Goal: Information Seeking & Learning: Learn about a topic

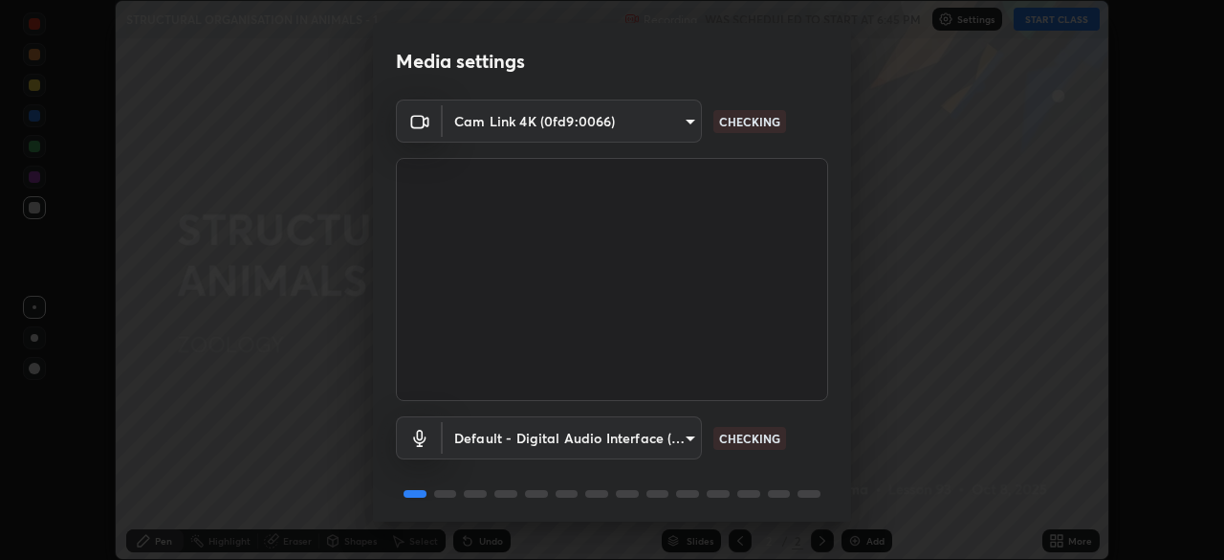
scroll to position [68, 0]
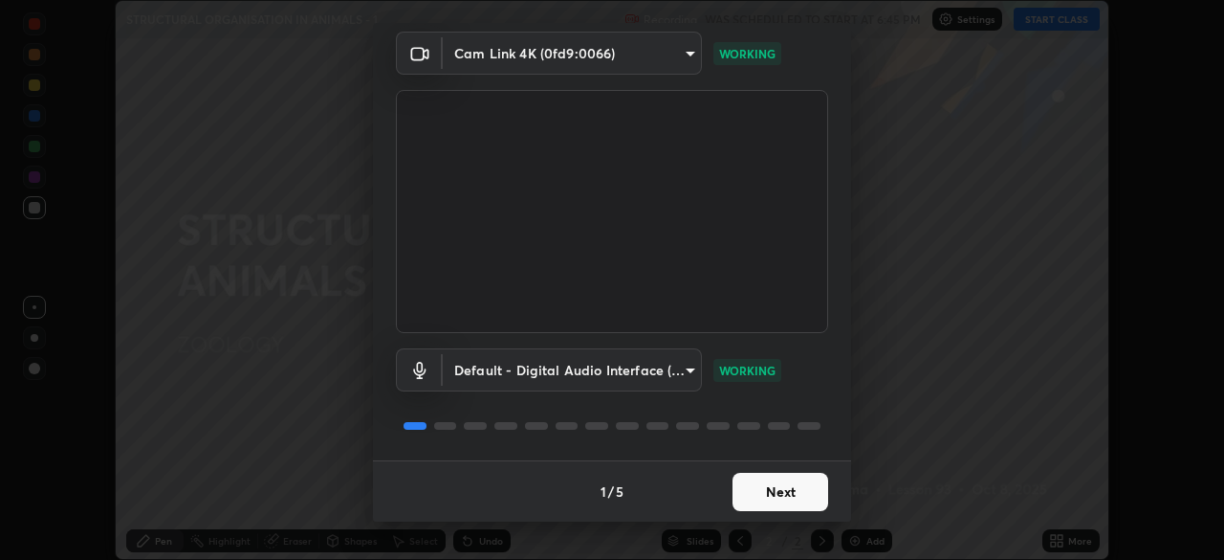
click at [802, 484] on button "Next" at bounding box center [781, 491] width 96 height 38
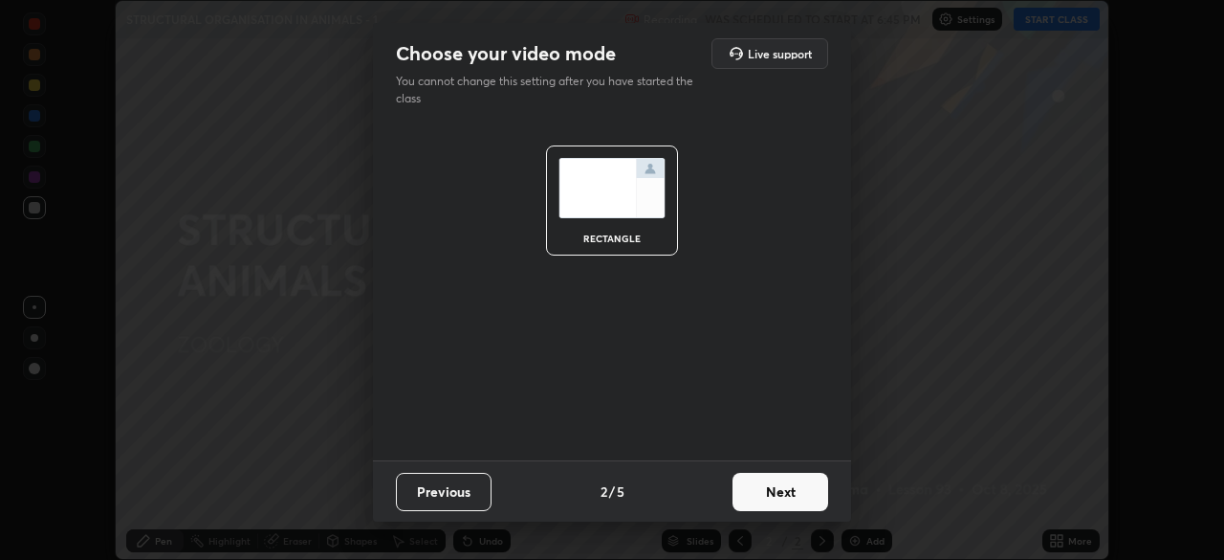
click at [808, 486] on button "Next" at bounding box center [781, 491] width 96 height 38
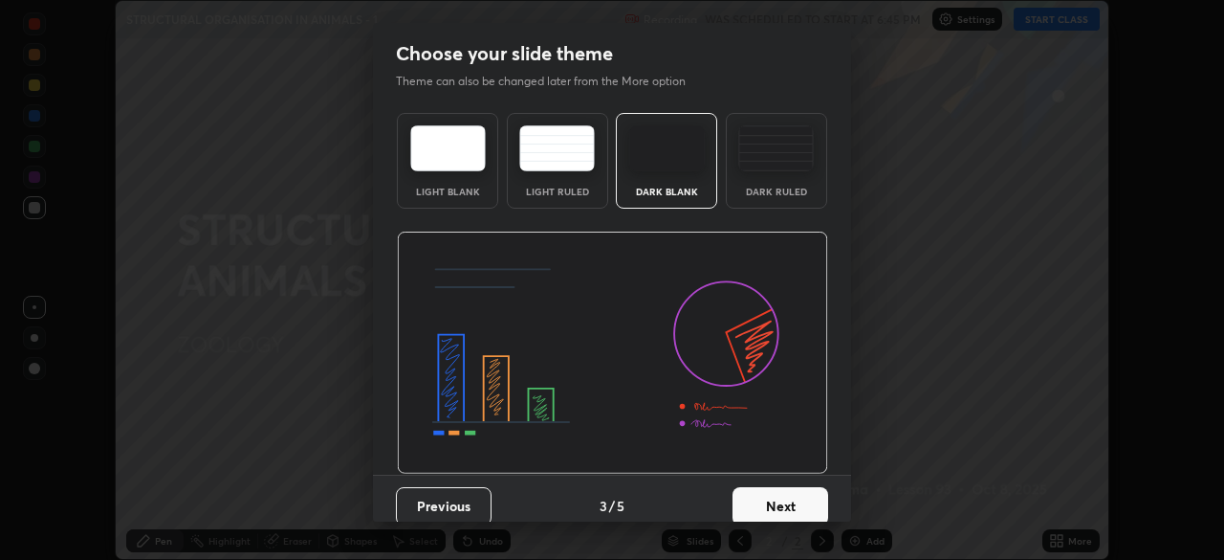
click at [811, 497] on button "Next" at bounding box center [781, 506] width 96 height 38
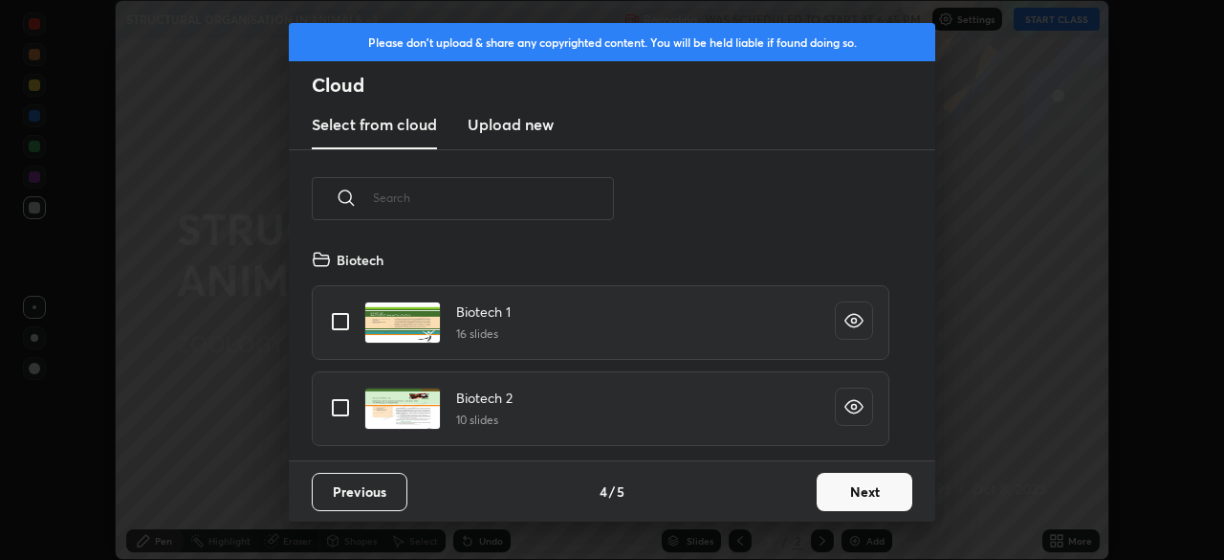
scroll to position [212, 614]
click at [825, 493] on button "Next" at bounding box center [865, 491] width 96 height 38
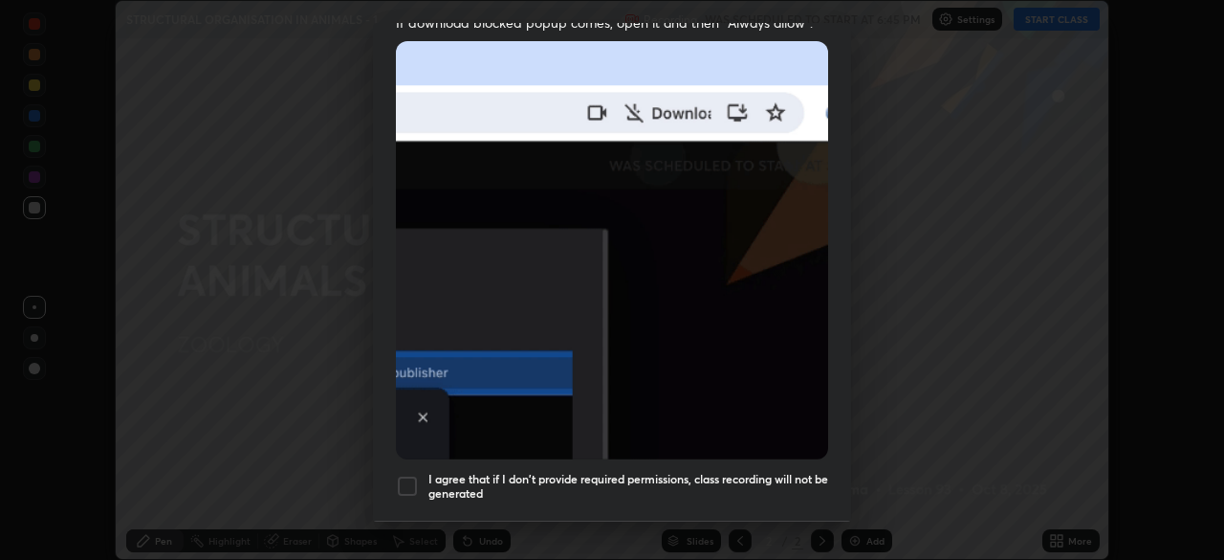
scroll to position [458, 0]
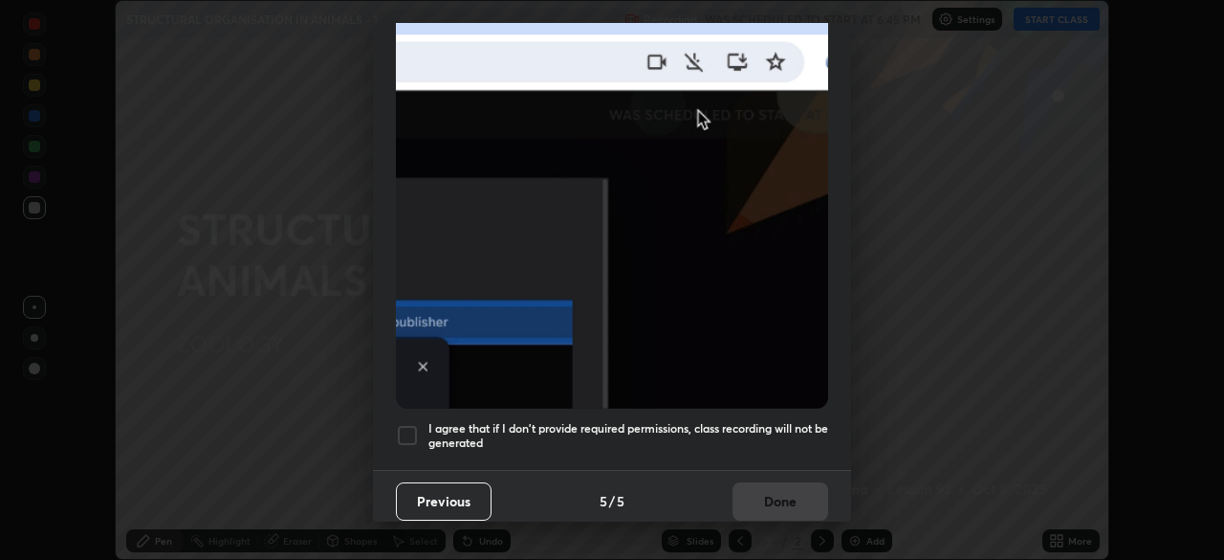
click at [471, 499] on button "Previous" at bounding box center [444, 501] width 96 height 38
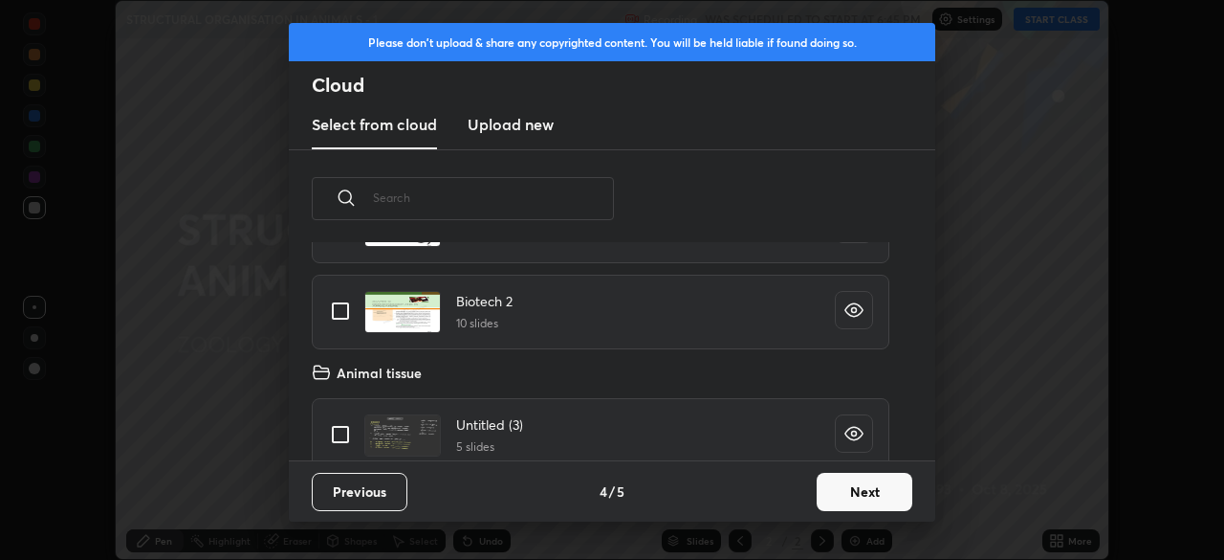
scroll to position [115, 0]
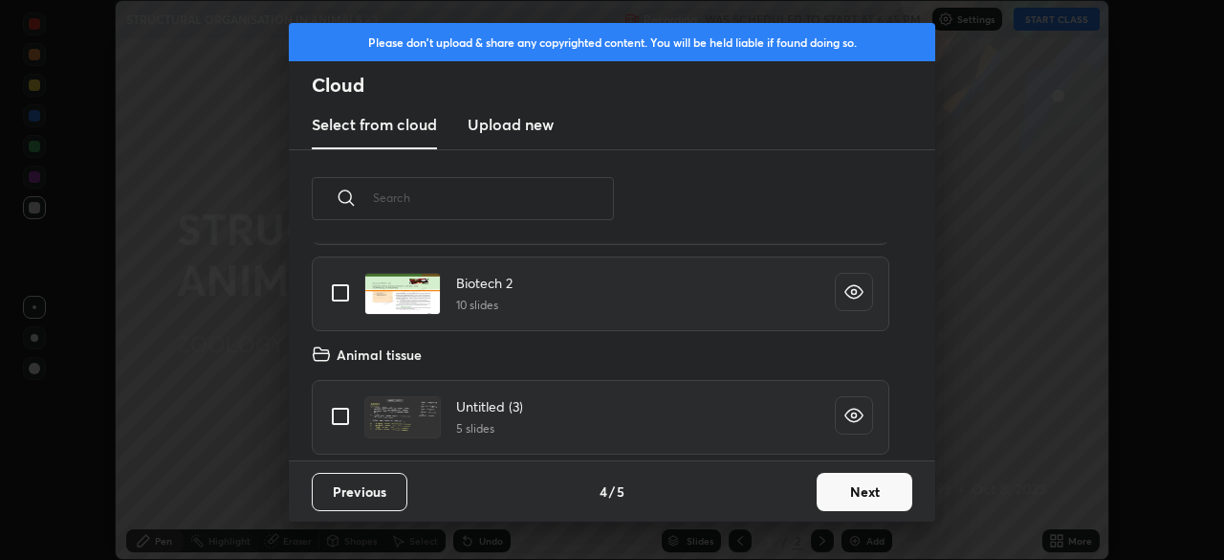
click at [745, 421] on div "Untitled (3) 5 slides" at bounding box center [601, 417] width 578 height 75
click at [714, 429] on div "Untitled (3) 5 slides" at bounding box center [601, 417] width 578 height 75
click at [343, 408] on input "grid" at bounding box center [340, 416] width 40 height 40
checkbox input "true"
click at [857, 490] on button "Next" at bounding box center [865, 491] width 96 height 38
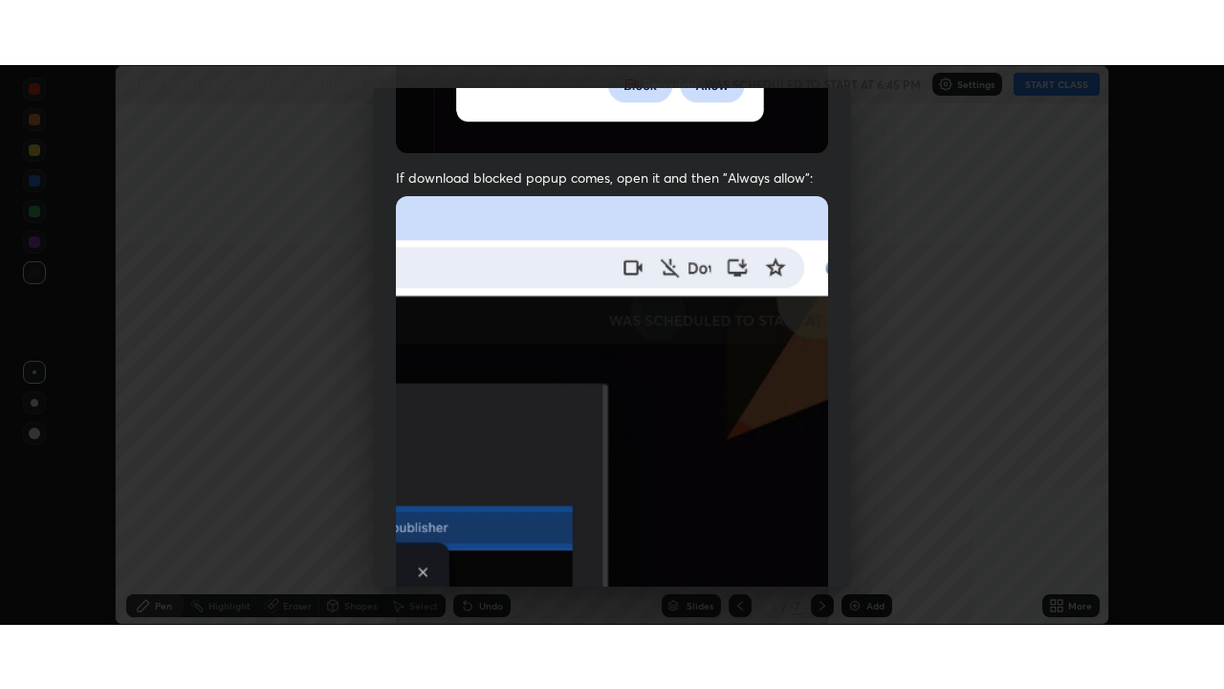
scroll to position [458, 0]
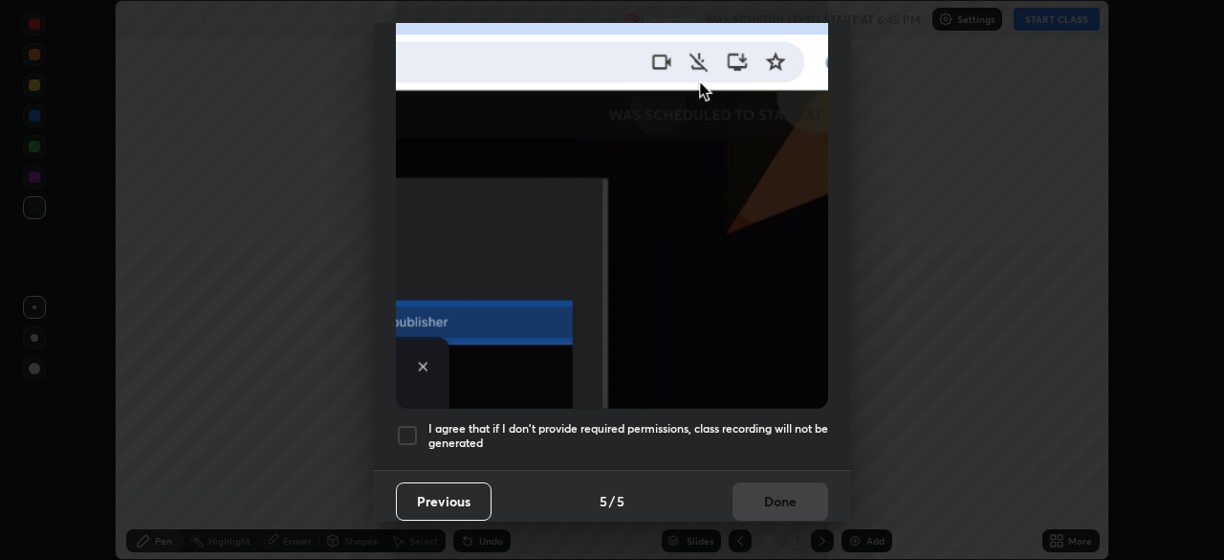
click at [762, 425] on h5 "I agree that if I don't provide required permissions, class recording will not …" at bounding box center [628, 436] width 400 height 30
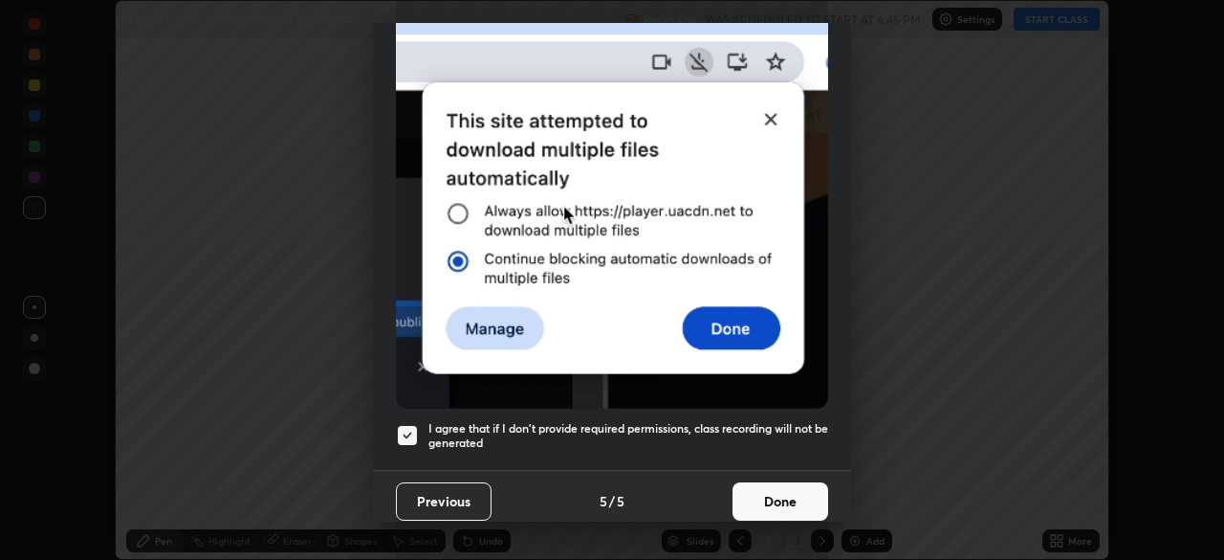
click at [773, 494] on button "Done" at bounding box center [781, 501] width 96 height 38
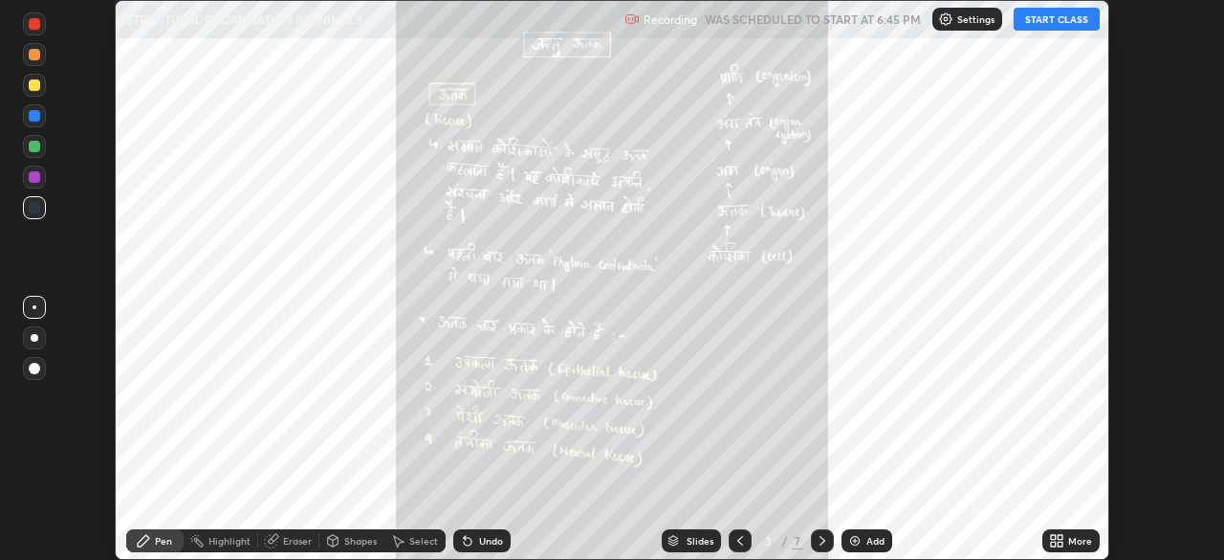
click at [820, 538] on icon at bounding box center [822, 540] width 15 height 15
click at [821, 539] on icon at bounding box center [822, 540] width 15 height 15
click at [821, 541] on icon at bounding box center [823, 541] width 6 height 10
click at [821, 540] on icon at bounding box center [822, 540] width 15 height 15
click at [821, 539] on icon at bounding box center [823, 541] width 6 height 10
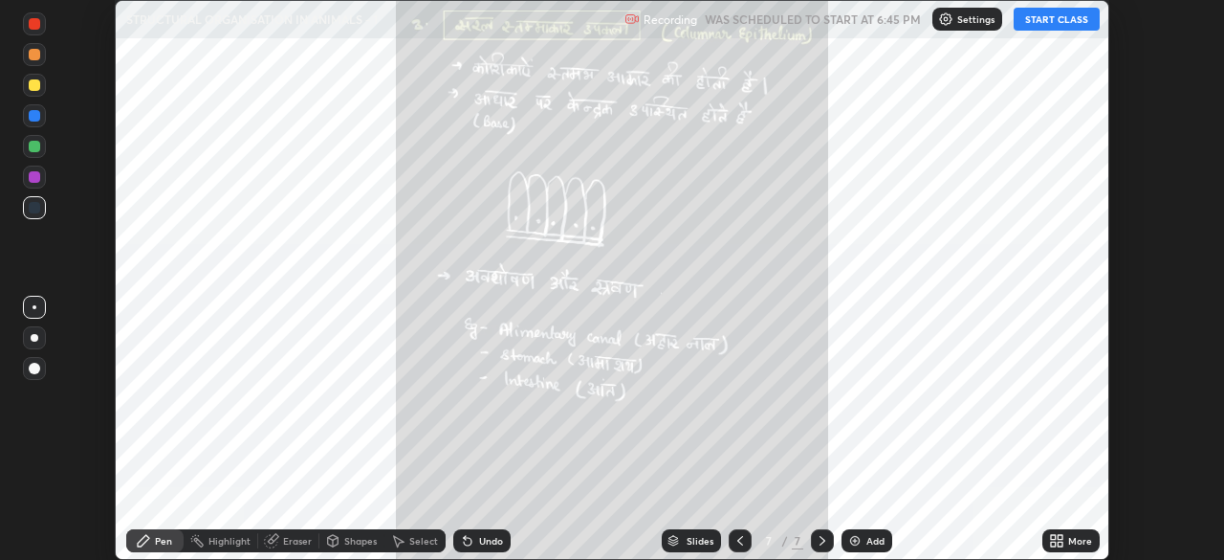
click at [820, 541] on icon at bounding box center [822, 540] width 15 height 15
click at [821, 540] on icon at bounding box center [822, 540] width 15 height 15
click at [858, 536] on img at bounding box center [854, 540] width 15 height 15
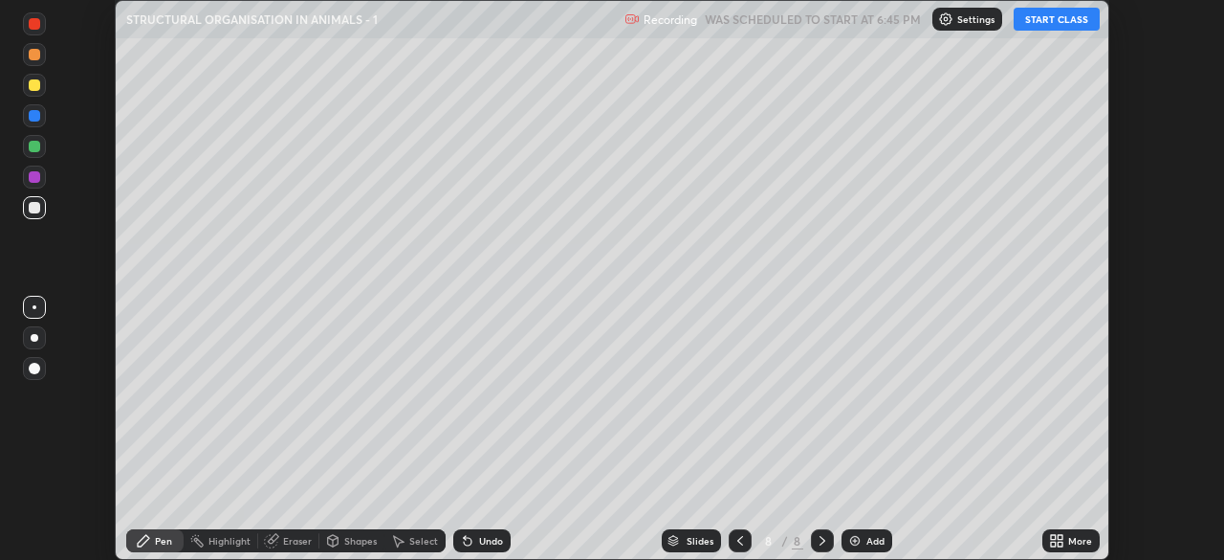
click at [1052, 21] on button "START CLASS" at bounding box center [1057, 19] width 86 height 23
click at [877, 541] on div "Add" at bounding box center [876, 541] width 18 height 10
click at [1051, 543] on icon at bounding box center [1053, 543] width 5 height 5
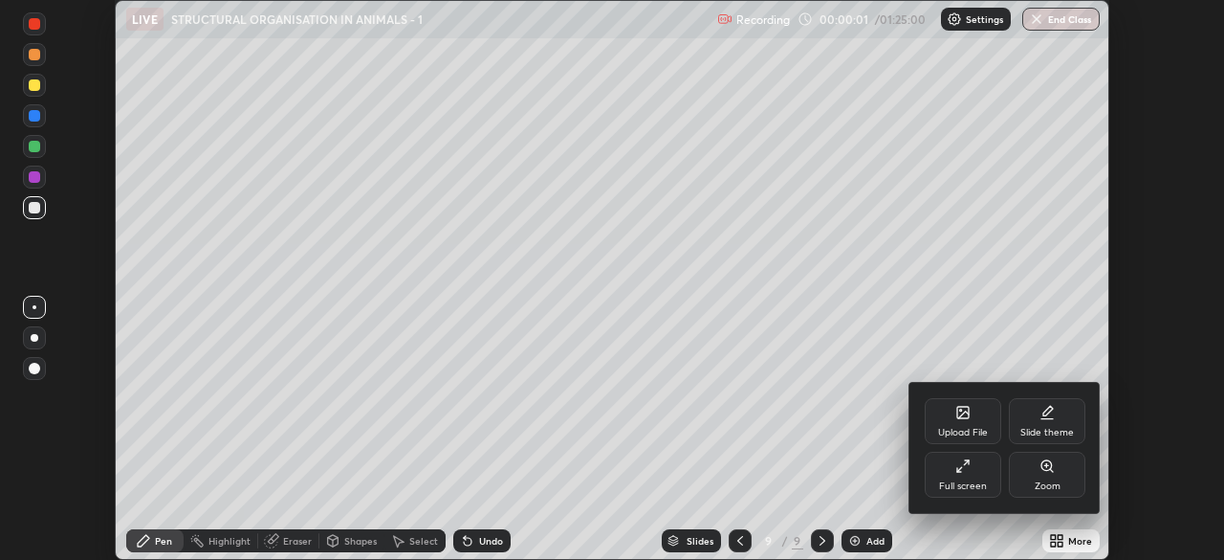
click at [961, 478] on div "Full screen" at bounding box center [963, 474] width 77 height 46
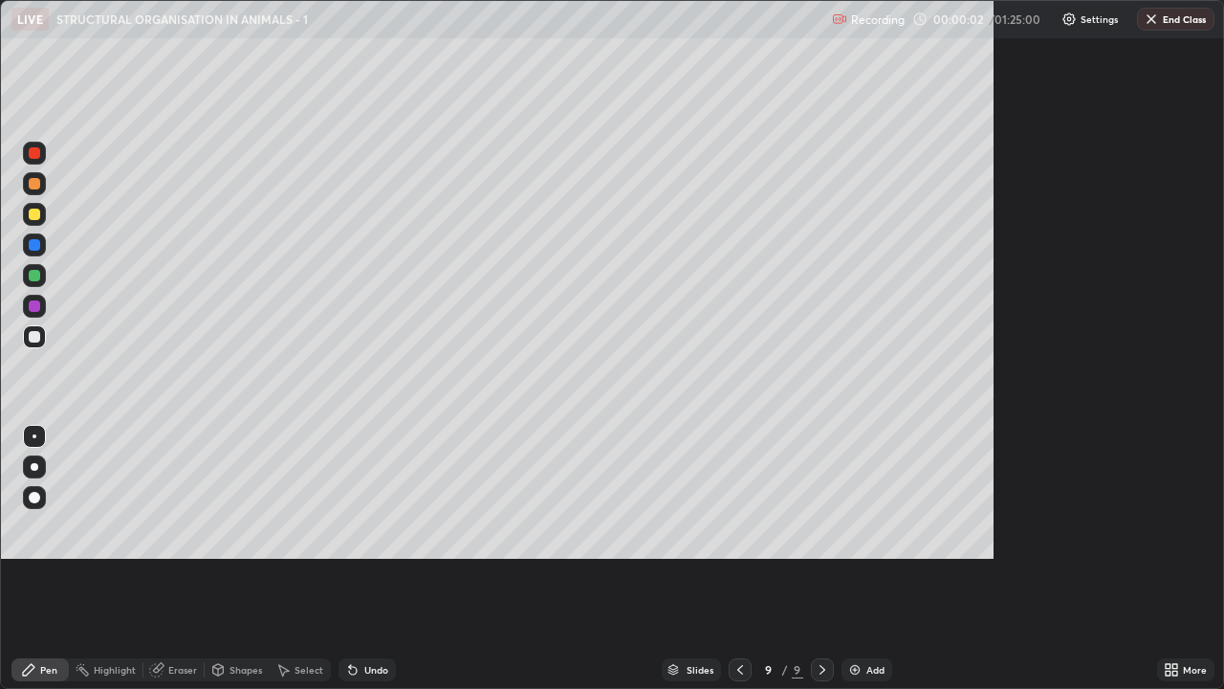
scroll to position [689, 1224]
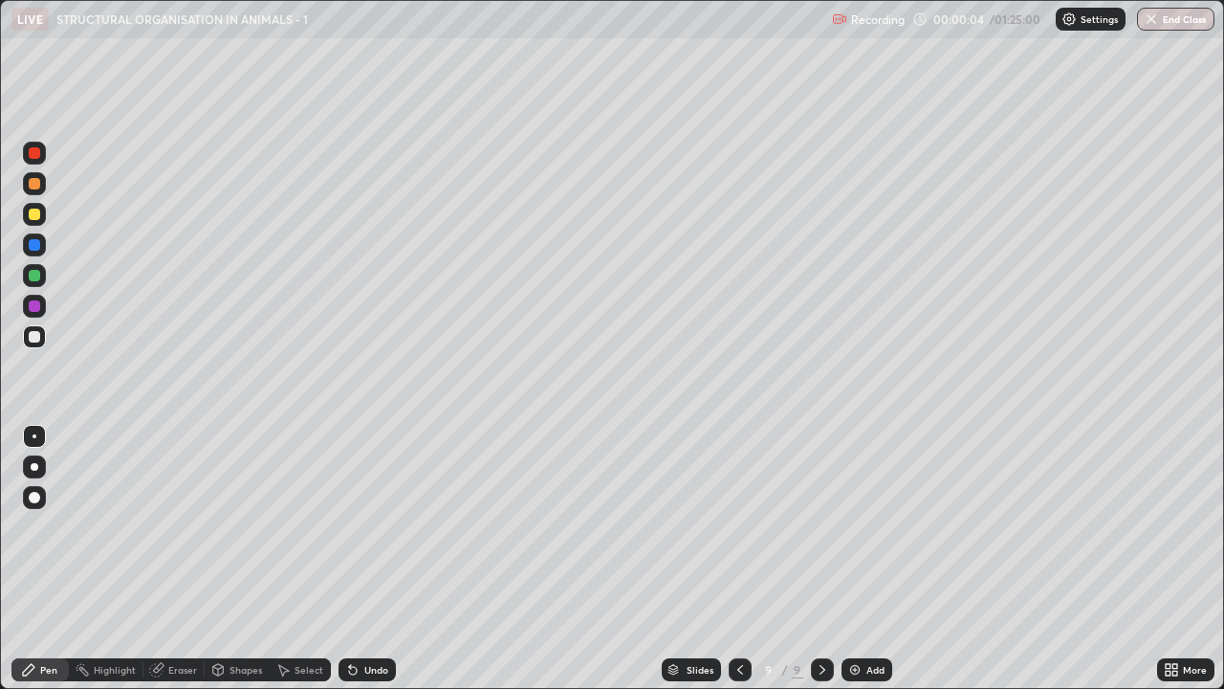
click at [41, 216] on div at bounding box center [34, 214] width 23 height 23
click at [42, 470] on div at bounding box center [34, 466] width 23 height 23
click at [42, 341] on div at bounding box center [34, 336] width 23 height 23
click at [871, 559] on div "Add" at bounding box center [876, 670] width 18 height 10
click at [738, 559] on icon at bounding box center [739, 669] width 15 height 15
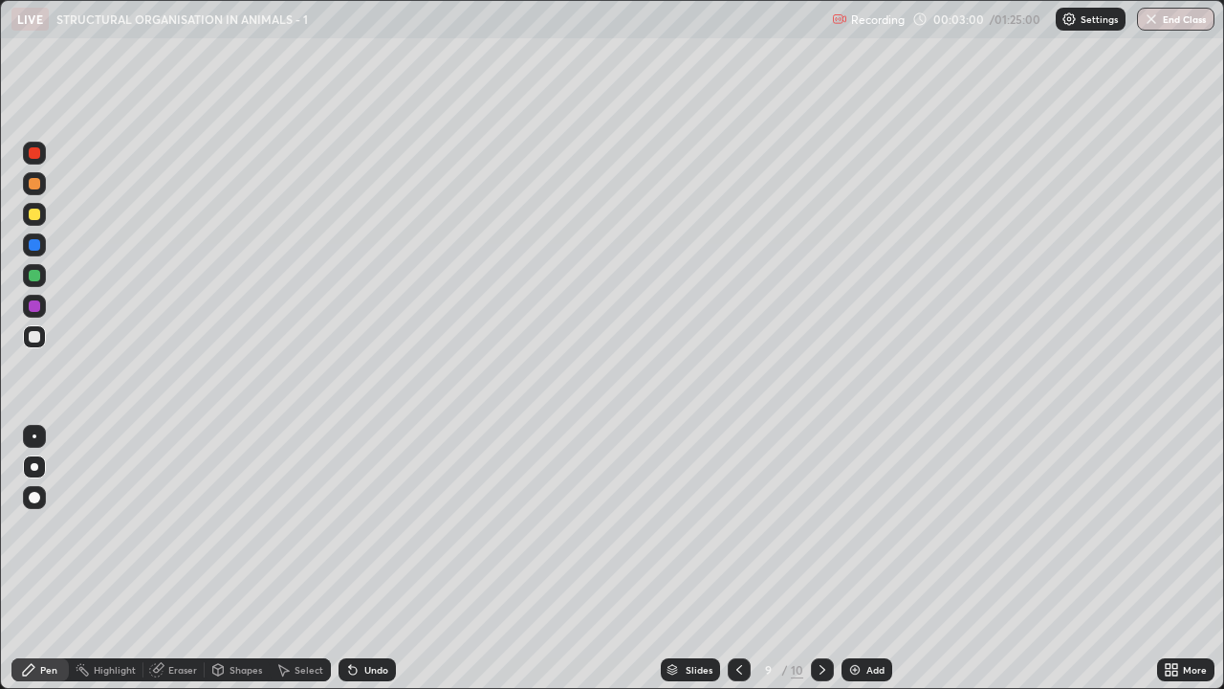
click at [253, 559] on div "Shapes" at bounding box center [246, 670] width 33 height 10
click at [63, 559] on div "Pen" at bounding box center [39, 669] width 57 height 23
click at [243, 559] on div "Shapes" at bounding box center [246, 670] width 33 height 10
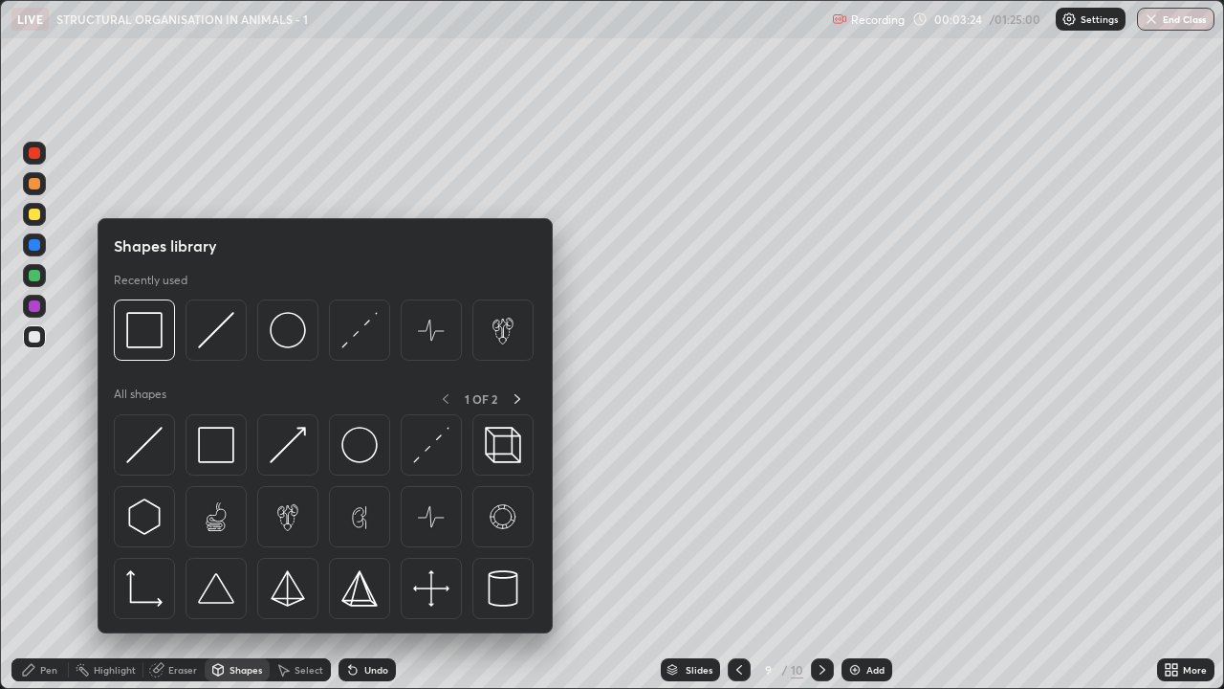
click at [42, 515] on div at bounding box center [34, 394] width 31 height 513
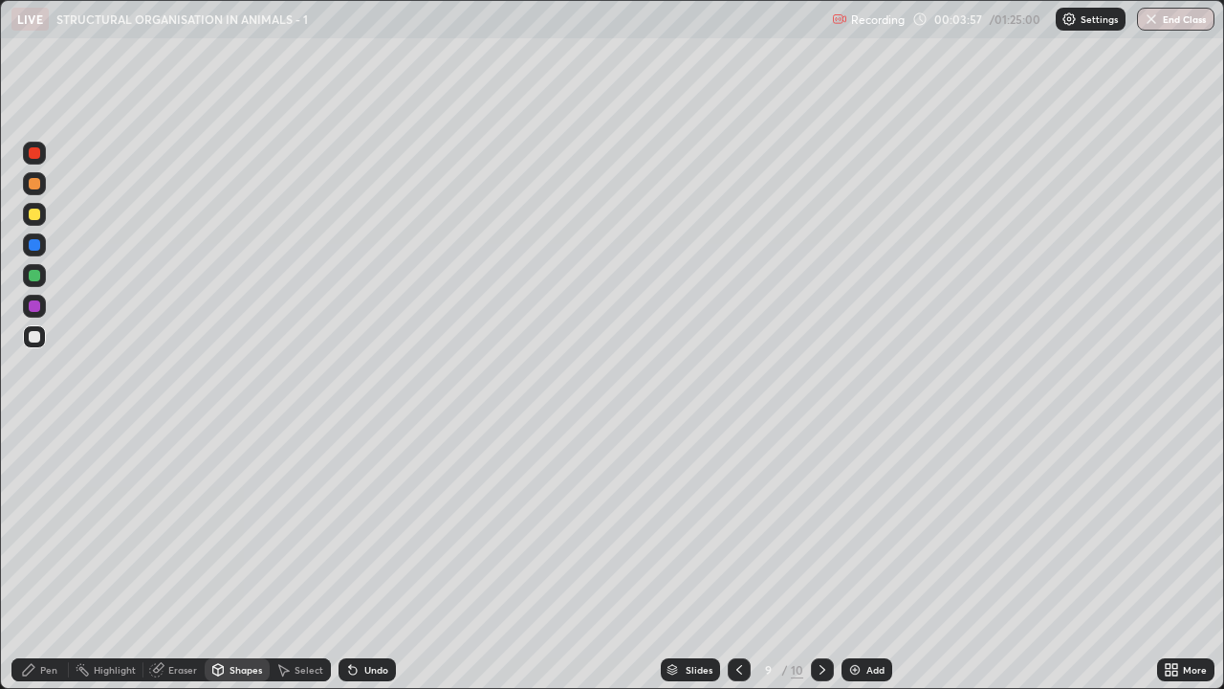
click at [33, 559] on icon at bounding box center [28, 669] width 15 height 15
click at [365, 559] on div "Undo" at bounding box center [367, 669] width 57 height 23
click at [260, 559] on div "Shapes" at bounding box center [246, 670] width 33 height 10
click at [59, 559] on div "Pen" at bounding box center [39, 669] width 57 height 23
click at [852, 559] on img at bounding box center [854, 669] width 15 height 15
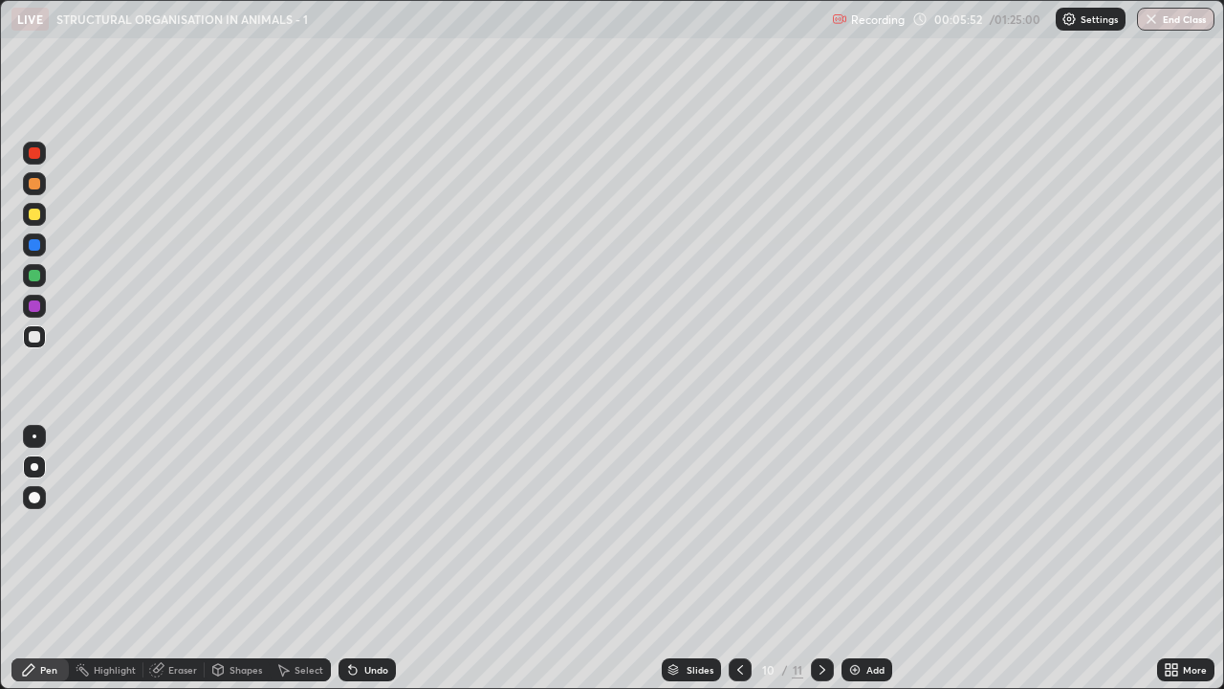
click at [231, 559] on div "Shapes" at bounding box center [246, 670] width 33 height 10
click at [42, 559] on div "Pen" at bounding box center [39, 669] width 57 height 23
click at [364, 559] on div "Undo" at bounding box center [376, 670] width 24 height 10
click at [868, 559] on div "Add" at bounding box center [876, 670] width 18 height 10
click at [740, 559] on icon at bounding box center [740, 669] width 15 height 15
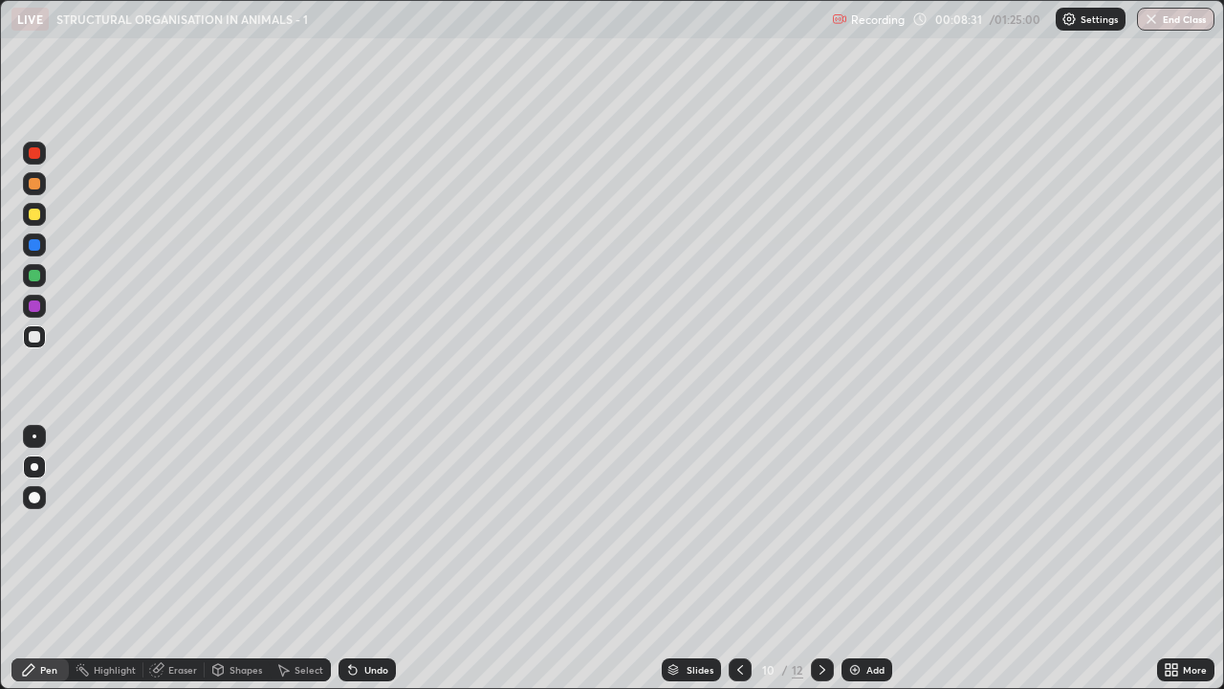
click at [370, 559] on div "Undo" at bounding box center [376, 670] width 24 height 10
click at [868, 559] on div "Add" at bounding box center [876, 670] width 18 height 10
click at [738, 559] on icon at bounding box center [740, 669] width 15 height 15
click at [851, 559] on img at bounding box center [854, 669] width 15 height 15
click at [736, 559] on icon at bounding box center [740, 669] width 15 height 15
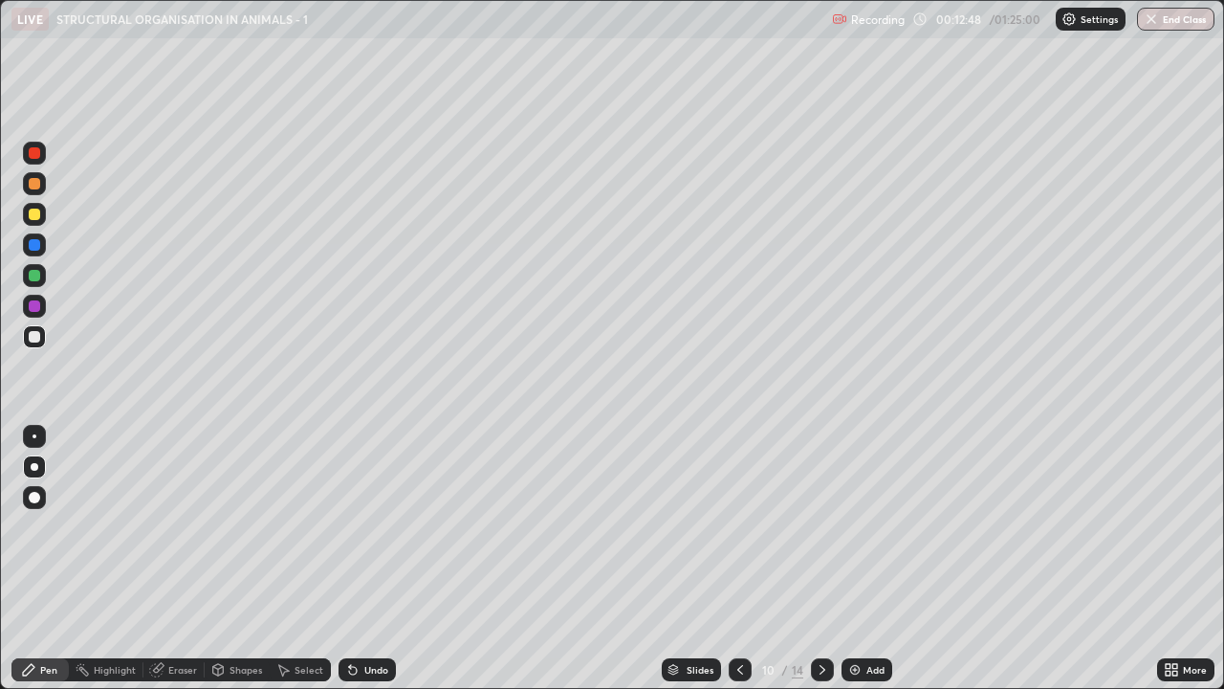
click at [737, 559] on icon at bounding box center [740, 670] width 6 height 10
click at [738, 559] on icon at bounding box center [740, 669] width 15 height 15
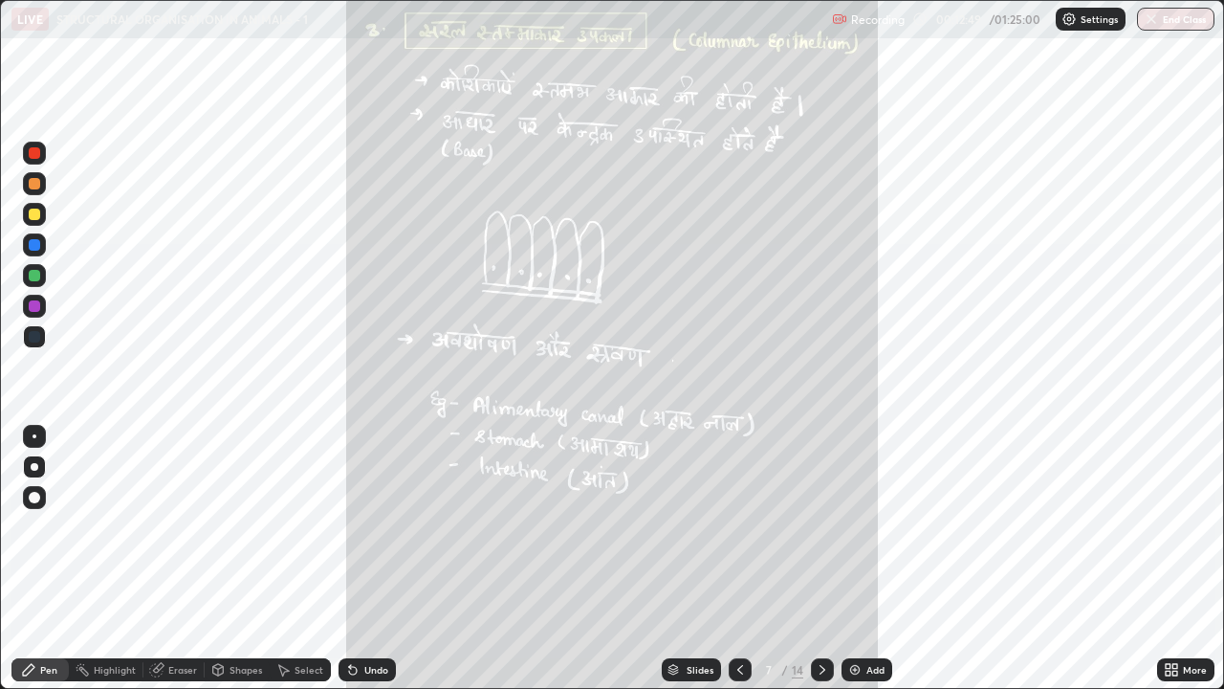
click at [738, 559] on icon at bounding box center [740, 669] width 15 height 15
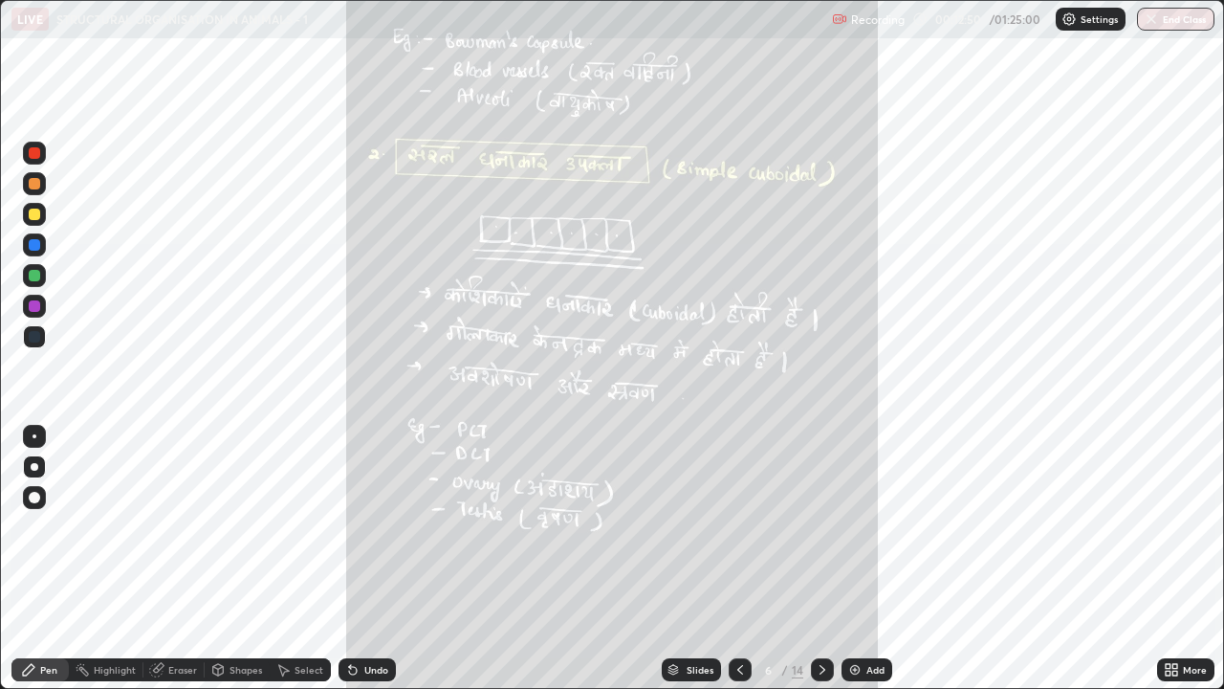
click at [731, 559] on div at bounding box center [740, 669] width 23 height 23
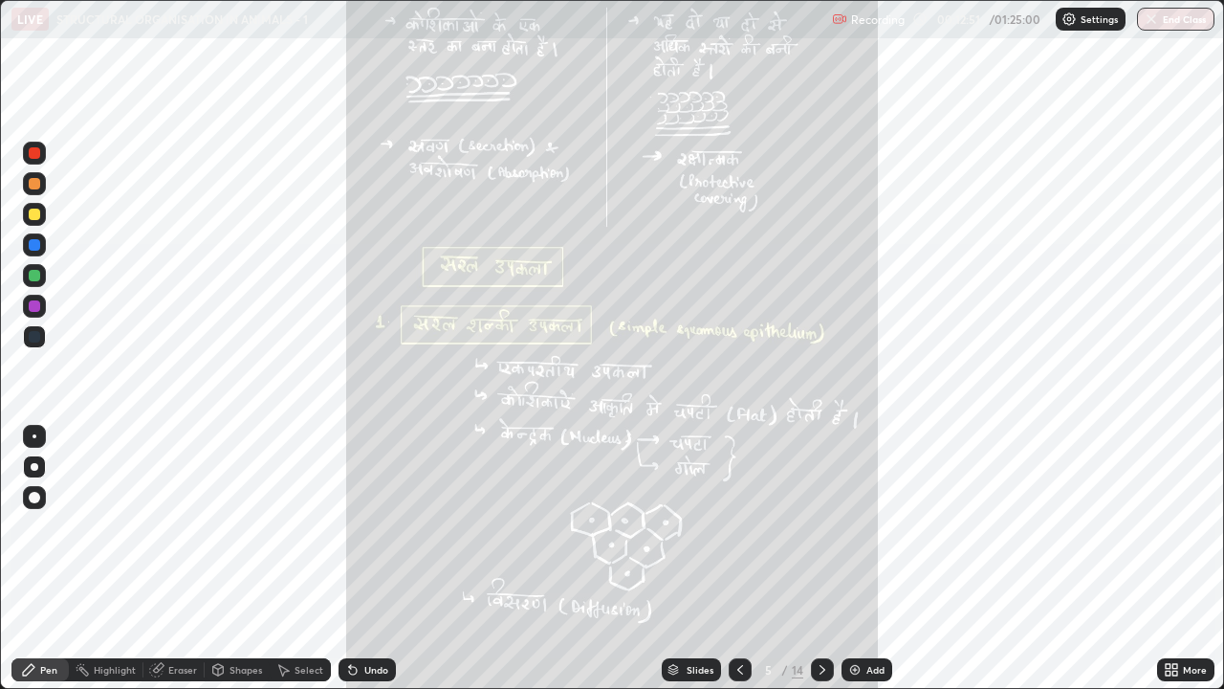
click at [738, 559] on icon at bounding box center [740, 669] width 15 height 15
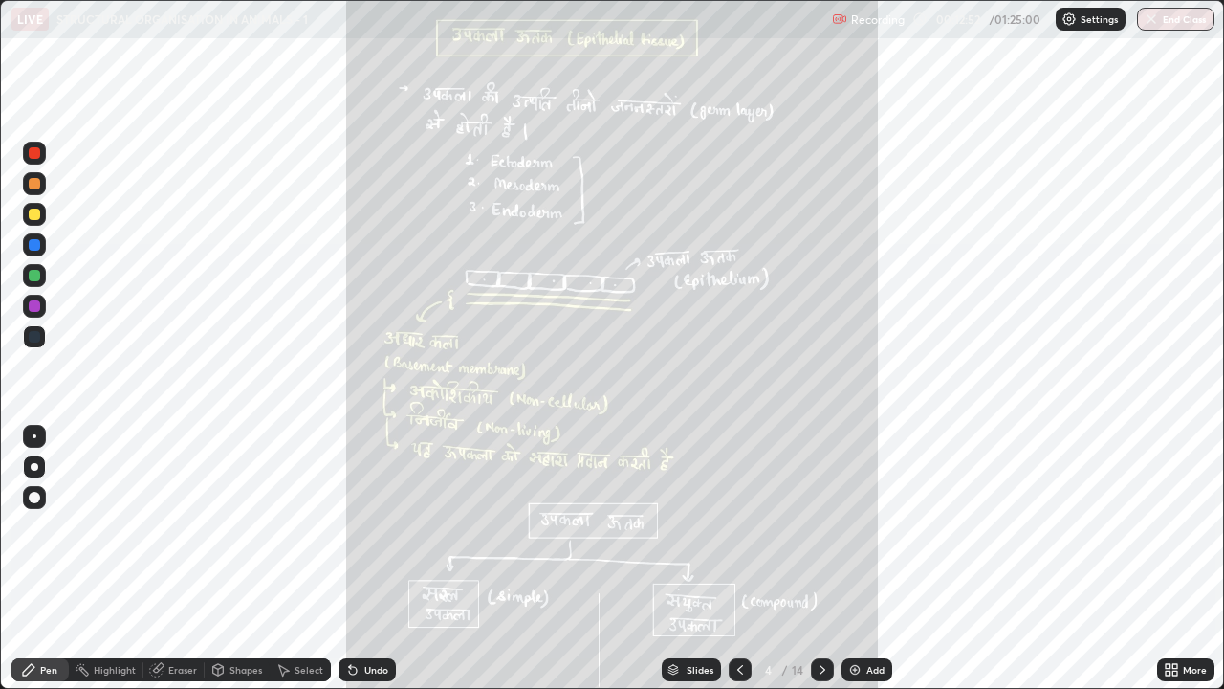
click at [737, 559] on icon at bounding box center [740, 669] width 15 height 15
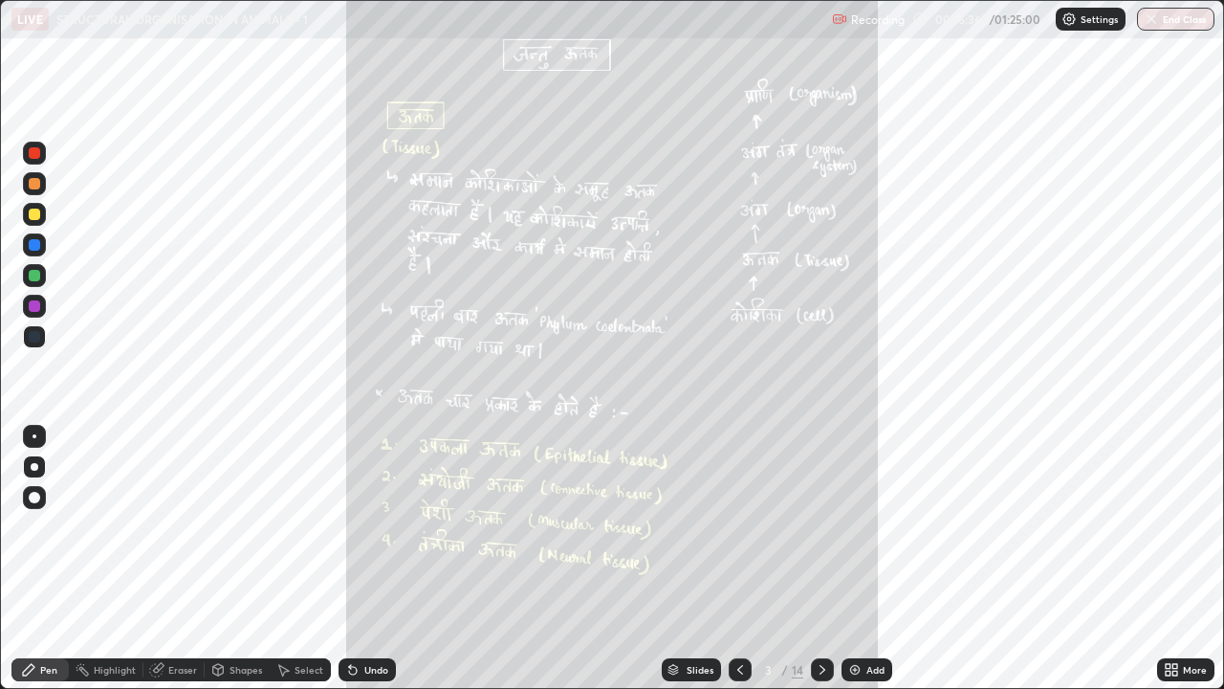
click at [824, 559] on icon at bounding box center [822, 669] width 15 height 15
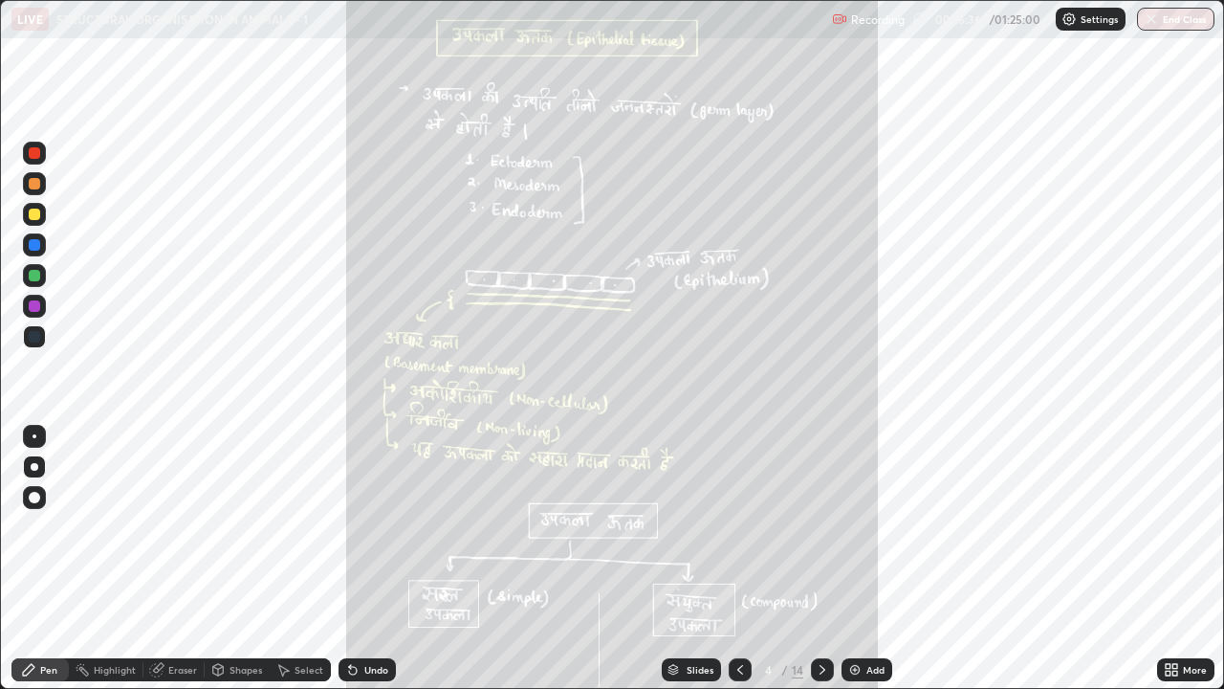
click at [818, 559] on icon at bounding box center [822, 669] width 15 height 15
click at [821, 559] on icon at bounding box center [822, 669] width 15 height 15
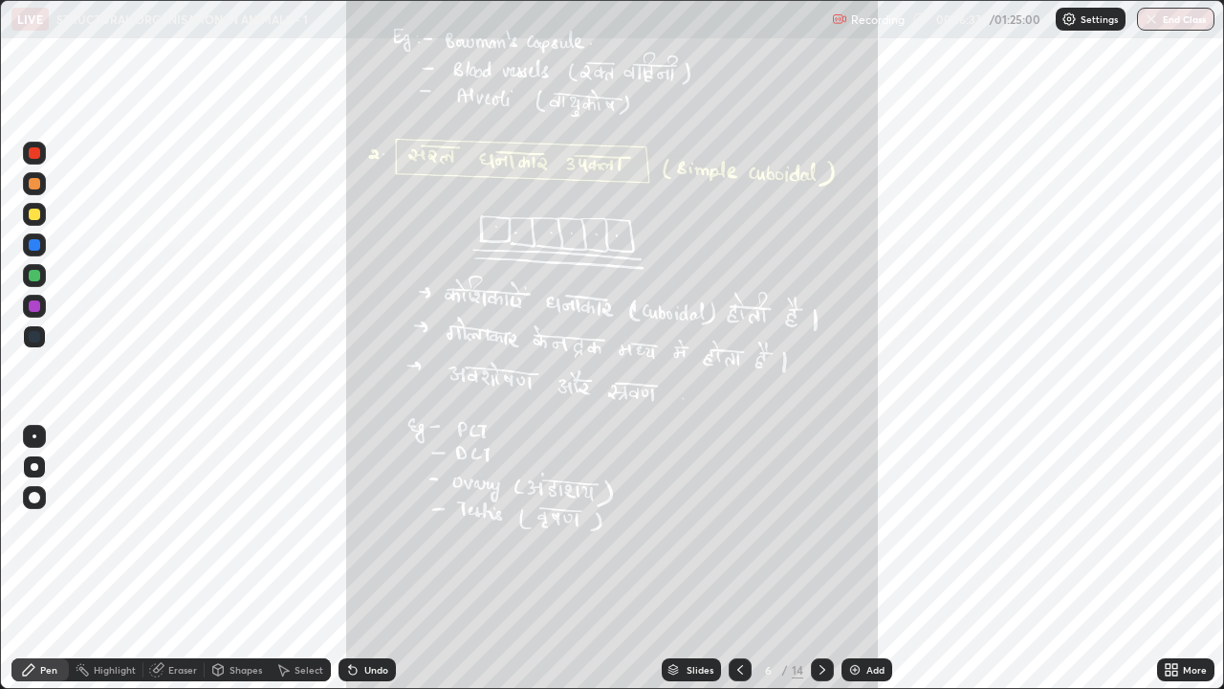
click at [821, 559] on icon at bounding box center [822, 669] width 15 height 15
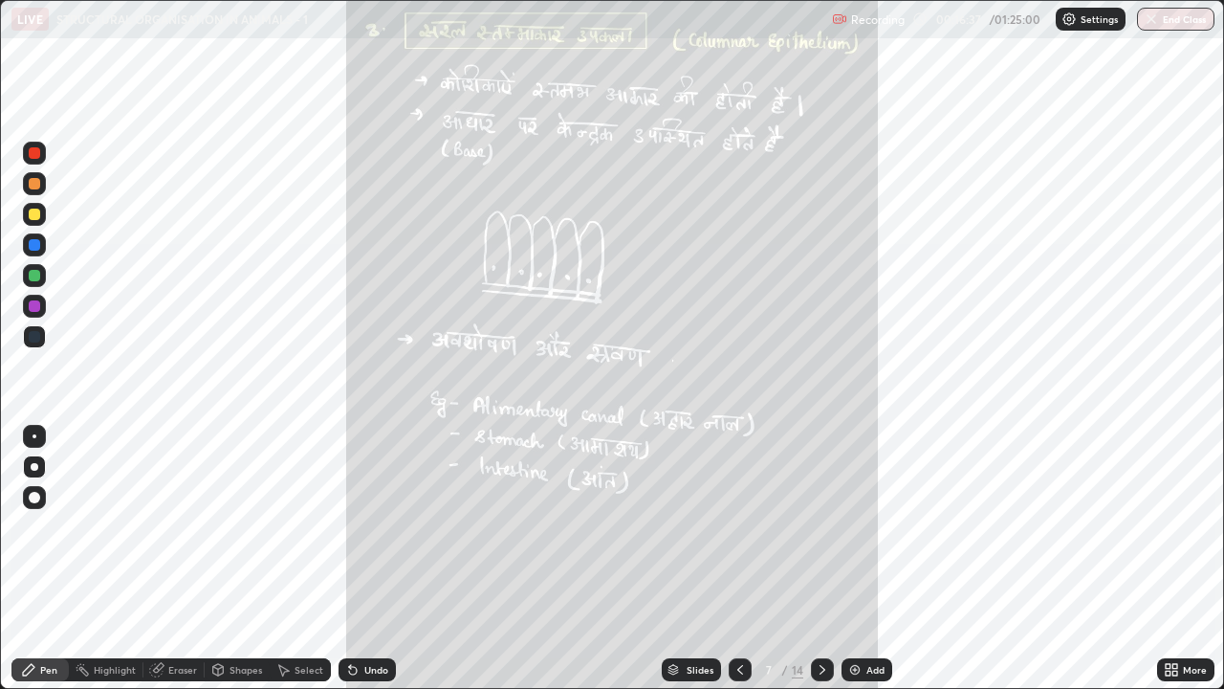
click at [821, 559] on icon at bounding box center [822, 669] width 15 height 15
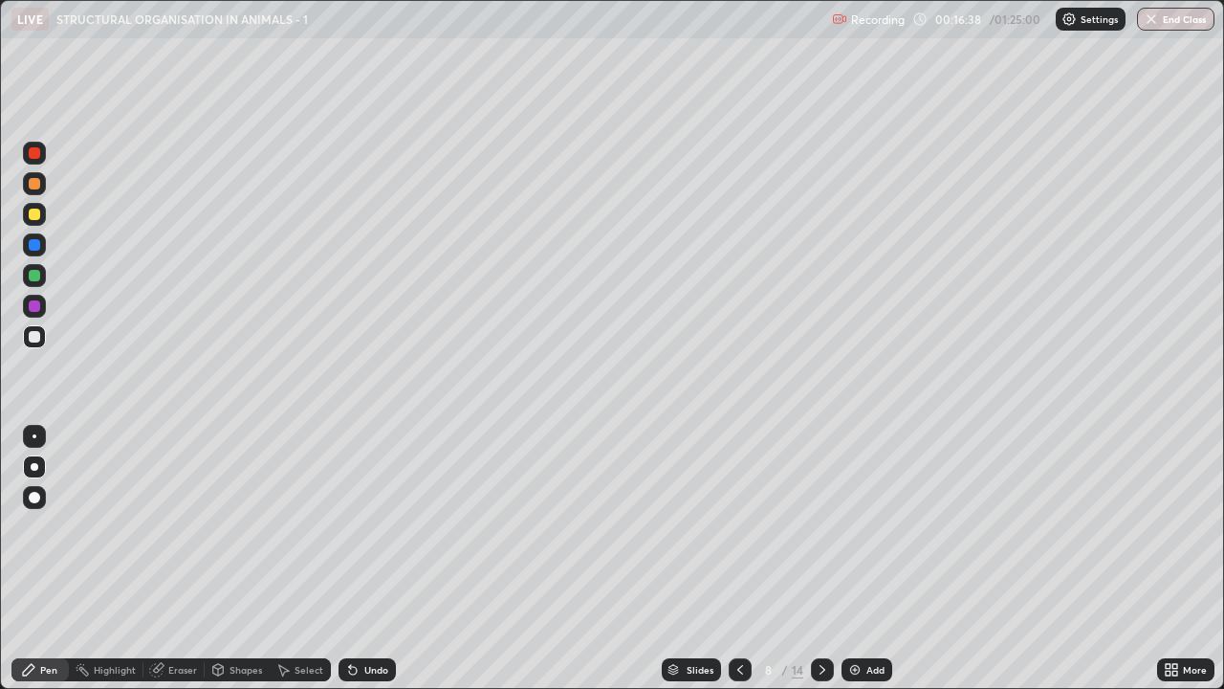
click at [815, 559] on icon at bounding box center [822, 669] width 15 height 15
click at [820, 559] on icon at bounding box center [823, 670] width 6 height 10
click at [860, 559] on img at bounding box center [854, 669] width 15 height 15
click at [369, 559] on div "Undo" at bounding box center [376, 670] width 24 height 10
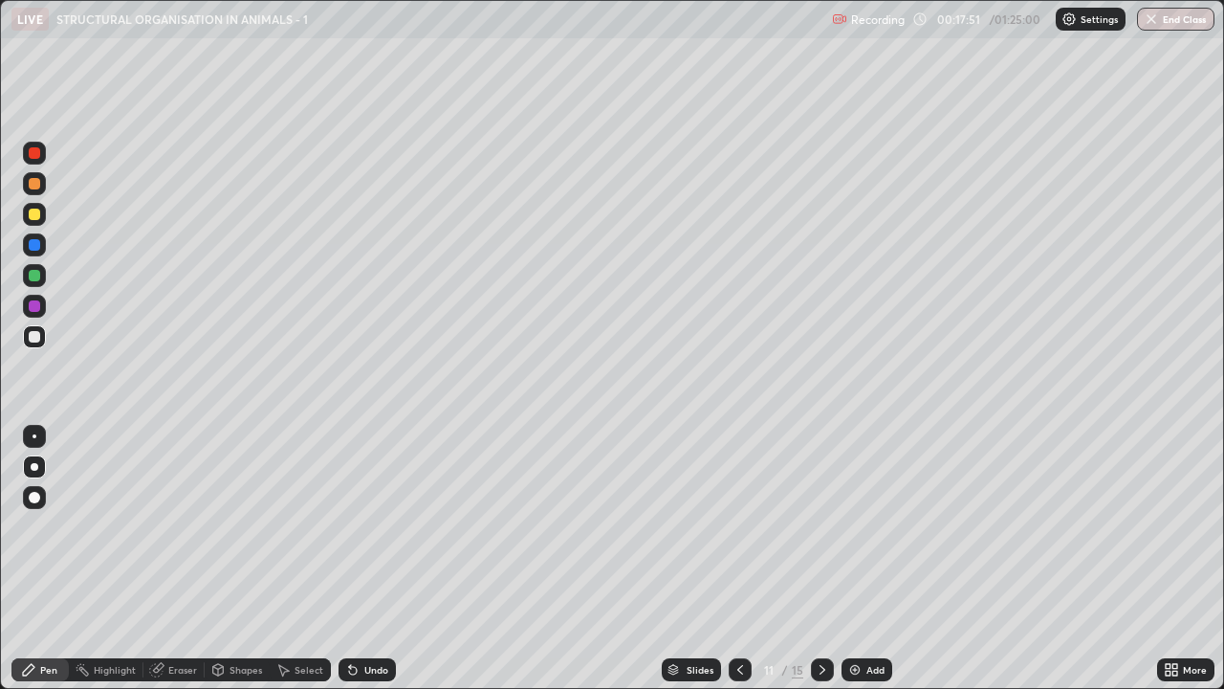
click at [863, 559] on div "Add" at bounding box center [867, 669] width 51 height 23
click at [39, 219] on div at bounding box center [34, 214] width 23 height 23
click at [43, 344] on div at bounding box center [34, 336] width 23 height 23
click at [248, 559] on div "Shapes" at bounding box center [246, 670] width 33 height 10
click at [46, 559] on div "Pen" at bounding box center [39, 669] width 57 height 23
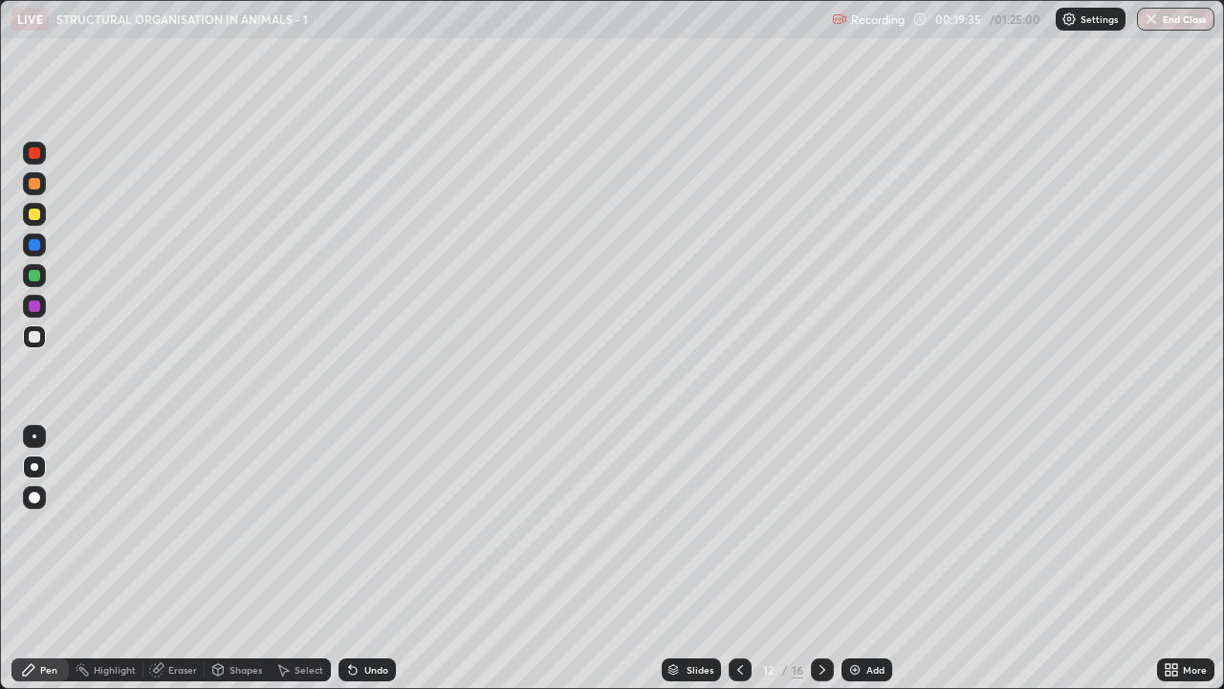
click at [364, 559] on div "Undo" at bounding box center [376, 670] width 24 height 10
click at [370, 559] on div "Undo" at bounding box center [376, 670] width 24 height 10
click at [378, 559] on div "Undo" at bounding box center [367, 669] width 57 height 23
click at [235, 559] on div "Shapes" at bounding box center [246, 670] width 33 height 10
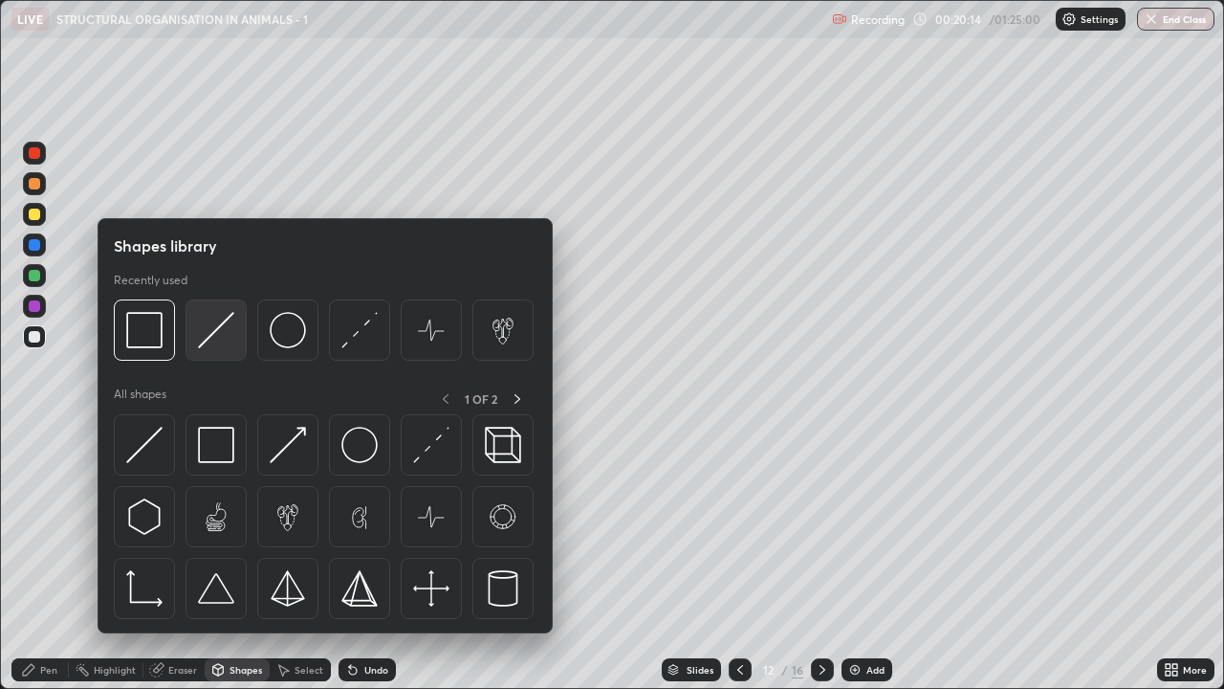
click at [224, 349] on div at bounding box center [216, 329] width 61 height 61
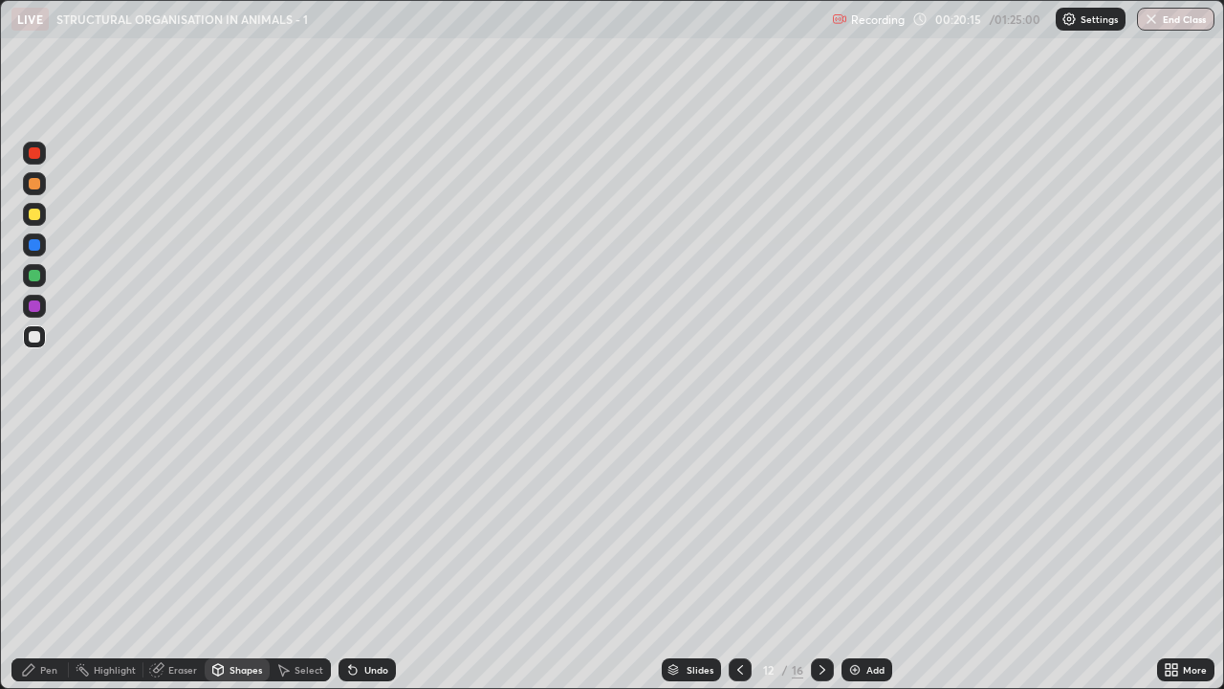
click at [38, 210] on div at bounding box center [34, 214] width 11 height 11
click at [45, 559] on div "Pen" at bounding box center [48, 670] width 17 height 10
click at [738, 559] on icon at bounding box center [740, 669] width 15 height 15
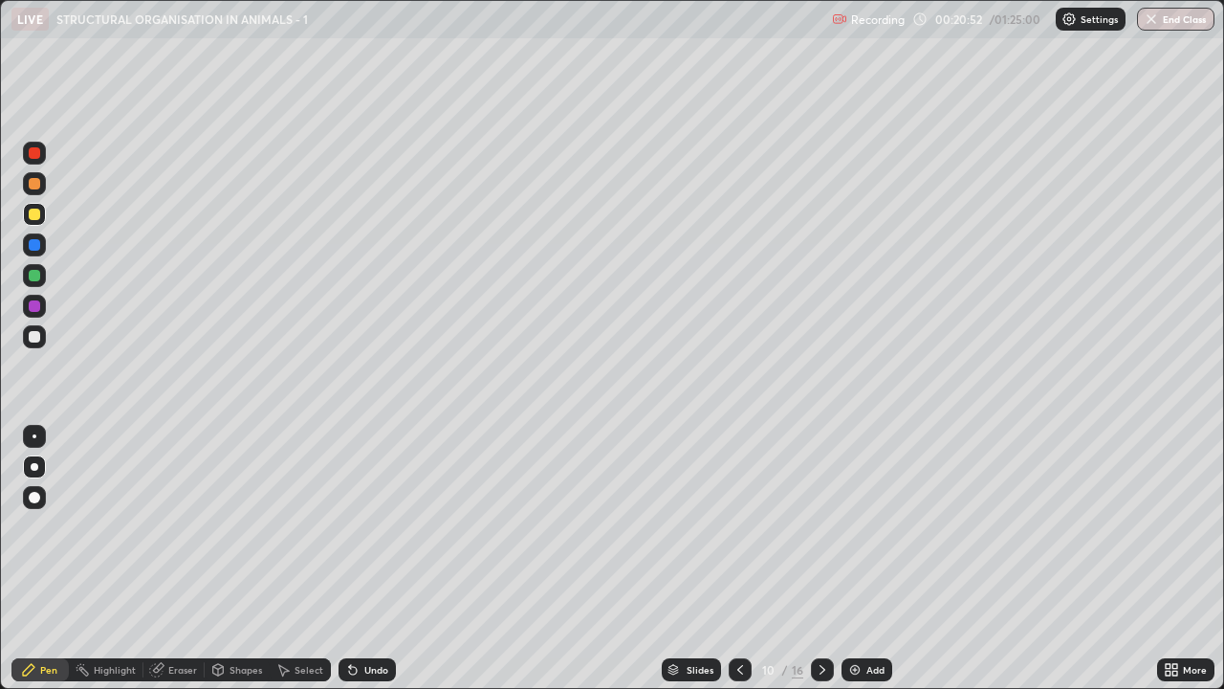
click at [738, 559] on icon at bounding box center [740, 669] width 15 height 15
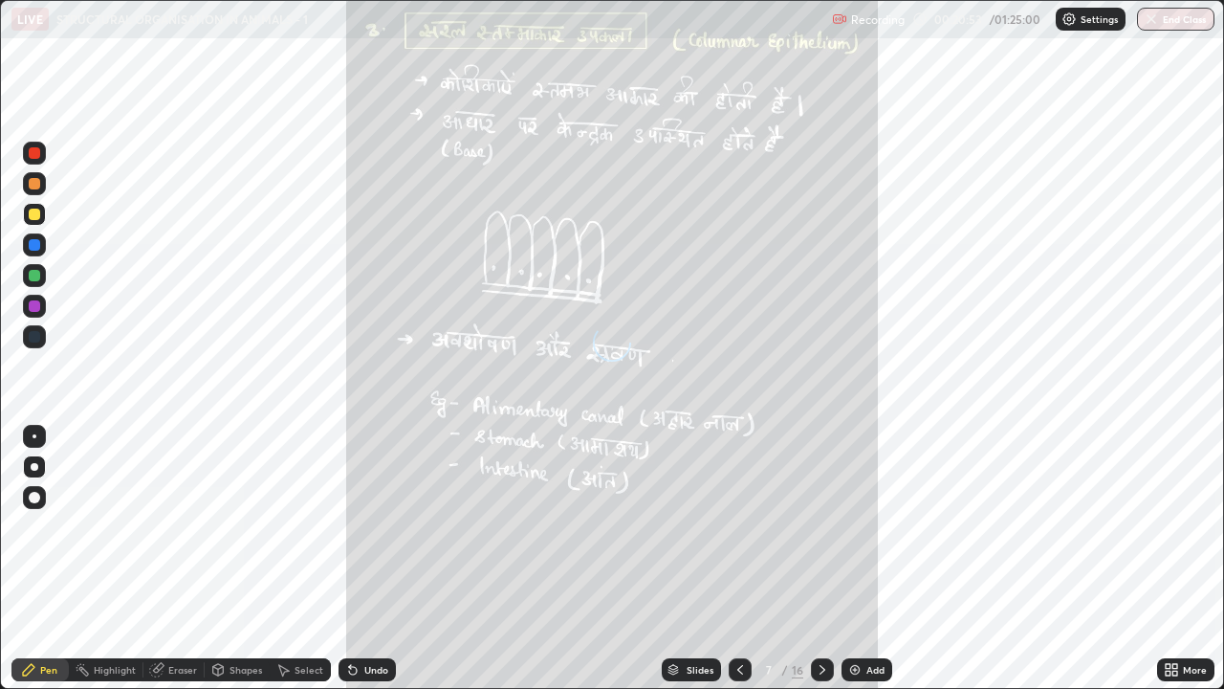
click at [738, 559] on icon at bounding box center [740, 669] width 15 height 15
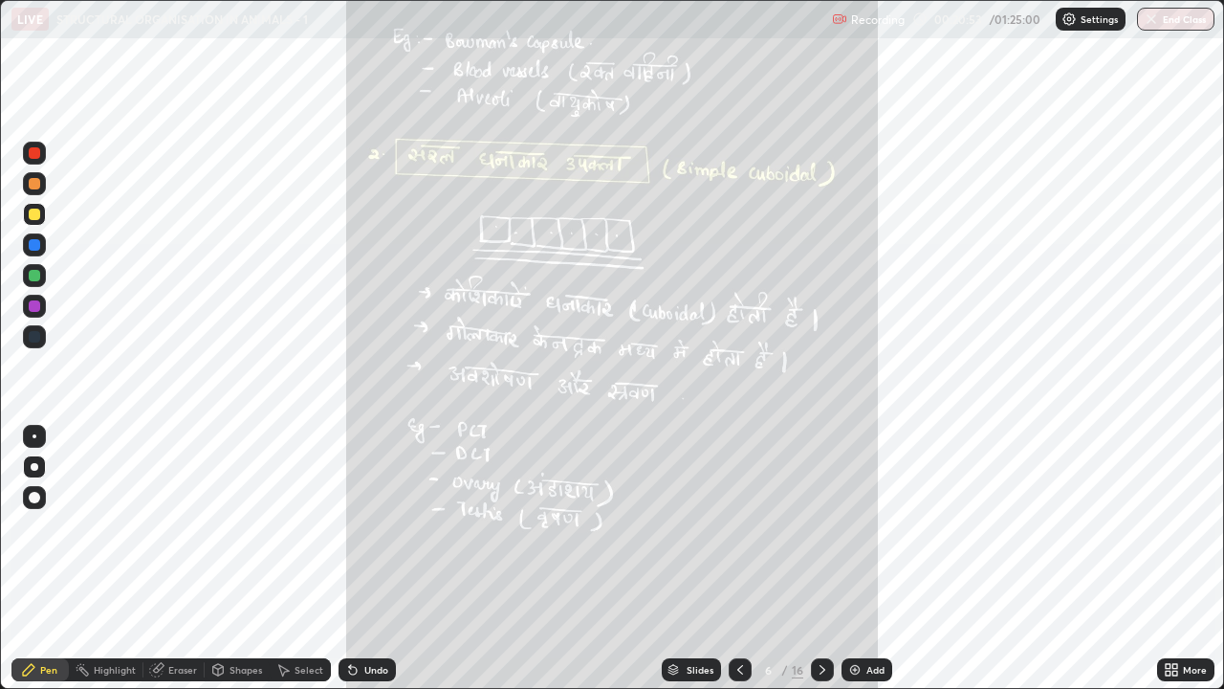
click at [746, 559] on div at bounding box center [740, 669] width 23 height 23
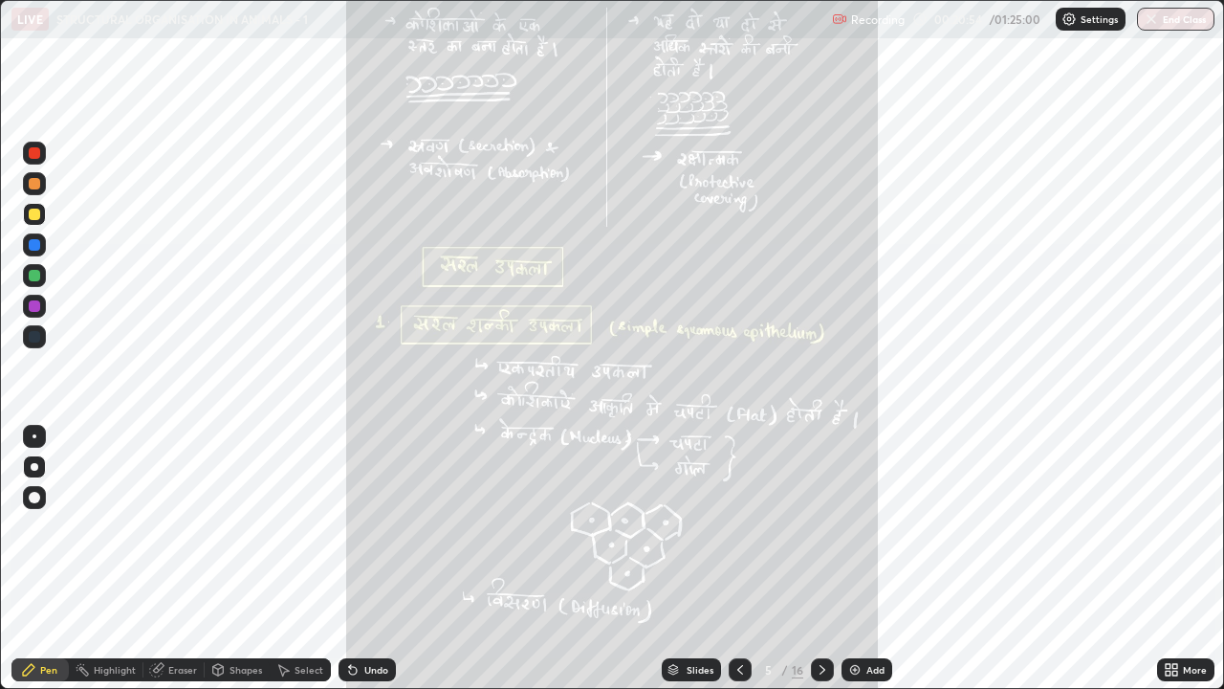
click at [738, 559] on icon at bounding box center [740, 669] width 15 height 15
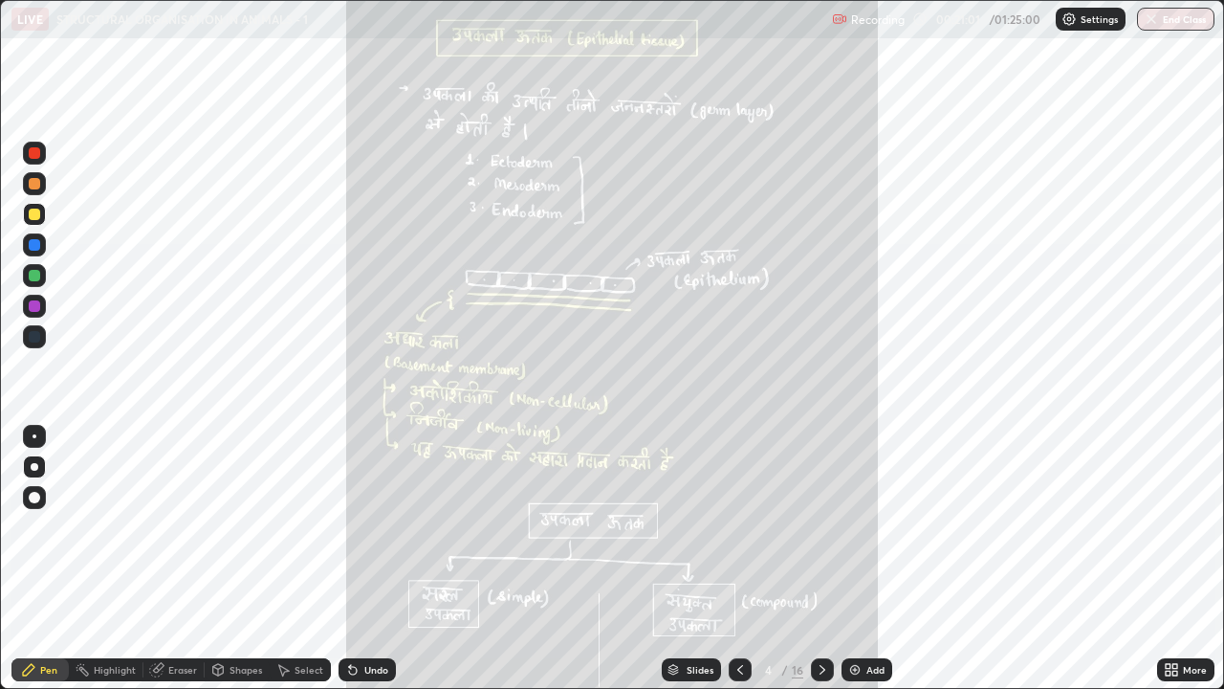
click at [824, 559] on icon at bounding box center [822, 669] width 15 height 15
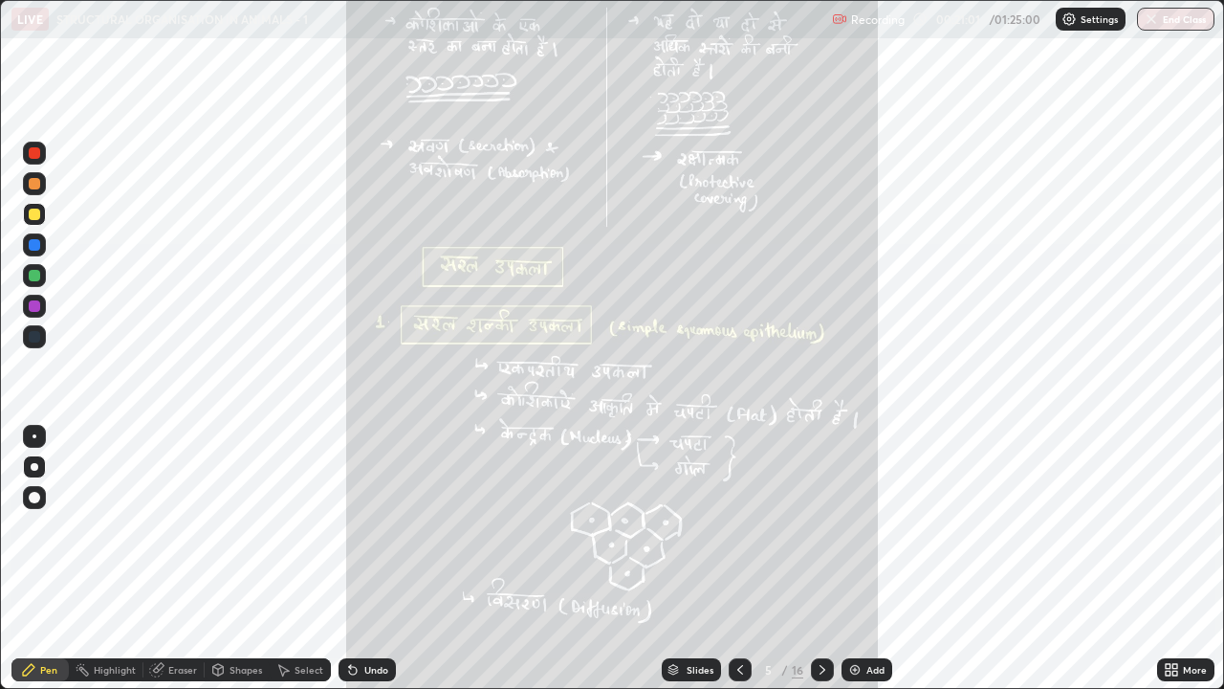
click at [823, 559] on icon at bounding box center [823, 670] width 6 height 10
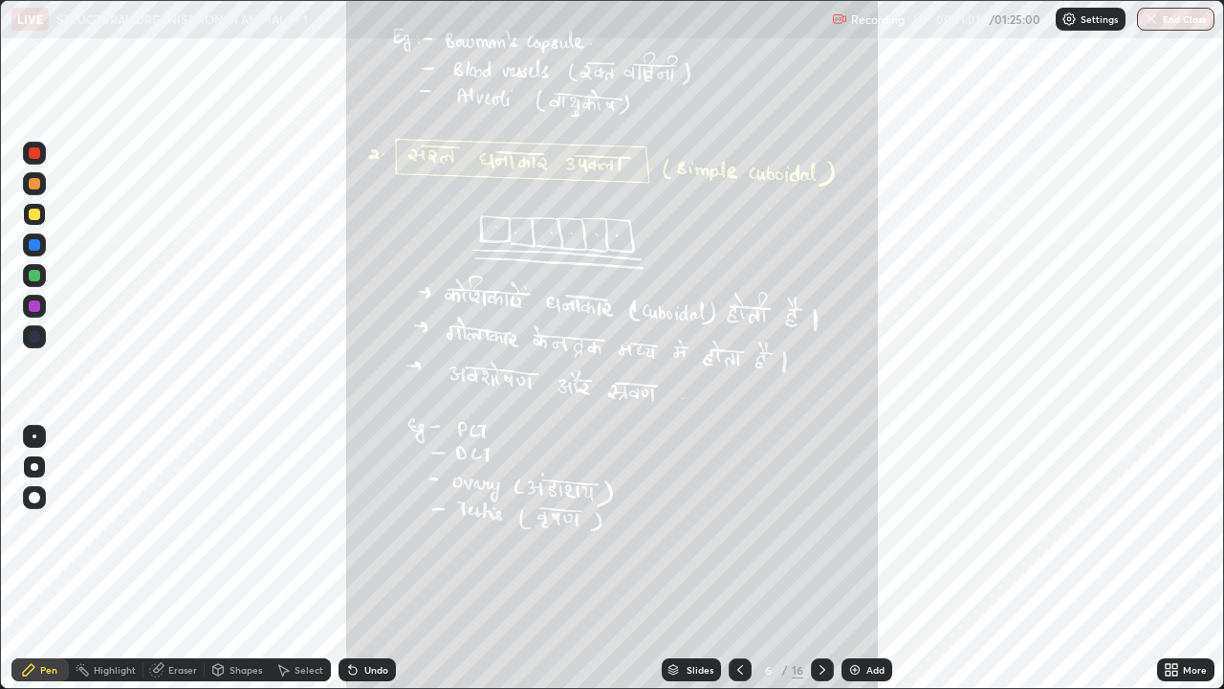
click at [824, 559] on icon at bounding box center [822, 669] width 15 height 15
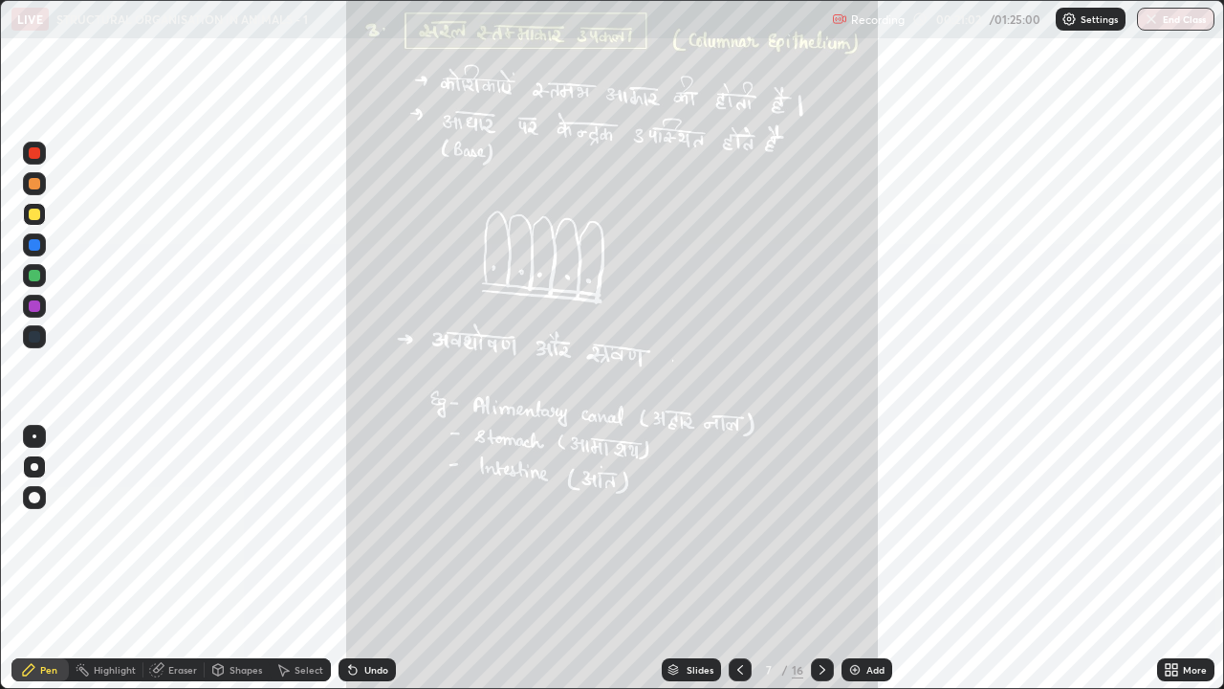
click at [821, 559] on icon at bounding box center [822, 669] width 15 height 15
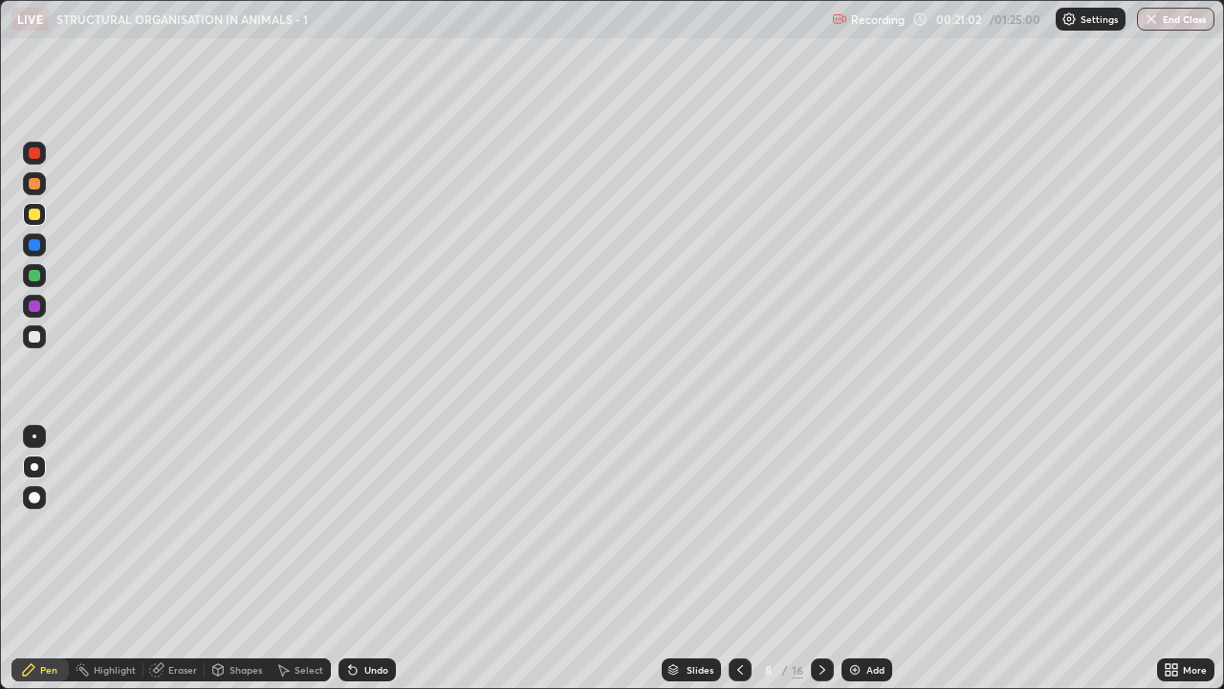
click at [821, 559] on icon at bounding box center [822, 669] width 15 height 15
click at [827, 559] on icon at bounding box center [822, 669] width 15 height 15
click at [820, 559] on icon at bounding box center [822, 669] width 15 height 15
click at [820, 559] on div at bounding box center [822, 669] width 23 height 23
click at [36, 337] on div at bounding box center [34, 336] width 11 height 11
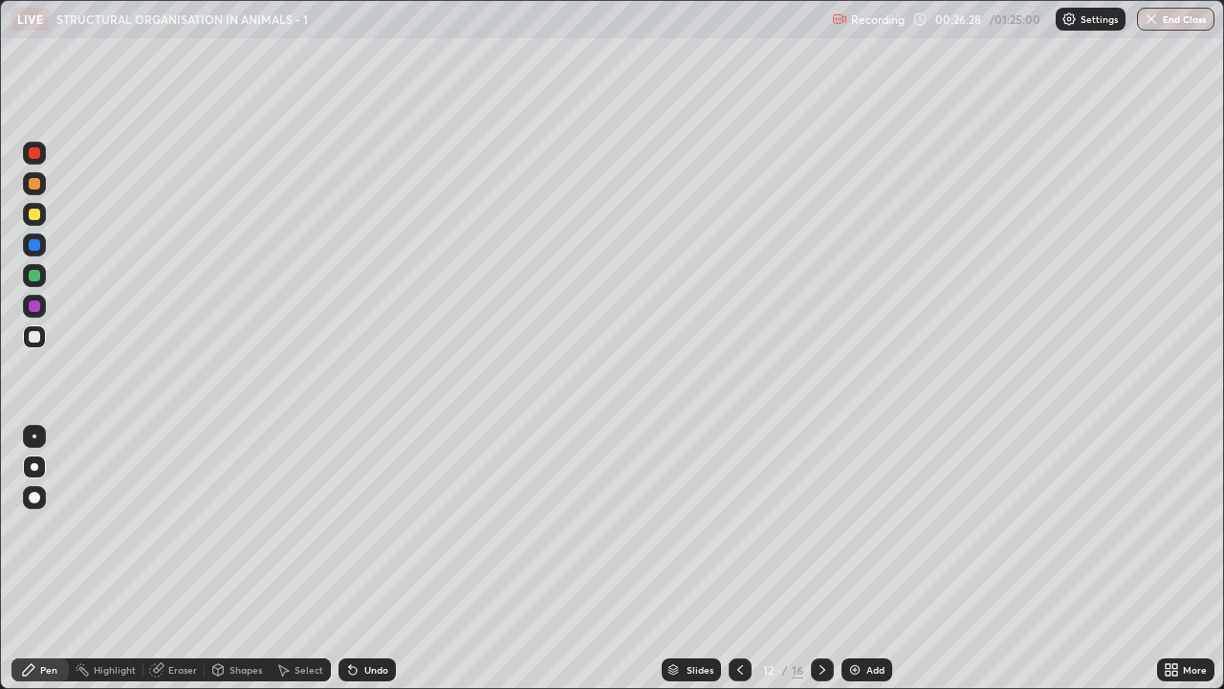
click at [860, 559] on img at bounding box center [854, 669] width 15 height 15
click at [41, 221] on div at bounding box center [34, 214] width 23 height 23
click at [350, 559] on icon at bounding box center [353, 671] width 8 height 8
click at [364, 559] on div "Undo" at bounding box center [376, 670] width 24 height 10
click at [245, 559] on div "Shapes" at bounding box center [246, 670] width 33 height 10
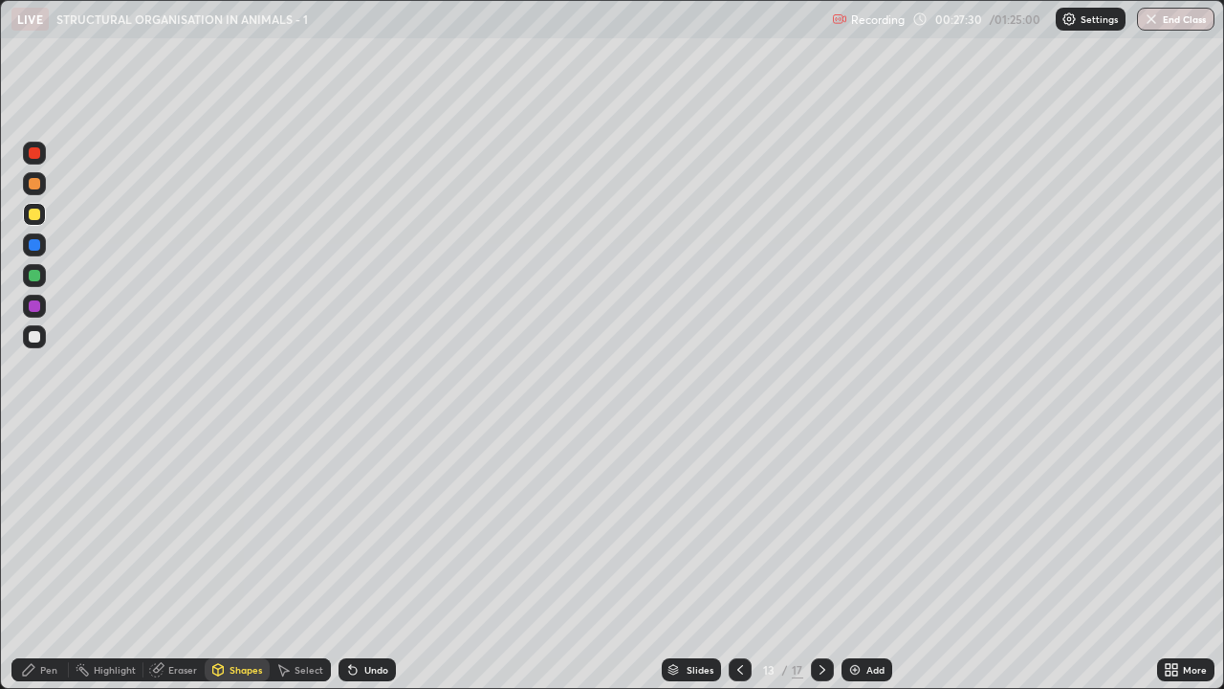
click at [365, 559] on div "Undo" at bounding box center [367, 669] width 57 height 23
click at [236, 559] on div "Shapes" at bounding box center [246, 670] width 33 height 10
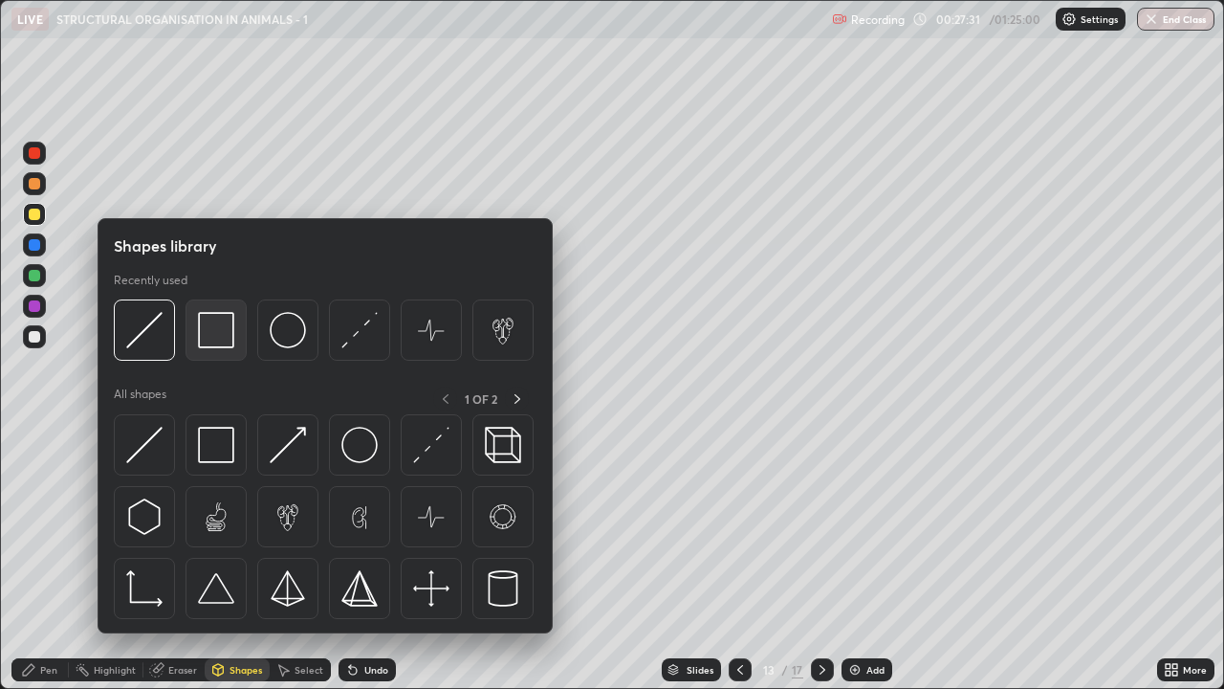
click at [222, 345] on img at bounding box center [216, 330] width 36 height 36
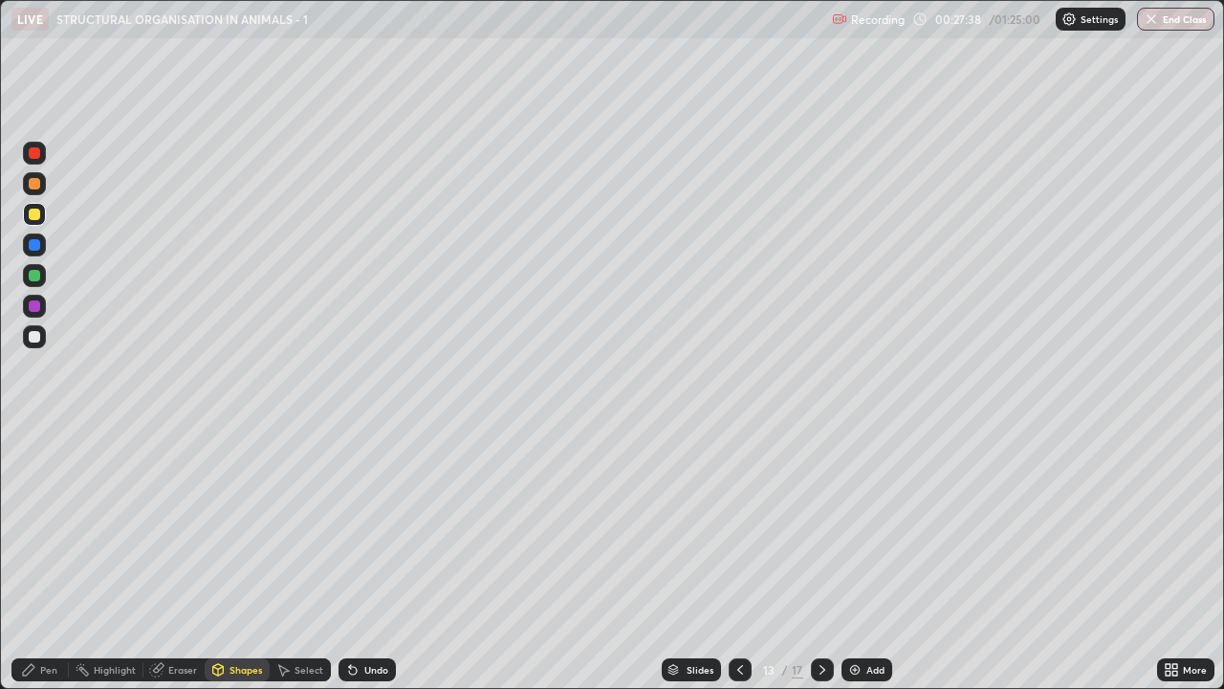
click at [737, 559] on icon at bounding box center [740, 669] width 15 height 15
click at [736, 559] on div at bounding box center [740, 669] width 23 height 23
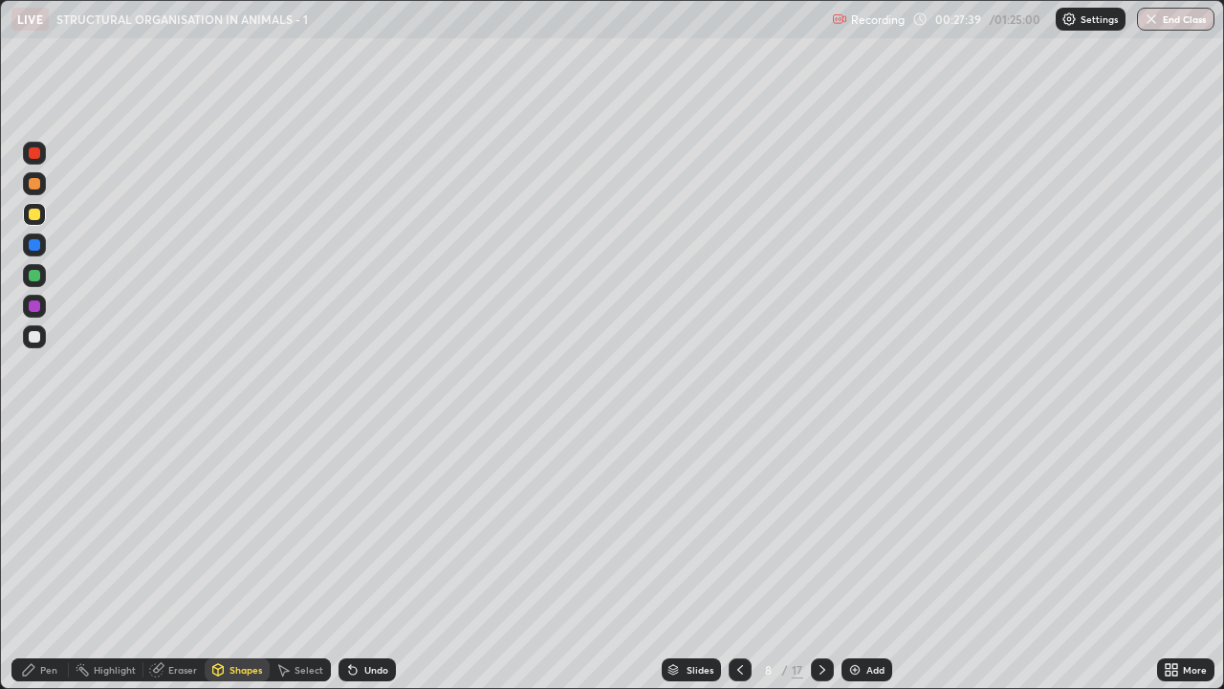
click at [735, 559] on div at bounding box center [740, 669] width 23 height 23
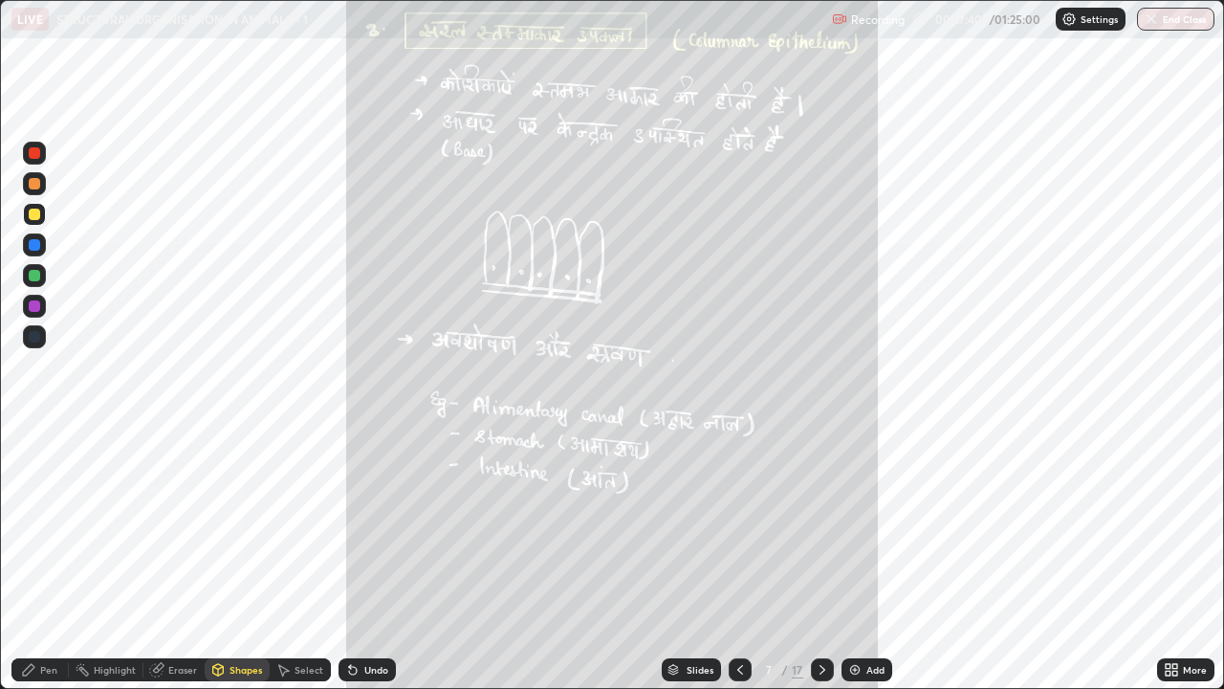
click at [738, 559] on icon at bounding box center [740, 669] width 15 height 15
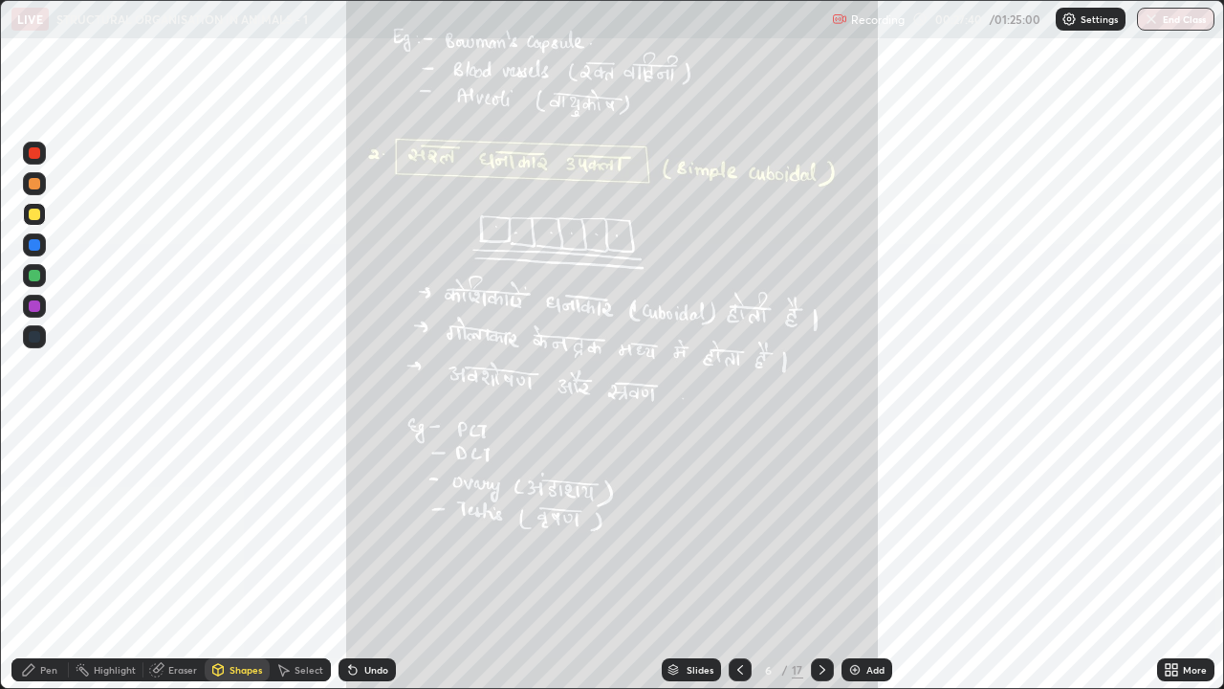
click at [738, 559] on icon at bounding box center [740, 669] width 15 height 15
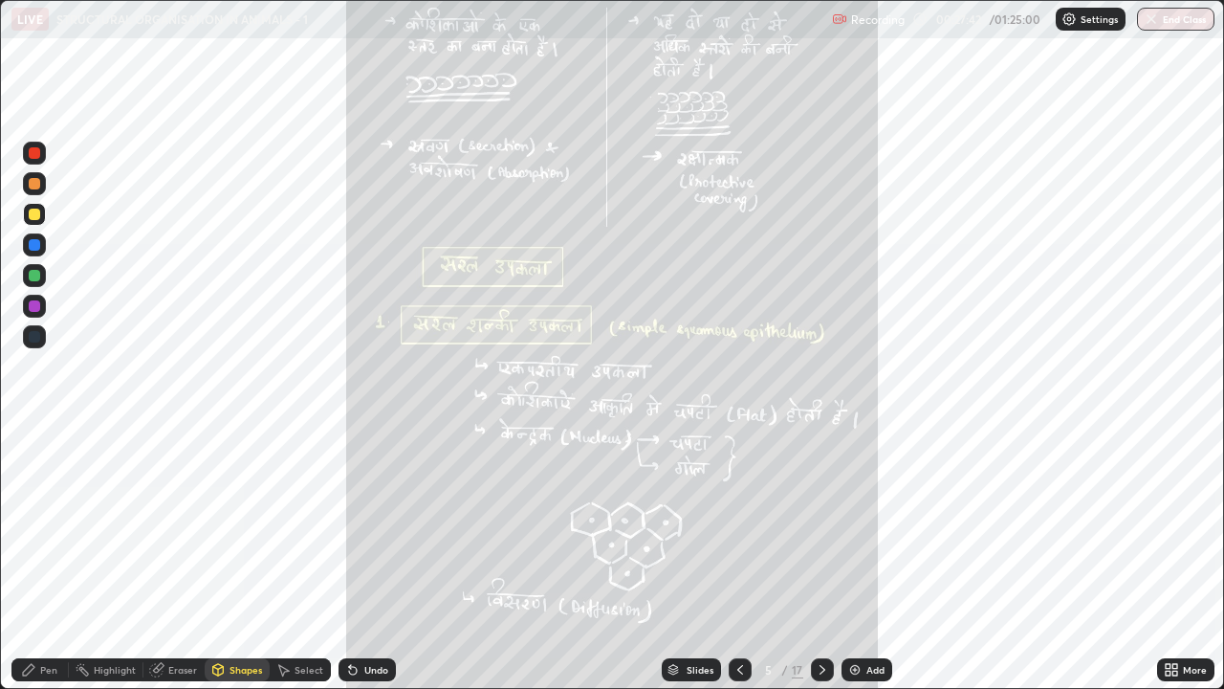
click at [738, 559] on icon at bounding box center [740, 669] width 15 height 15
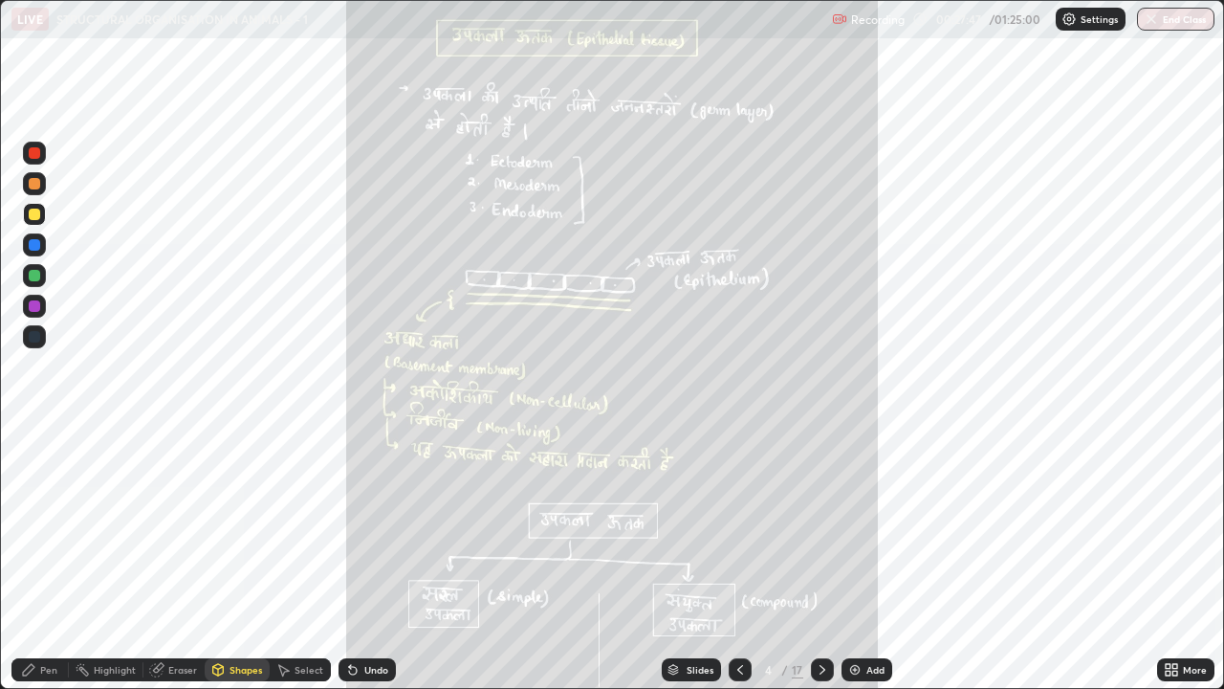
click at [821, 559] on icon at bounding box center [822, 669] width 15 height 15
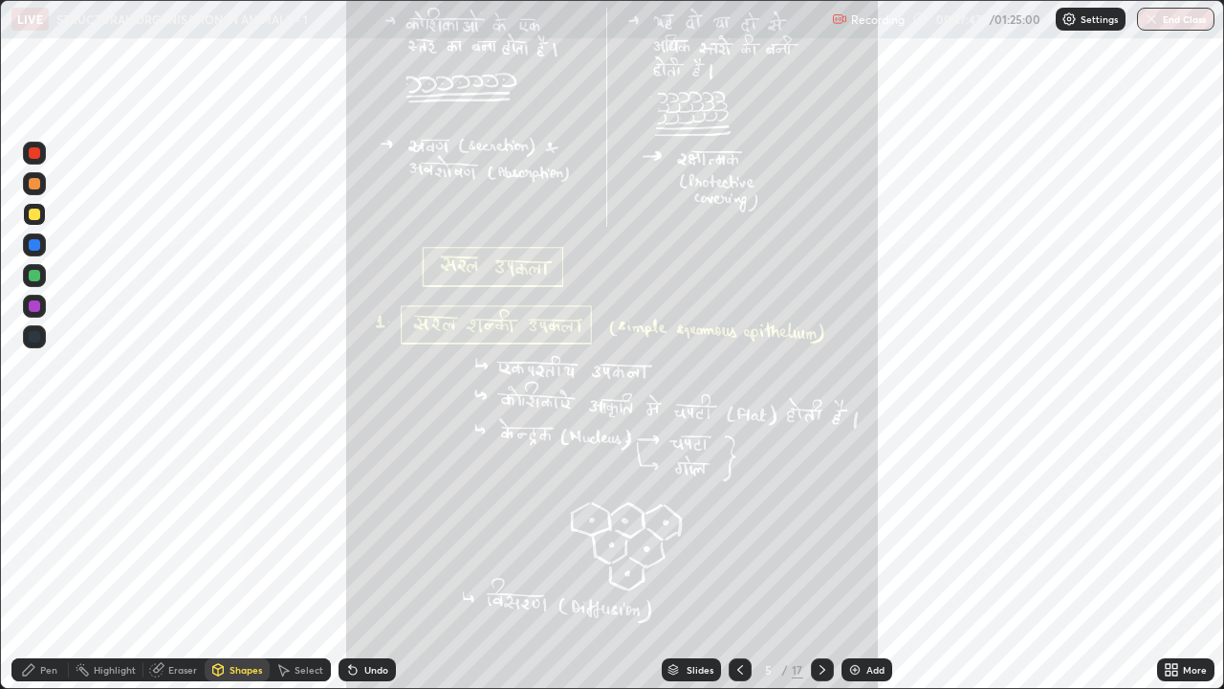
click at [819, 559] on icon at bounding box center [822, 669] width 15 height 15
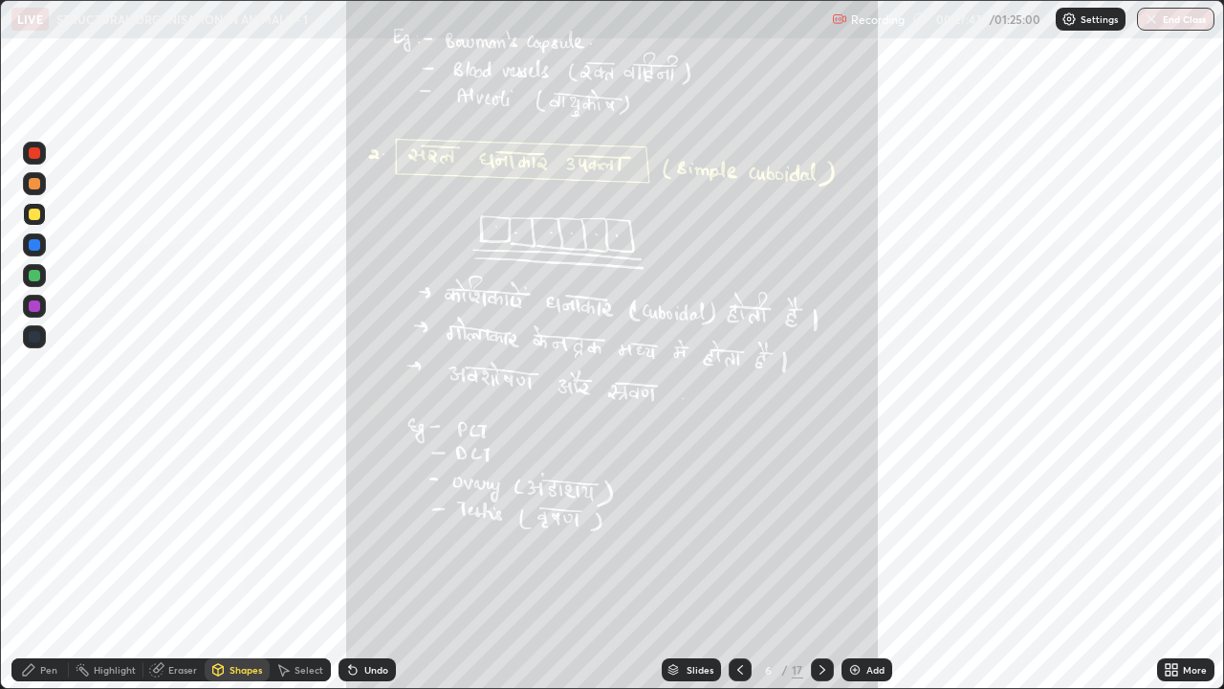
click at [818, 559] on icon at bounding box center [822, 669] width 15 height 15
click at [821, 559] on icon at bounding box center [822, 669] width 15 height 15
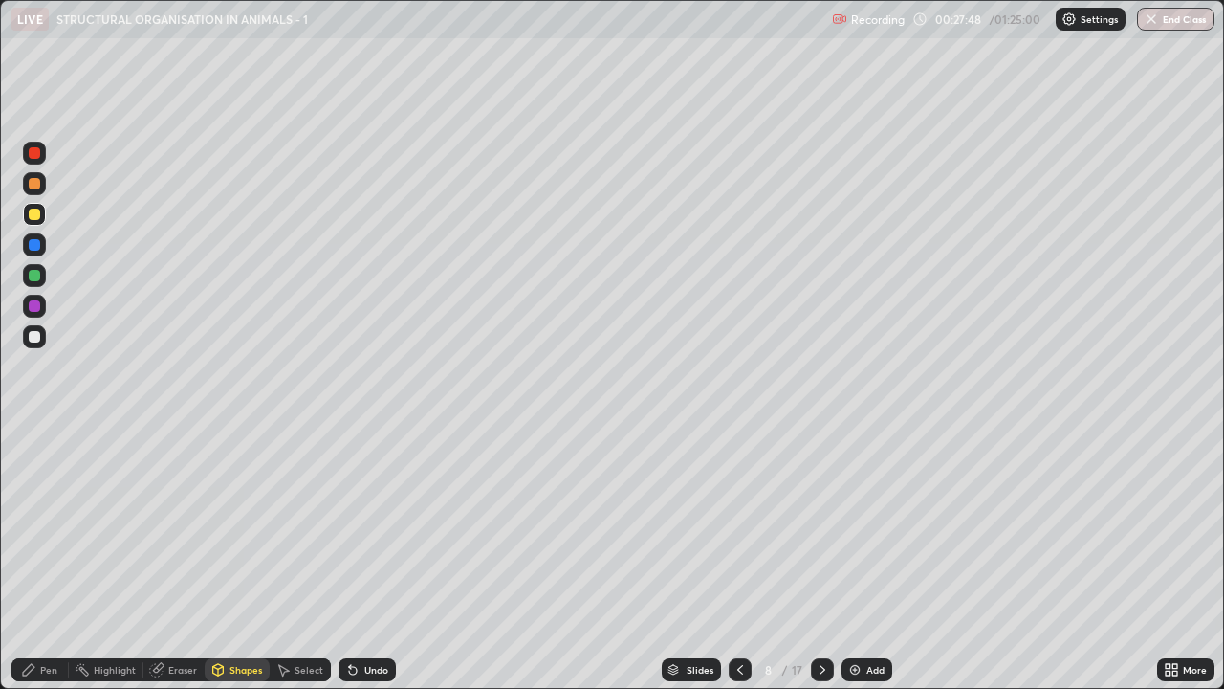
click at [821, 559] on icon at bounding box center [822, 669] width 15 height 15
click at [815, 559] on icon at bounding box center [822, 669] width 15 height 15
click at [821, 559] on icon at bounding box center [822, 669] width 15 height 15
click at [820, 559] on icon at bounding box center [822, 669] width 15 height 15
click at [820, 559] on icon at bounding box center [823, 670] width 6 height 10
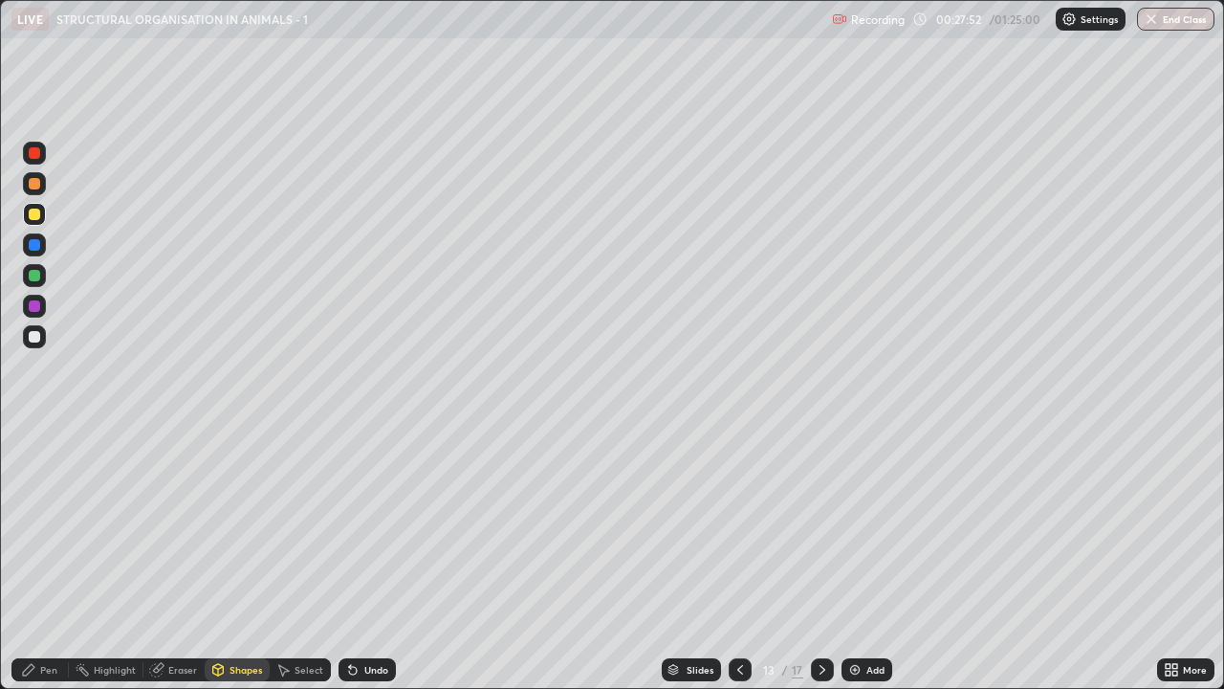
click at [35, 338] on div at bounding box center [34, 336] width 11 height 11
click at [36, 222] on div at bounding box center [34, 214] width 23 height 23
click at [59, 559] on div "Pen" at bounding box center [39, 669] width 57 height 23
click at [39, 344] on div at bounding box center [34, 336] width 23 height 23
click at [252, 559] on div "Shapes" at bounding box center [246, 670] width 33 height 10
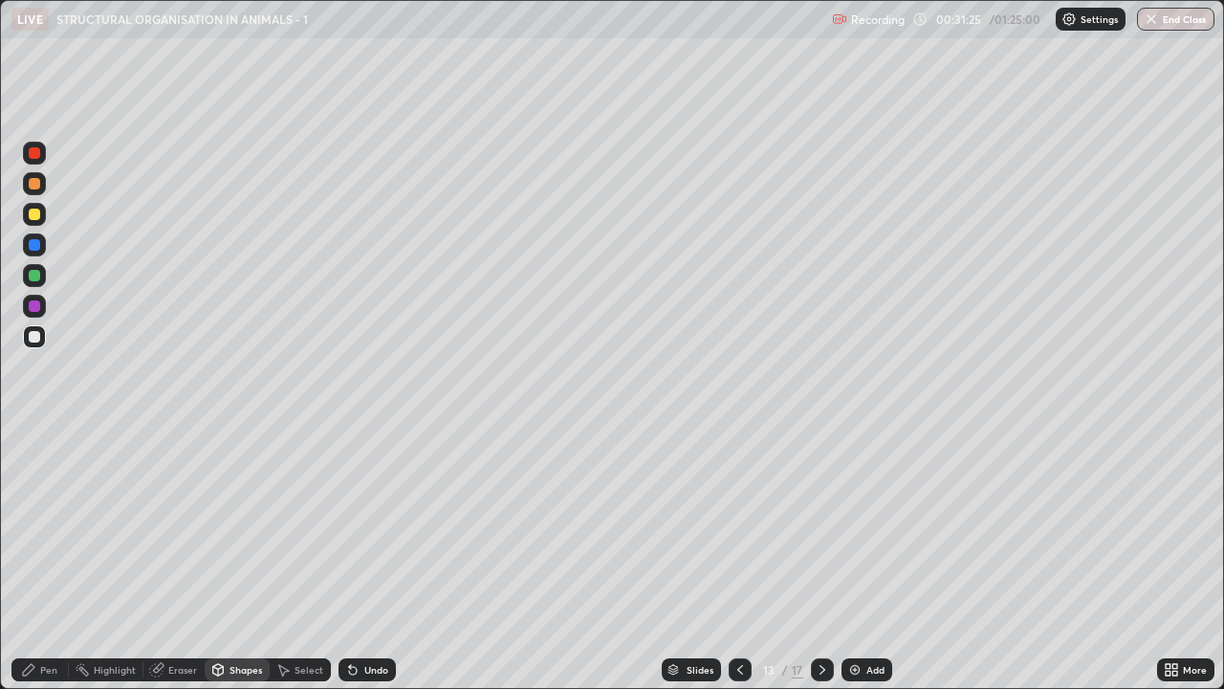
click at [50, 559] on div "Pen" at bounding box center [48, 670] width 17 height 10
click at [34, 215] on div at bounding box center [34, 214] width 11 height 11
click at [38, 339] on div at bounding box center [34, 336] width 11 height 11
click at [869, 559] on div "Add" at bounding box center [876, 670] width 18 height 10
click at [42, 216] on div at bounding box center [34, 214] width 23 height 23
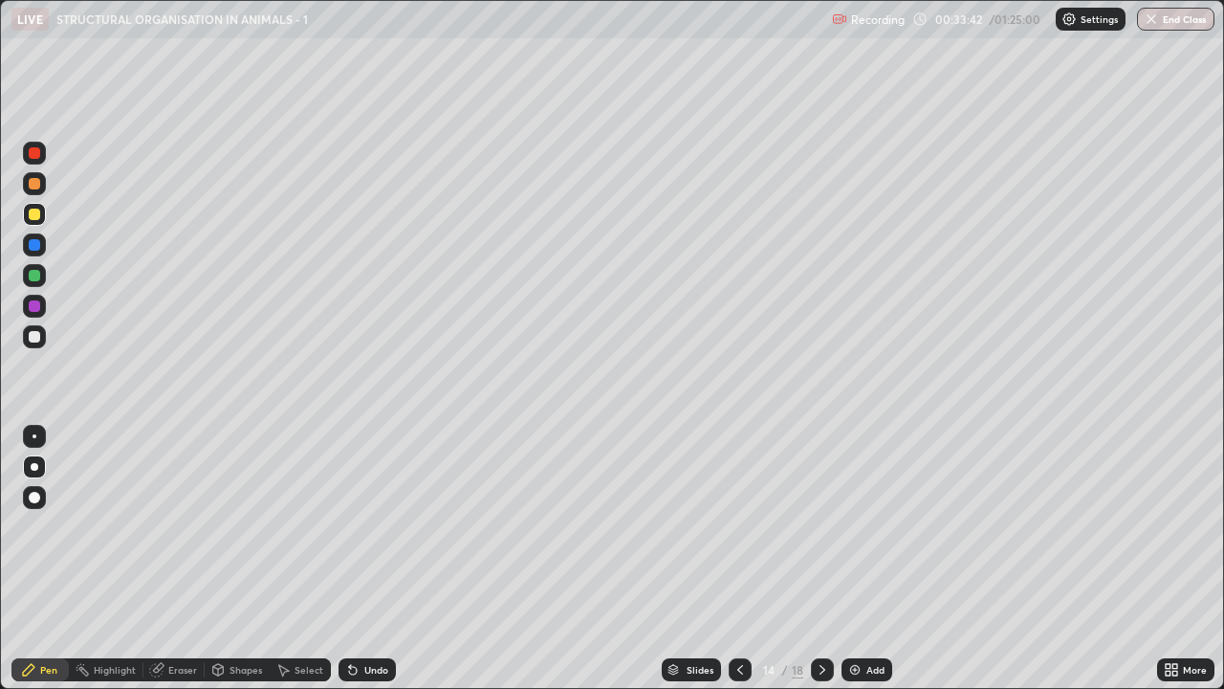
click at [360, 559] on div "Undo" at bounding box center [367, 669] width 57 height 23
click at [367, 559] on div "Undo" at bounding box center [367, 669] width 57 height 23
click at [368, 559] on div "Undo" at bounding box center [367, 669] width 57 height 23
click at [373, 559] on div "Undo" at bounding box center [367, 669] width 57 height 23
click at [233, 559] on div "Shapes" at bounding box center [246, 670] width 33 height 10
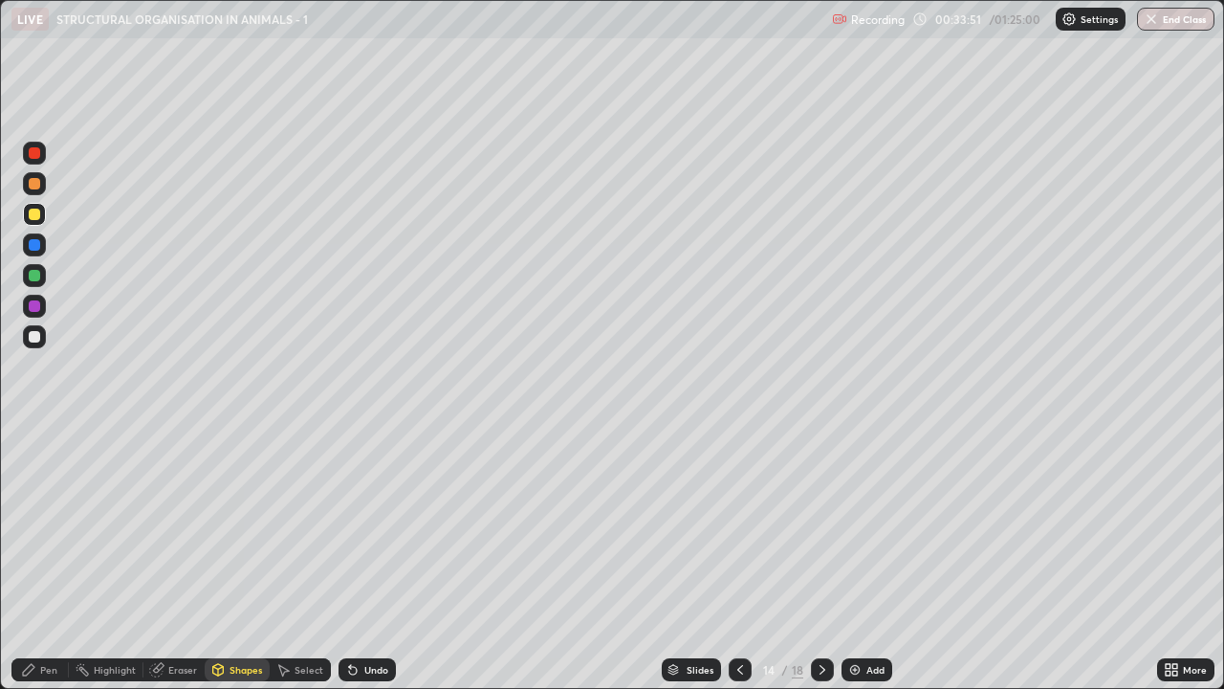
click at [46, 559] on div "Pen" at bounding box center [39, 669] width 57 height 23
click at [41, 341] on div at bounding box center [34, 336] width 23 height 23
click at [42, 221] on div at bounding box center [34, 214] width 23 height 23
click at [251, 559] on div "Shapes" at bounding box center [246, 670] width 33 height 10
click at [48, 559] on div "Pen" at bounding box center [48, 670] width 17 height 10
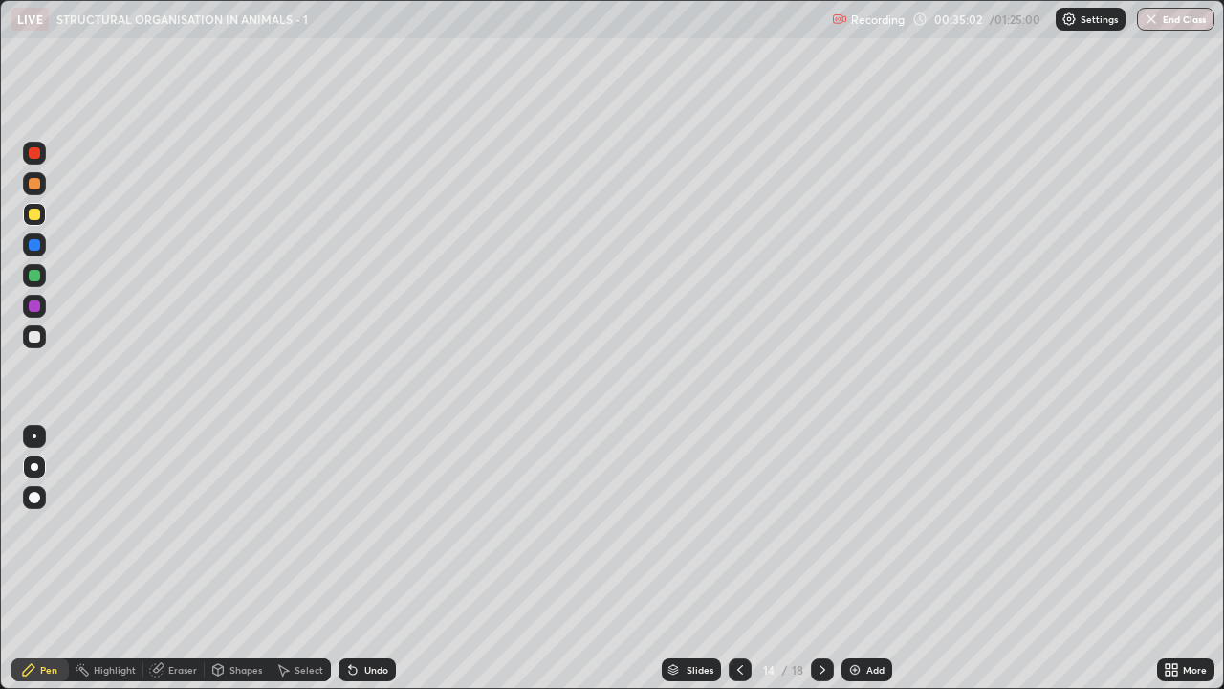
click at [695, 559] on div "Slides" at bounding box center [700, 670] width 27 height 10
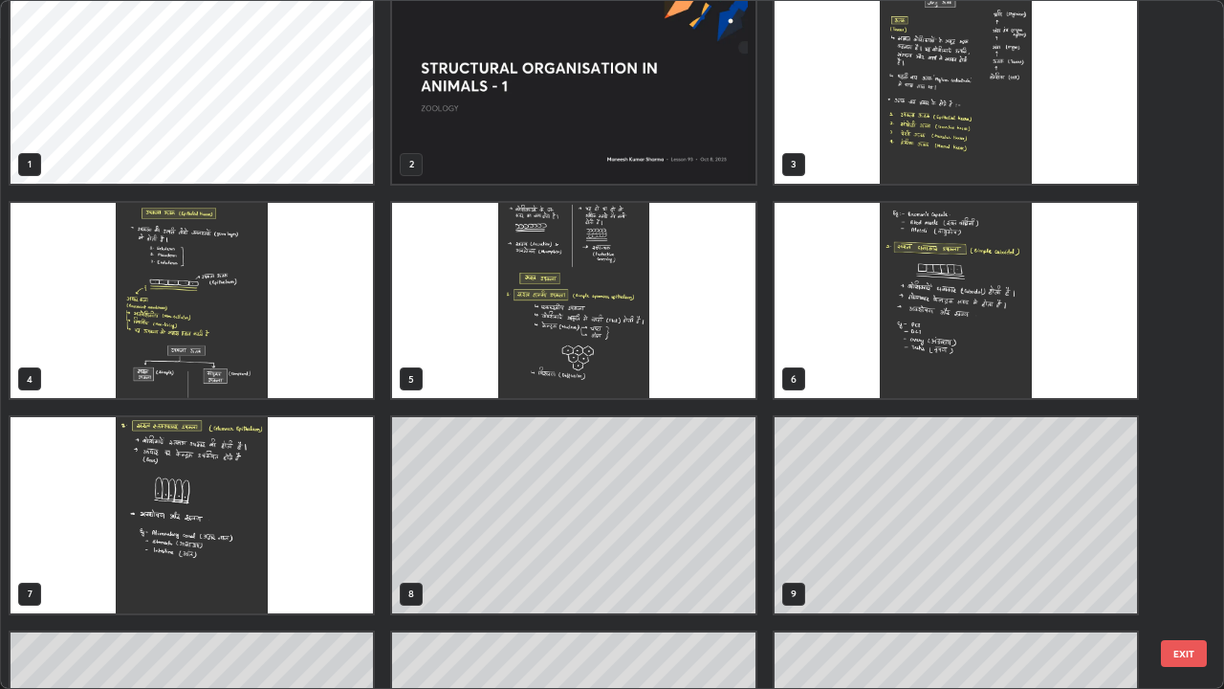
scroll to position [19, 0]
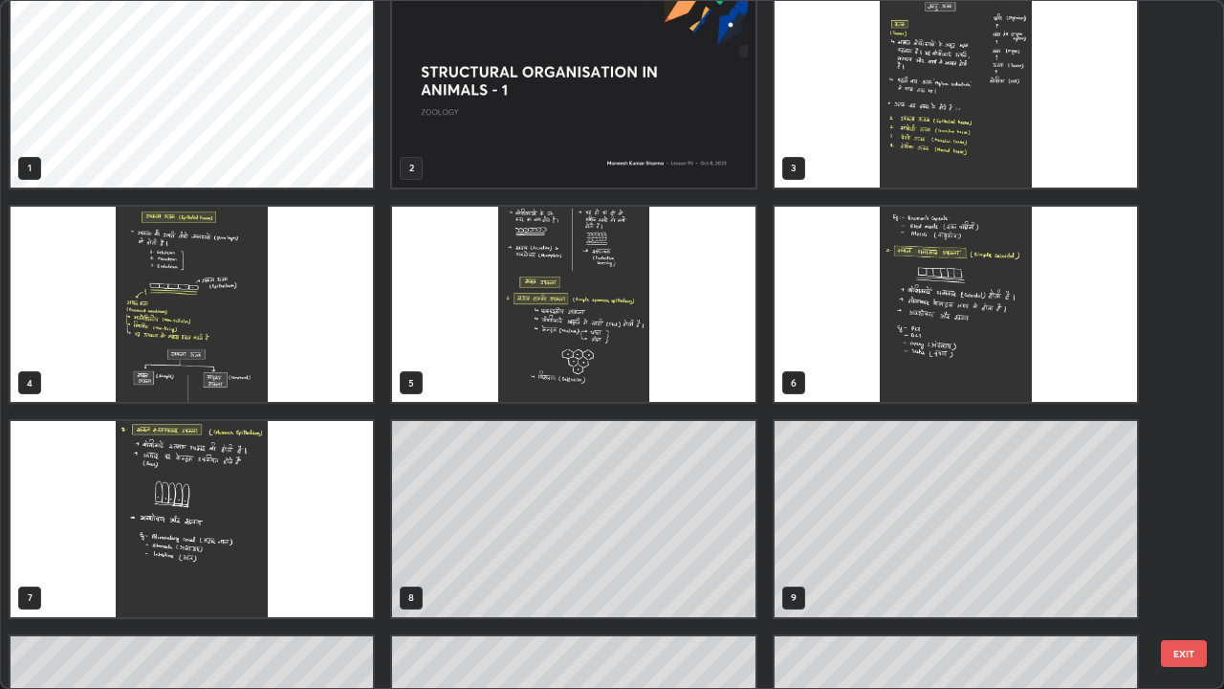
click at [537, 355] on img "grid" at bounding box center [573, 305] width 362 height 196
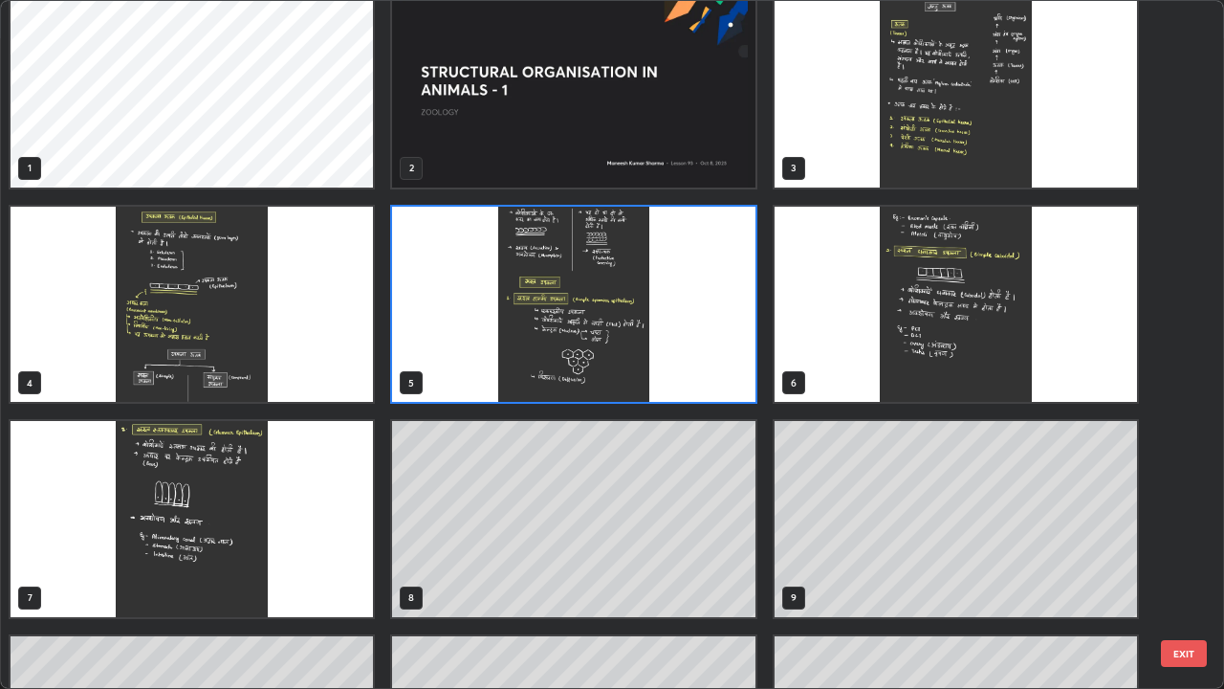
click at [538, 354] on img "grid" at bounding box center [573, 305] width 362 height 196
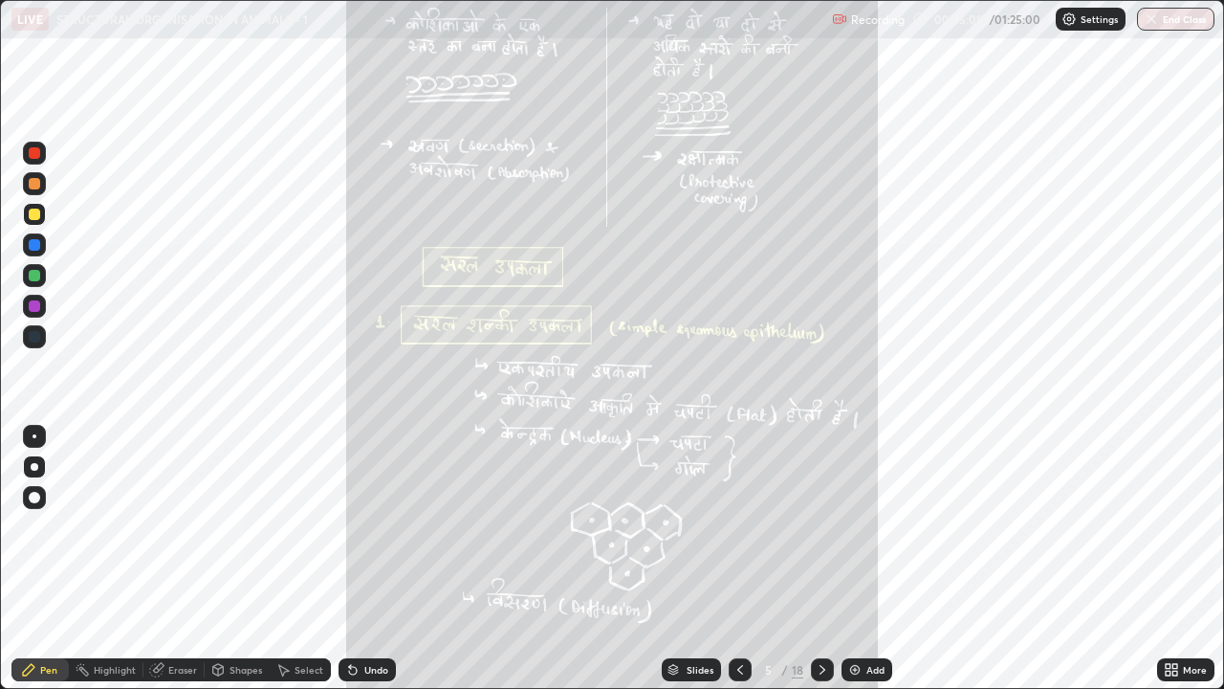
scroll to position [0, 0]
click at [694, 559] on div "Slides" at bounding box center [700, 670] width 27 height 10
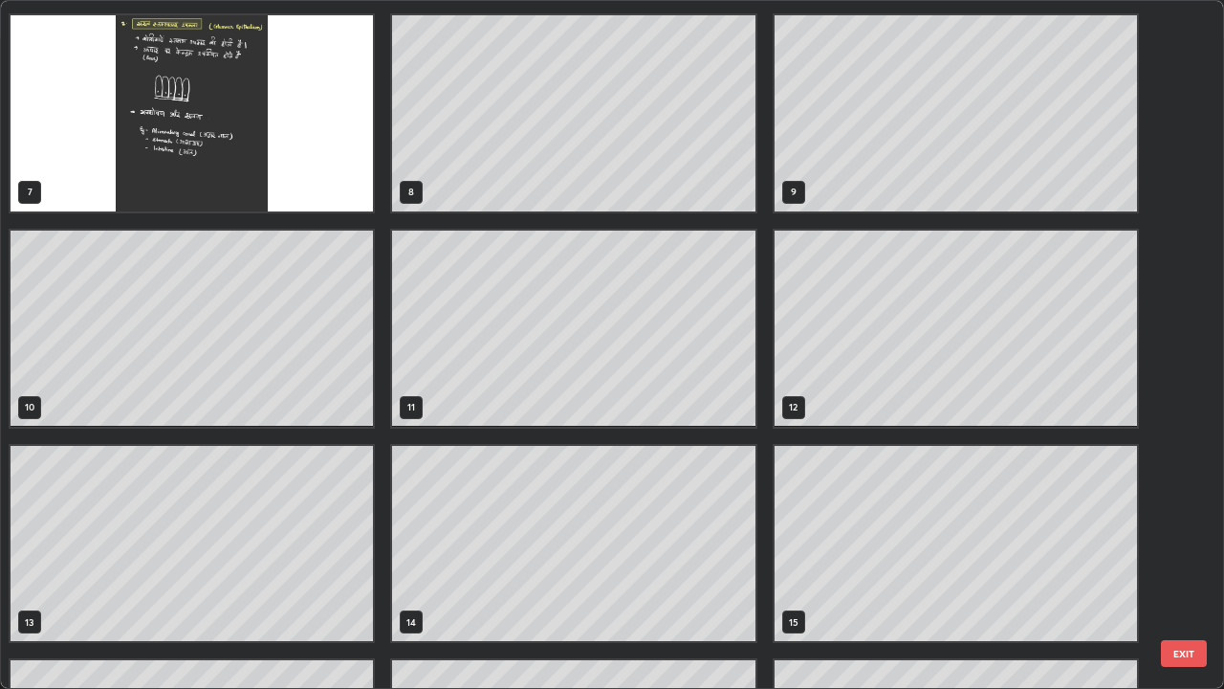
scroll to position [417, 0]
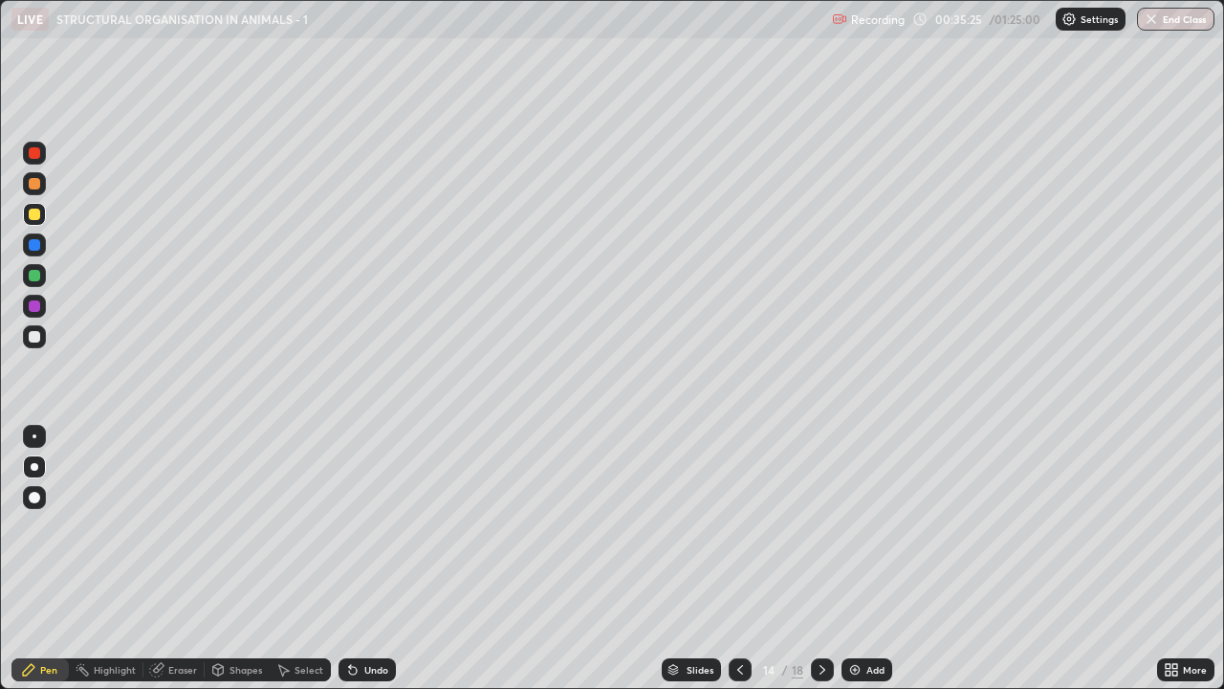
click at [43, 337] on div at bounding box center [34, 336] width 23 height 23
click at [44, 280] on div at bounding box center [34, 275] width 23 height 23
click at [860, 559] on img at bounding box center [854, 669] width 15 height 15
click at [740, 559] on div at bounding box center [740, 669] width 23 height 23
click at [821, 559] on icon at bounding box center [822, 669] width 15 height 15
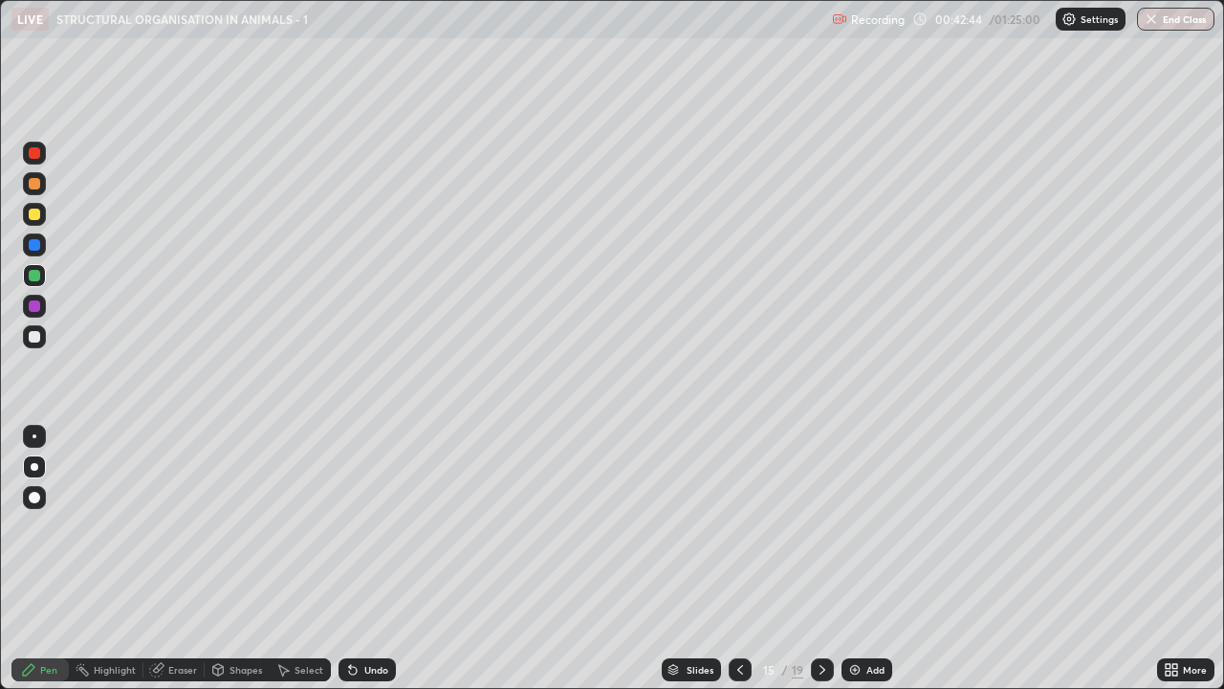
click at [736, 559] on icon at bounding box center [740, 669] width 15 height 15
click at [856, 559] on img at bounding box center [854, 669] width 15 height 15
click at [738, 559] on icon at bounding box center [739, 669] width 15 height 15
click at [864, 559] on div "Add" at bounding box center [868, 669] width 51 height 23
click at [43, 221] on div at bounding box center [34, 214] width 23 height 23
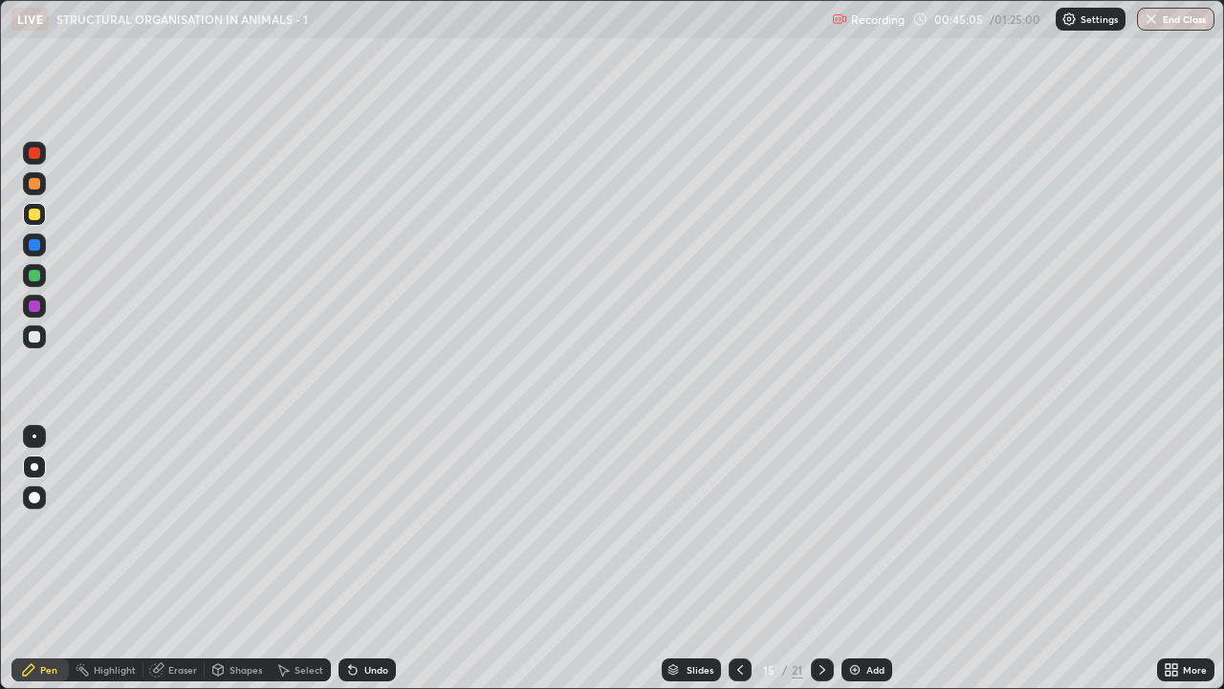
click at [257, 559] on div "Shapes" at bounding box center [246, 670] width 33 height 10
click at [47, 559] on div "Pen" at bounding box center [48, 670] width 17 height 10
click at [43, 338] on div at bounding box center [34, 336] width 23 height 23
click at [867, 559] on div "Add" at bounding box center [876, 670] width 18 height 10
click at [738, 559] on div at bounding box center [740, 669] width 23 height 23
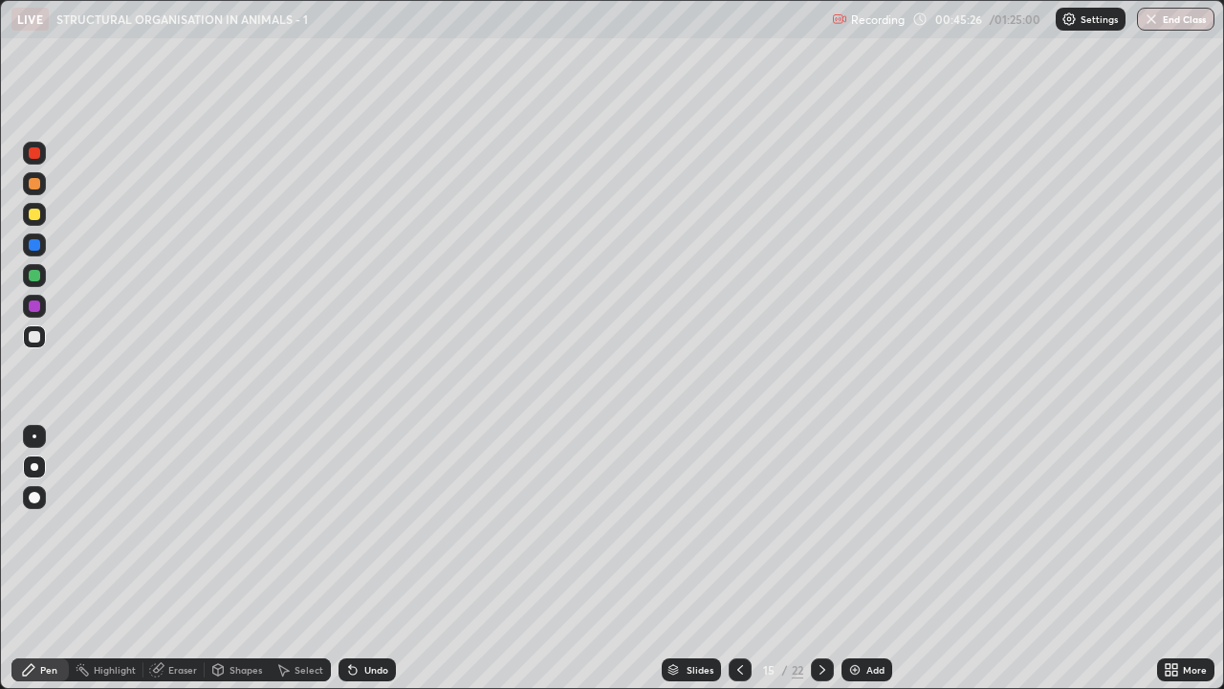
click at [377, 559] on div "Undo" at bounding box center [376, 670] width 24 height 10
click at [374, 559] on div "Undo" at bounding box center [376, 670] width 24 height 10
click at [236, 559] on div "Shapes" at bounding box center [246, 670] width 33 height 10
click at [39, 216] on div at bounding box center [34, 214] width 11 height 11
click at [53, 559] on div "Pen" at bounding box center [48, 670] width 17 height 10
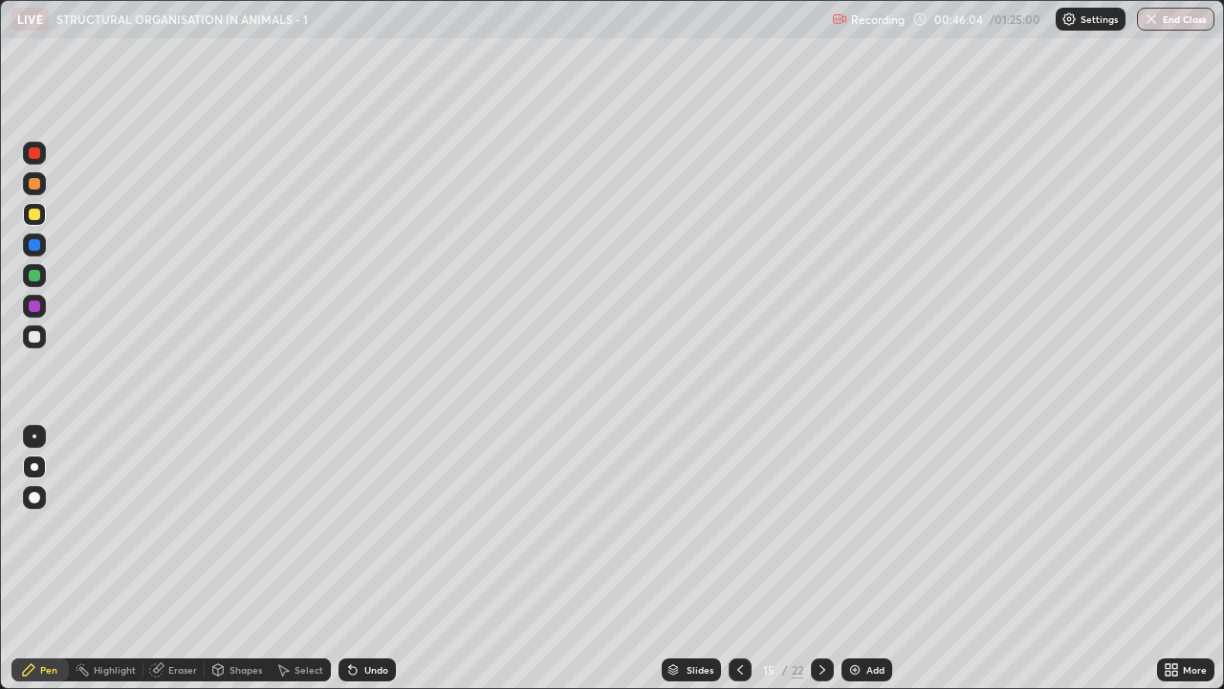
click at [41, 340] on div at bounding box center [34, 336] width 23 height 23
click at [370, 559] on div "Undo" at bounding box center [376, 670] width 24 height 10
click at [44, 285] on div at bounding box center [34, 275] width 23 height 31
click at [371, 559] on div "Undo" at bounding box center [376, 670] width 24 height 10
click at [373, 559] on div "Undo" at bounding box center [367, 669] width 57 height 23
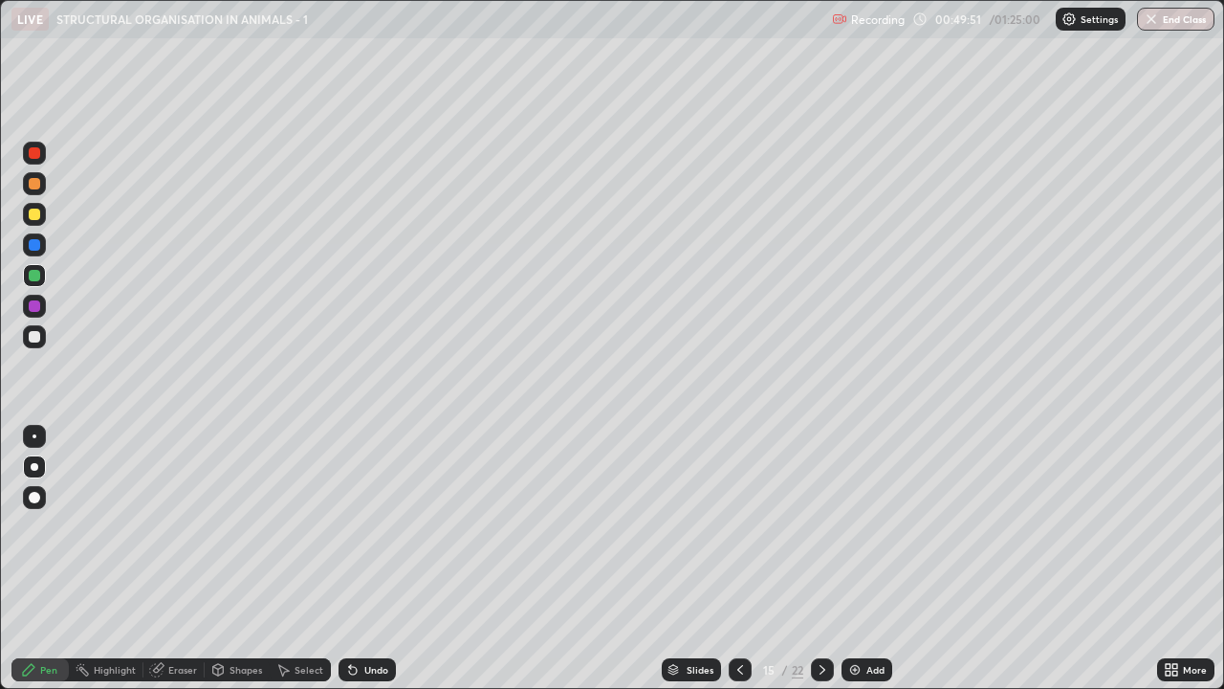
click at [850, 559] on img at bounding box center [854, 669] width 15 height 15
click at [45, 341] on div at bounding box center [34, 336] width 23 height 23
click at [247, 559] on div "Shapes" at bounding box center [246, 670] width 33 height 10
click at [42, 559] on div "Pen" at bounding box center [48, 670] width 17 height 10
click at [35, 215] on div at bounding box center [34, 214] width 11 height 11
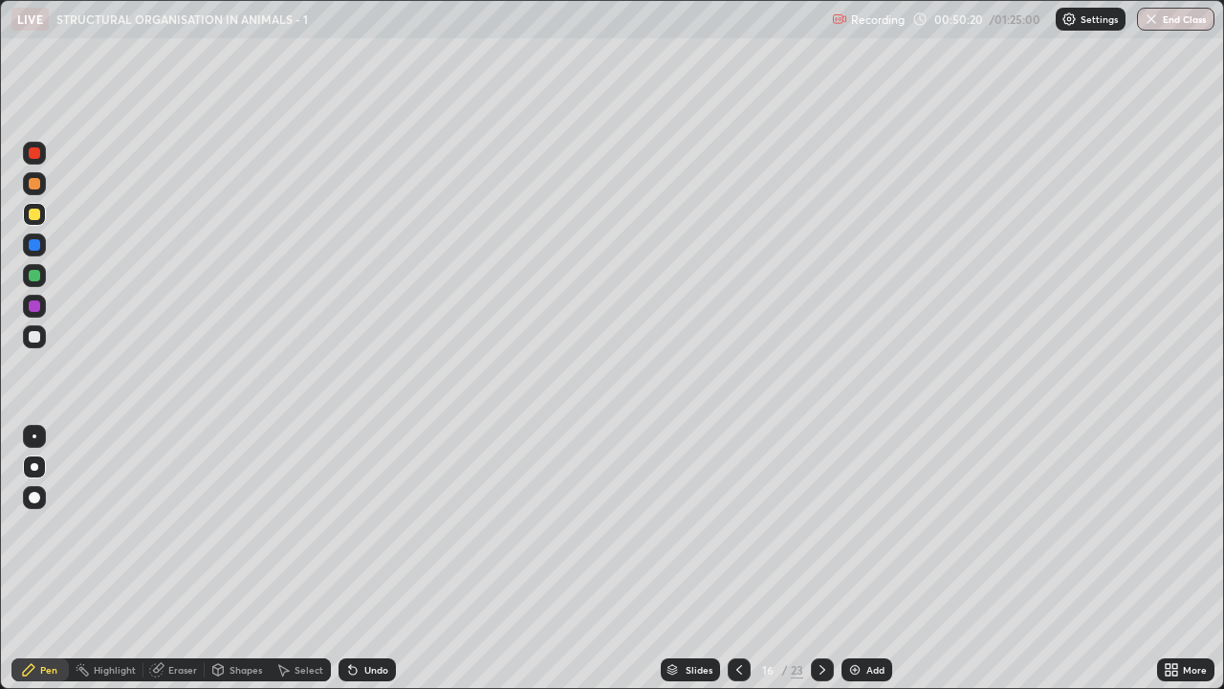
click at [218, 559] on icon at bounding box center [218, 672] width 0 height 7
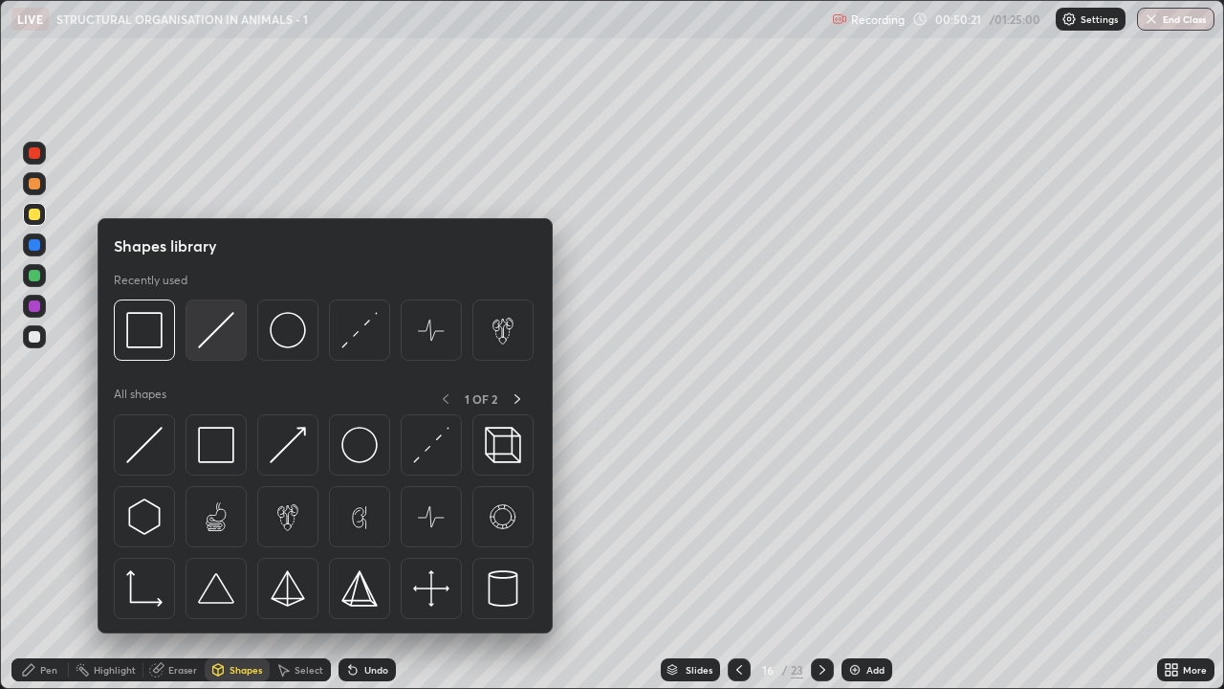
click at [222, 339] on img at bounding box center [216, 330] width 36 height 36
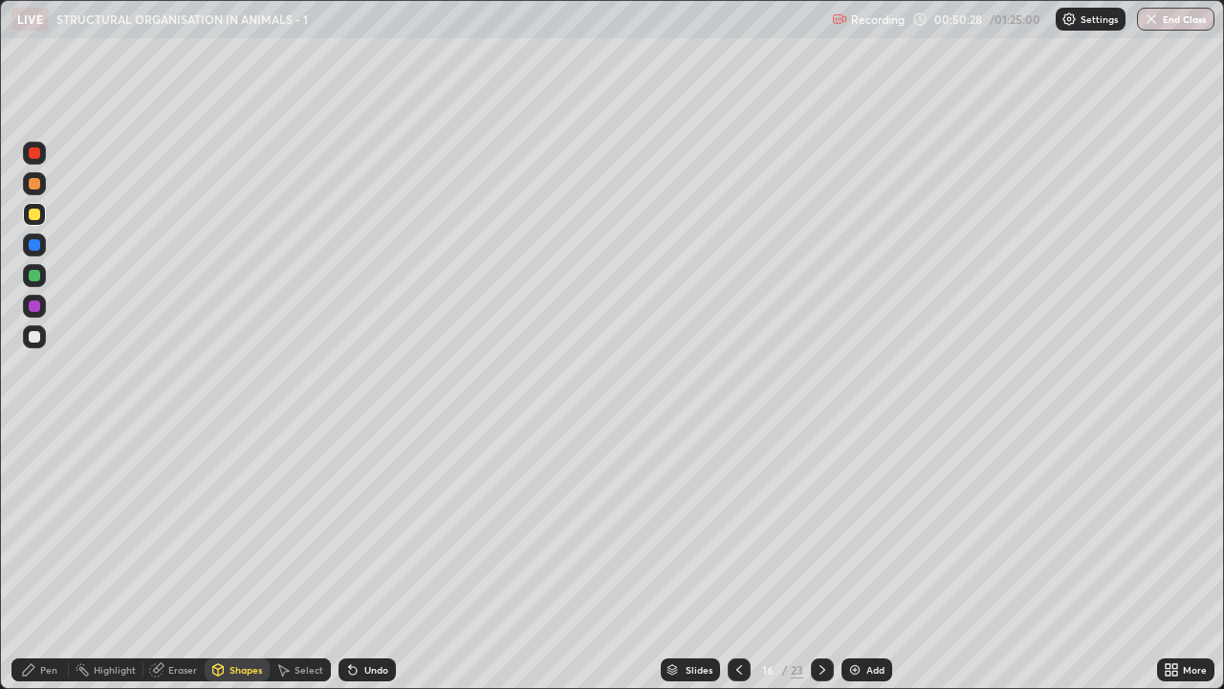
click at [51, 559] on div "Pen" at bounding box center [48, 670] width 17 height 10
click at [41, 343] on div at bounding box center [34, 336] width 23 height 23
click at [186, 559] on div "Eraser" at bounding box center [182, 670] width 29 height 10
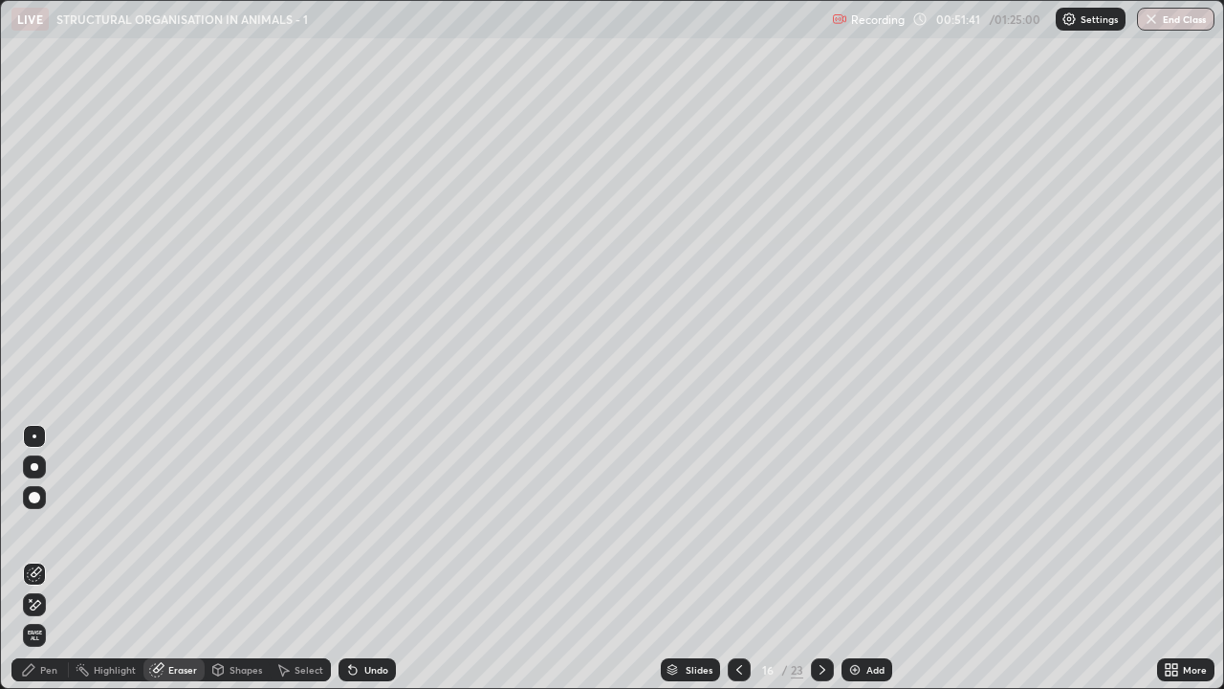
click at [42, 559] on div "Pen" at bounding box center [48, 670] width 17 height 10
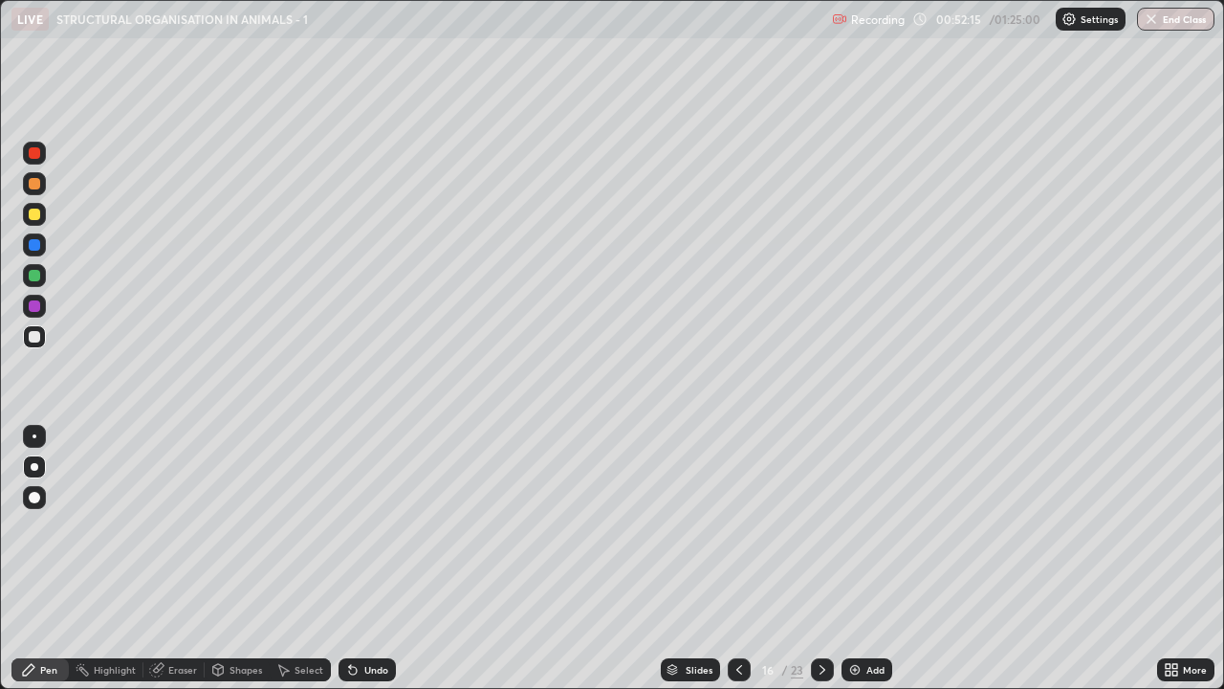
click at [358, 559] on div "Undo" at bounding box center [367, 669] width 57 height 23
click at [864, 559] on div "Add" at bounding box center [867, 669] width 51 height 23
click at [741, 559] on icon at bounding box center [739, 669] width 15 height 15
click at [863, 559] on div "Add" at bounding box center [867, 669] width 51 height 23
click at [736, 559] on icon at bounding box center [739, 670] width 6 height 10
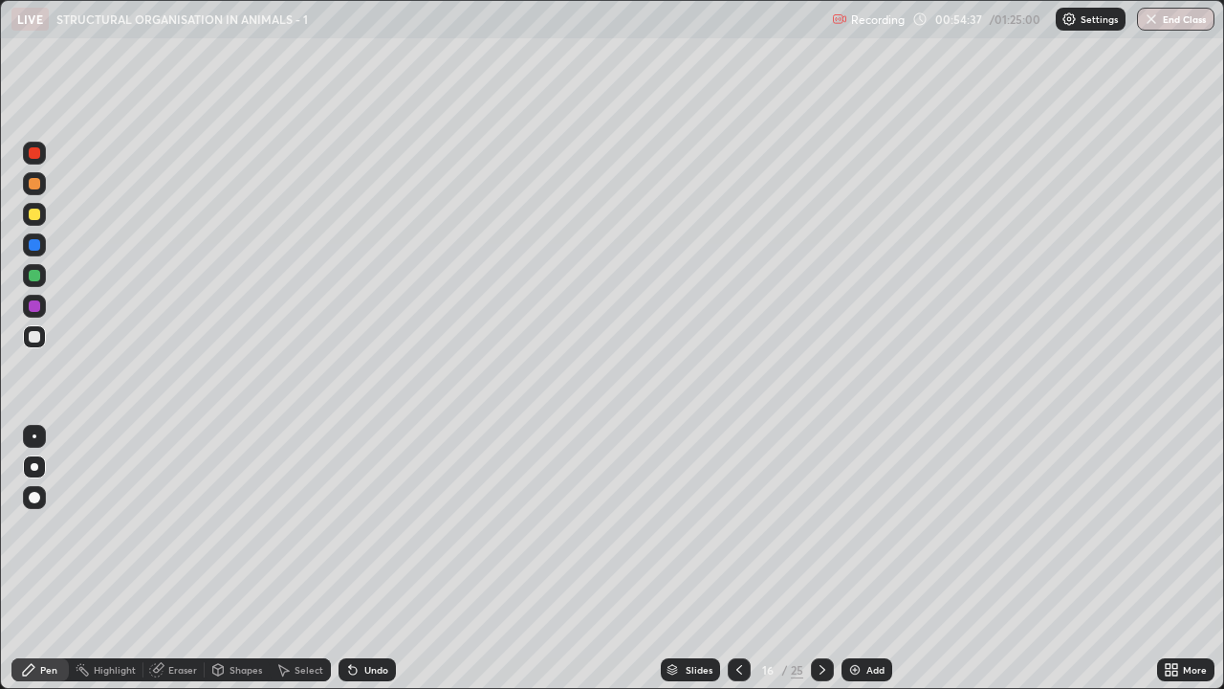
click at [737, 559] on icon at bounding box center [739, 669] width 15 height 15
click at [821, 559] on icon at bounding box center [822, 669] width 15 height 15
click at [856, 559] on img at bounding box center [854, 669] width 15 height 15
click at [739, 559] on div at bounding box center [739, 669] width 23 height 23
click at [295, 559] on div "Select" at bounding box center [309, 670] width 29 height 10
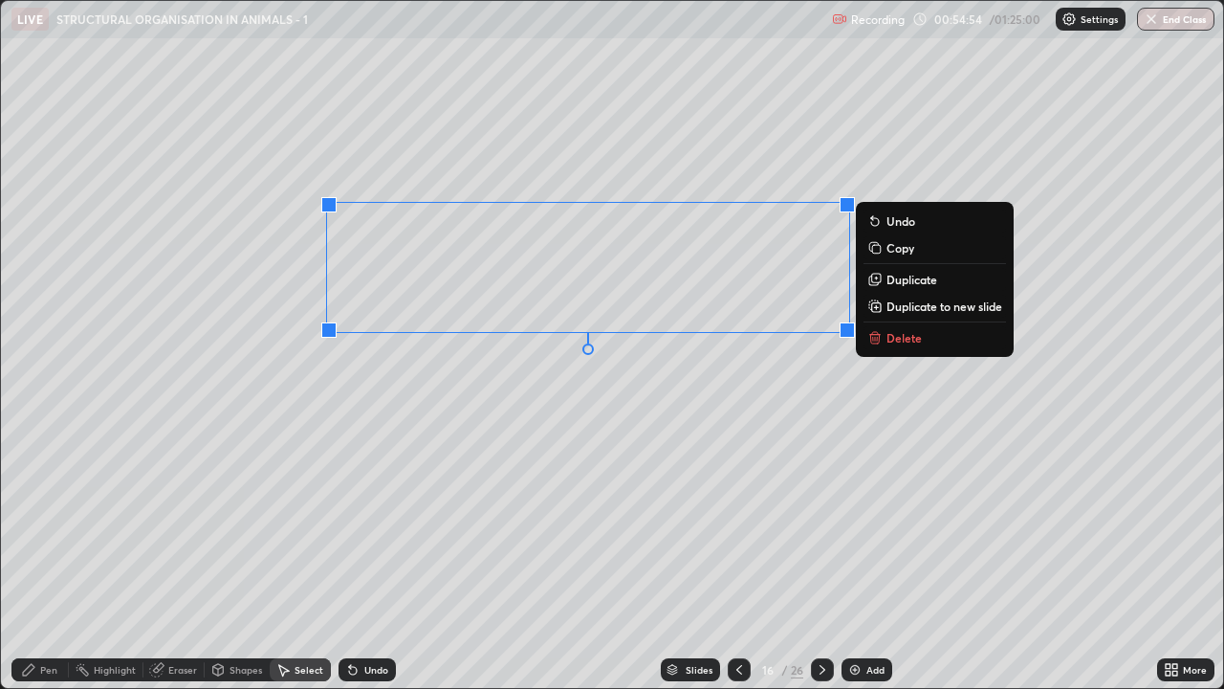
click at [830, 549] on div "0 ° Undo Copy Duplicate Duplicate to new slide Delete" at bounding box center [612, 344] width 1222 height 687
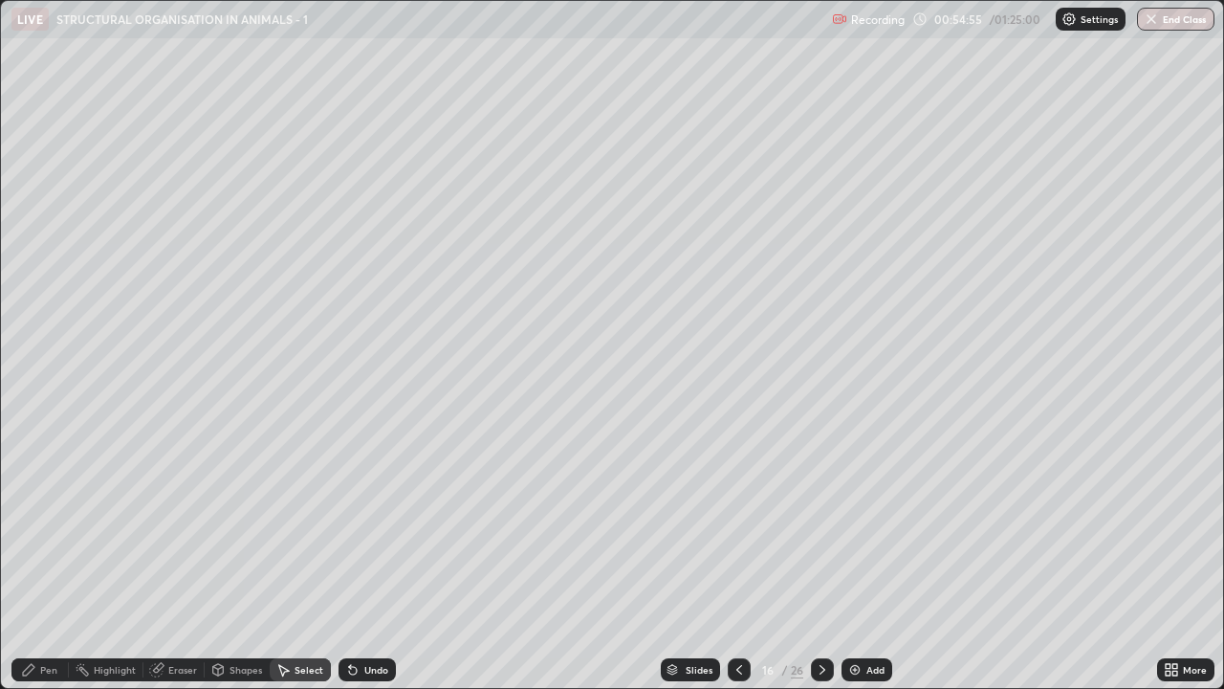
click at [737, 559] on icon at bounding box center [739, 669] width 15 height 15
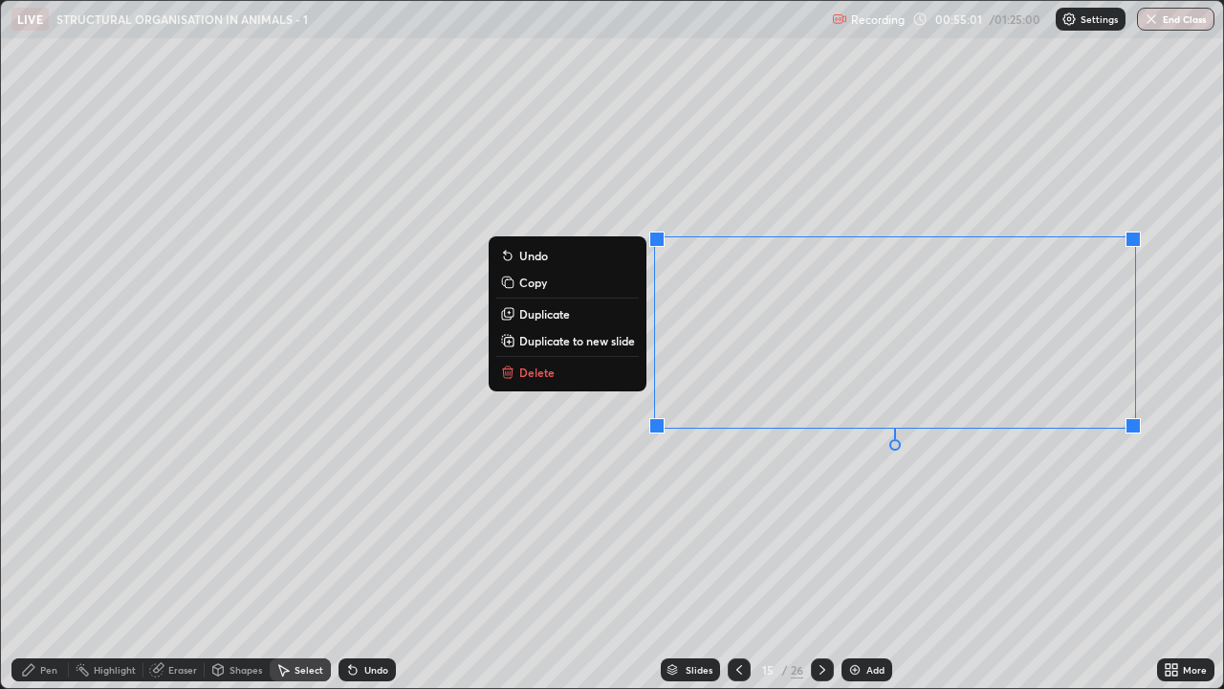
click at [606, 285] on button "Copy" at bounding box center [567, 282] width 143 height 23
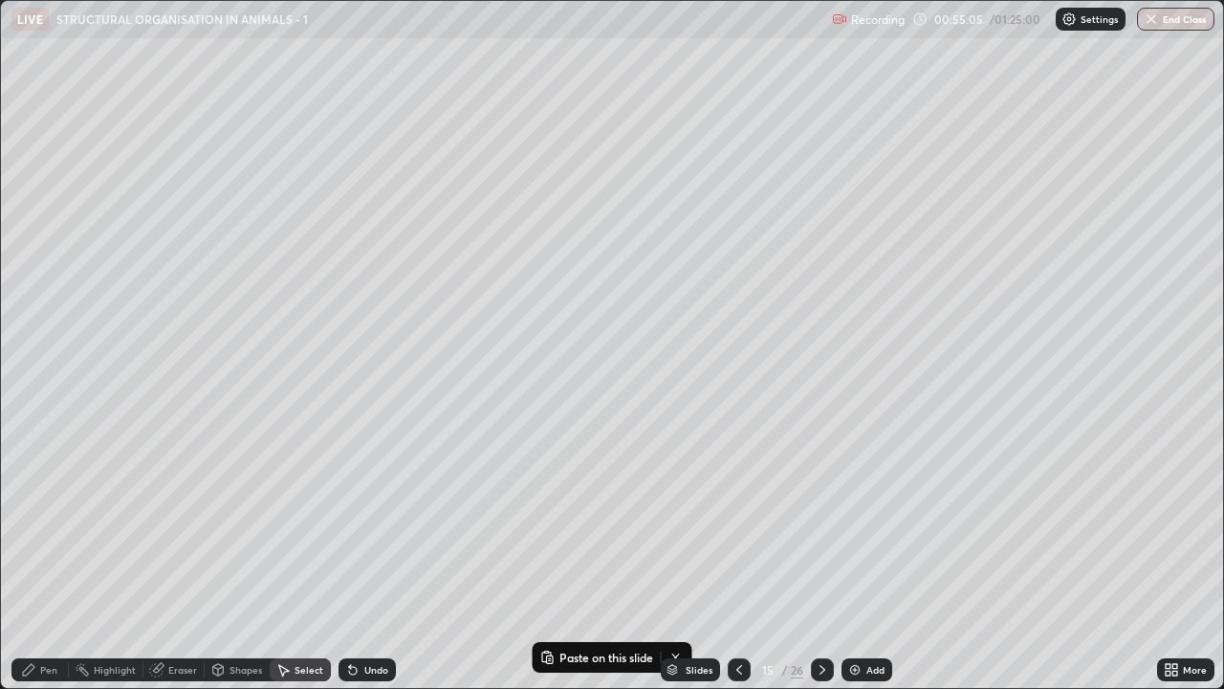
click at [826, 559] on icon at bounding box center [822, 669] width 15 height 15
click at [818, 559] on div at bounding box center [822, 669] width 23 height 38
click at [596, 559] on p "Paste on this slide" at bounding box center [607, 656] width 94 height 15
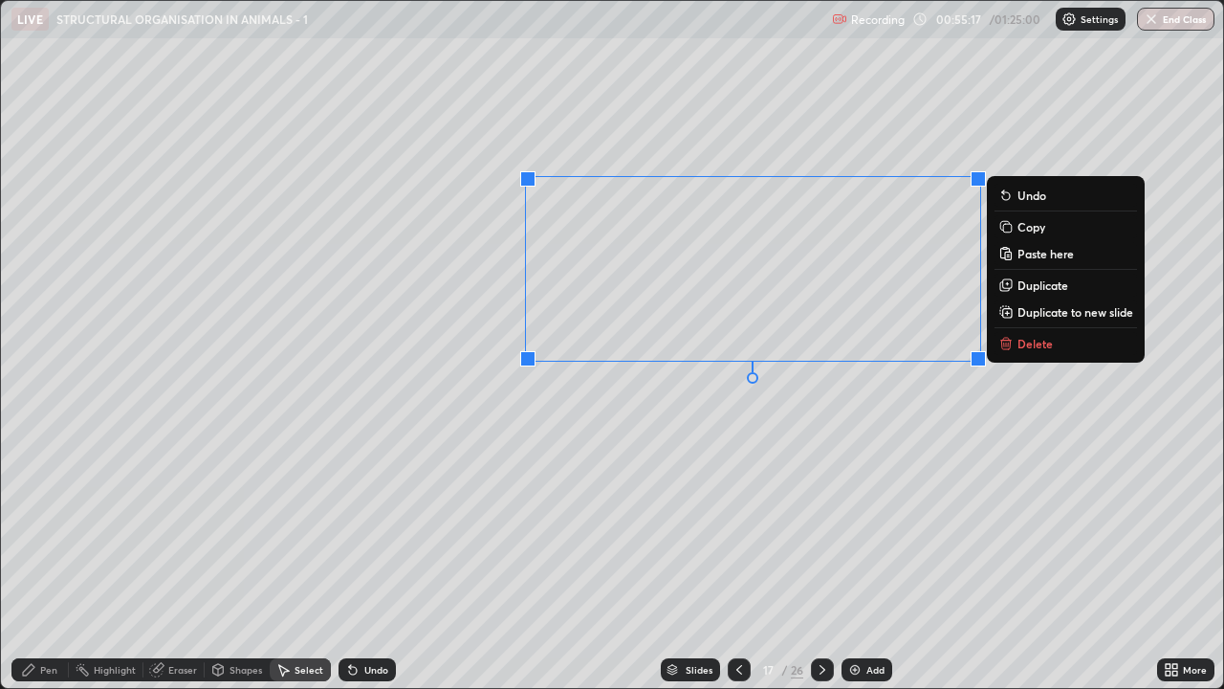
click at [885, 397] on div "0 ° Undo Copy Paste here Duplicate Duplicate to new slide Delete" at bounding box center [612, 344] width 1222 height 687
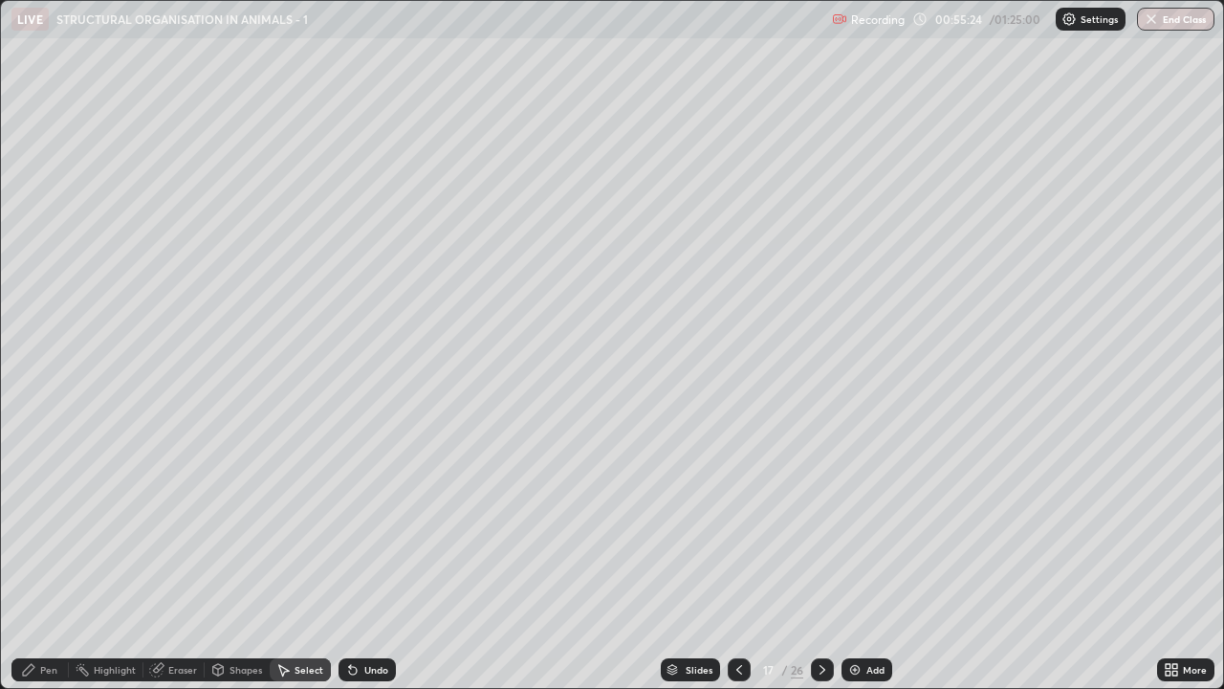
click at [41, 559] on div "Pen" at bounding box center [39, 669] width 57 height 23
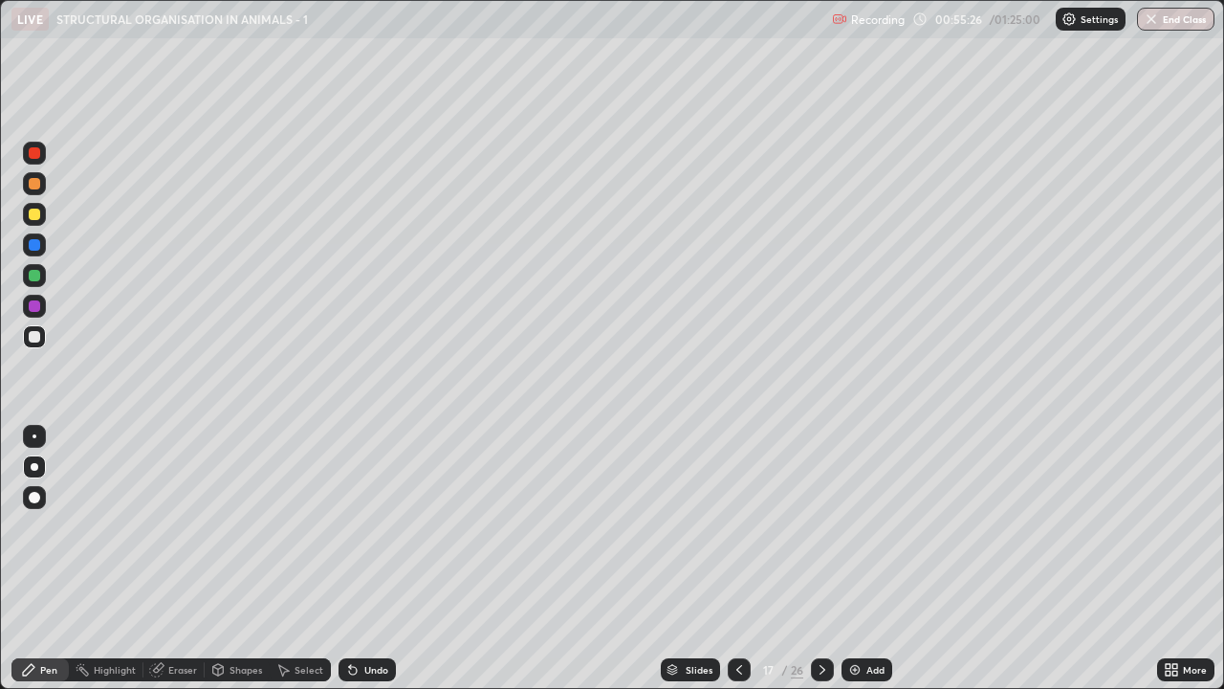
click at [44, 217] on div at bounding box center [34, 214] width 23 height 23
click at [43, 338] on div at bounding box center [34, 336] width 23 height 23
click at [35, 306] on div at bounding box center [34, 305] width 11 height 11
click at [377, 559] on div "Undo" at bounding box center [376, 670] width 24 height 10
click at [40, 222] on div at bounding box center [34, 214] width 23 height 23
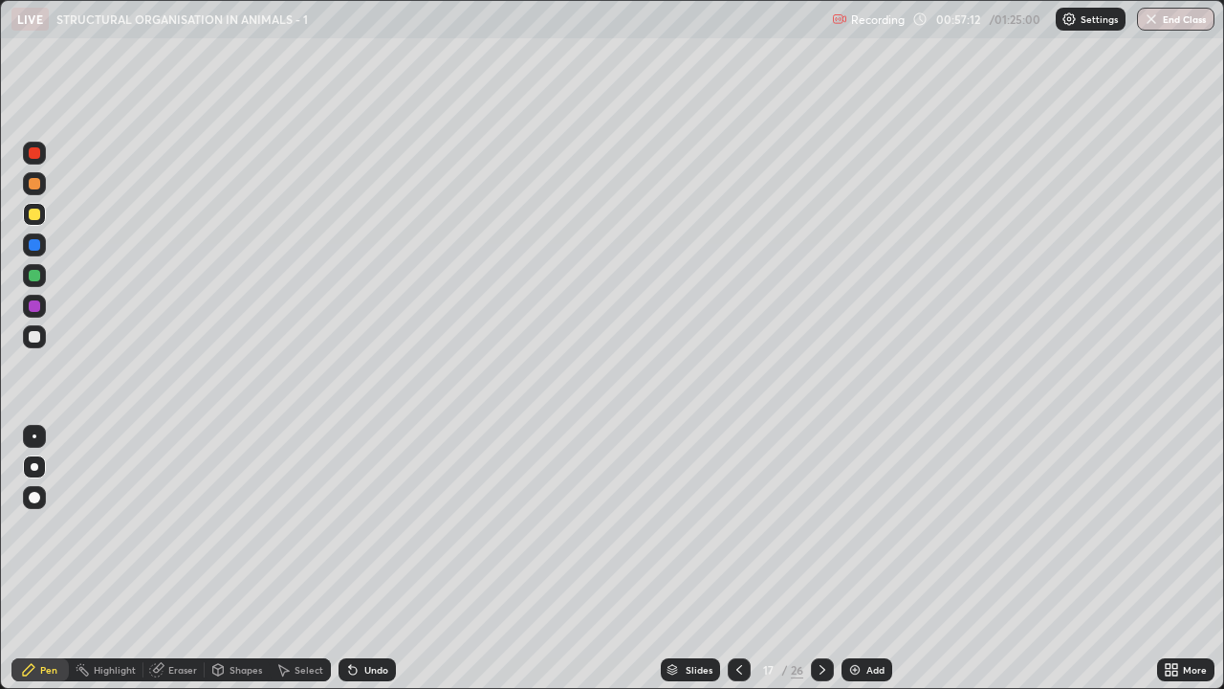
click at [868, 559] on div "Add" at bounding box center [876, 670] width 18 height 10
click at [45, 340] on div at bounding box center [34, 336] width 23 height 23
click at [41, 306] on div at bounding box center [34, 306] width 23 height 23
click at [42, 339] on div at bounding box center [34, 336] width 23 height 23
click at [737, 559] on icon at bounding box center [740, 669] width 15 height 15
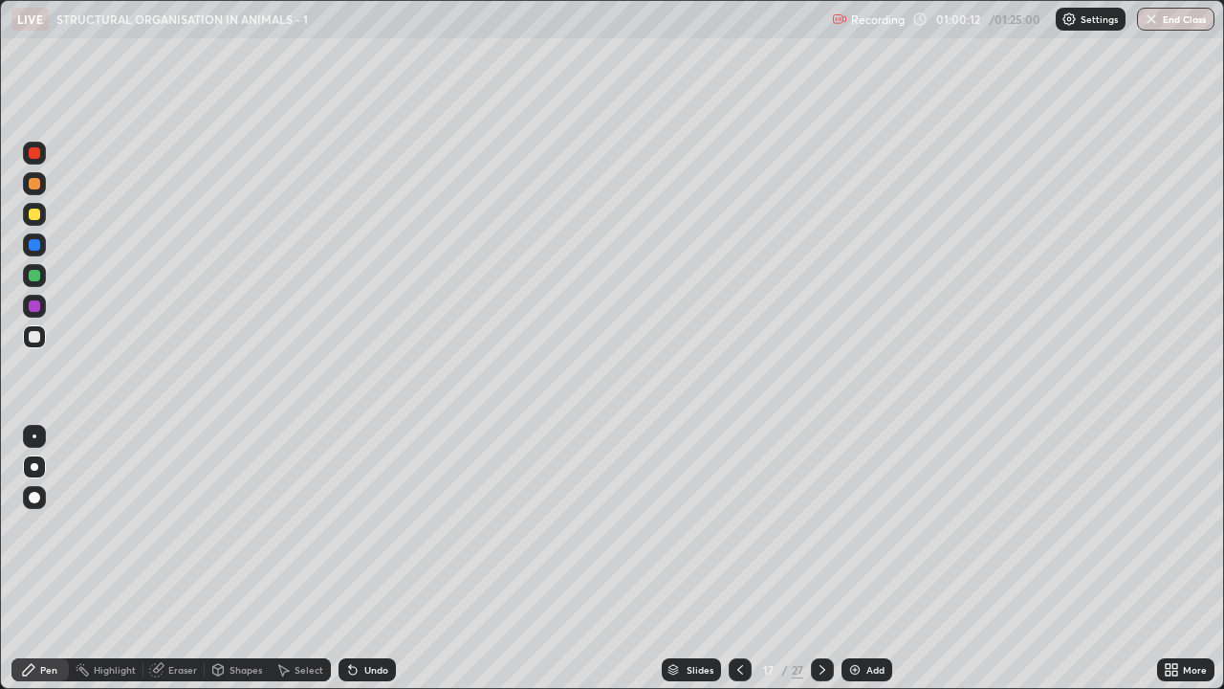
click at [738, 559] on icon at bounding box center [740, 669] width 15 height 15
click at [733, 559] on icon at bounding box center [740, 669] width 15 height 15
click at [731, 559] on div at bounding box center [740, 669] width 23 height 23
click at [822, 559] on icon at bounding box center [822, 669] width 15 height 15
click at [820, 559] on icon at bounding box center [822, 669] width 15 height 15
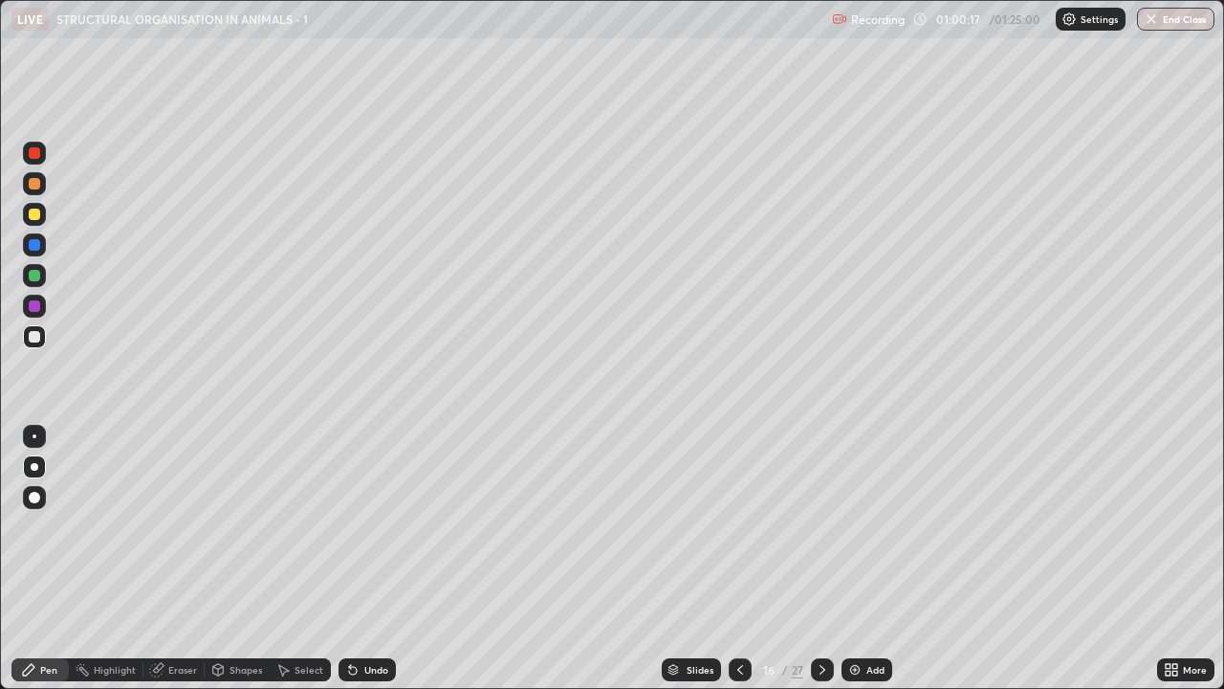
click at [820, 559] on icon at bounding box center [822, 669] width 15 height 15
click at [737, 559] on icon at bounding box center [740, 669] width 15 height 15
click at [818, 559] on icon at bounding box center [822, 669] width 15 height 15
click at [821, 559] on icon at bounding box center [822, 669] width 15 height 15
click at [737, 559] on icon at bounding box center [740, 669] width 15 height 15
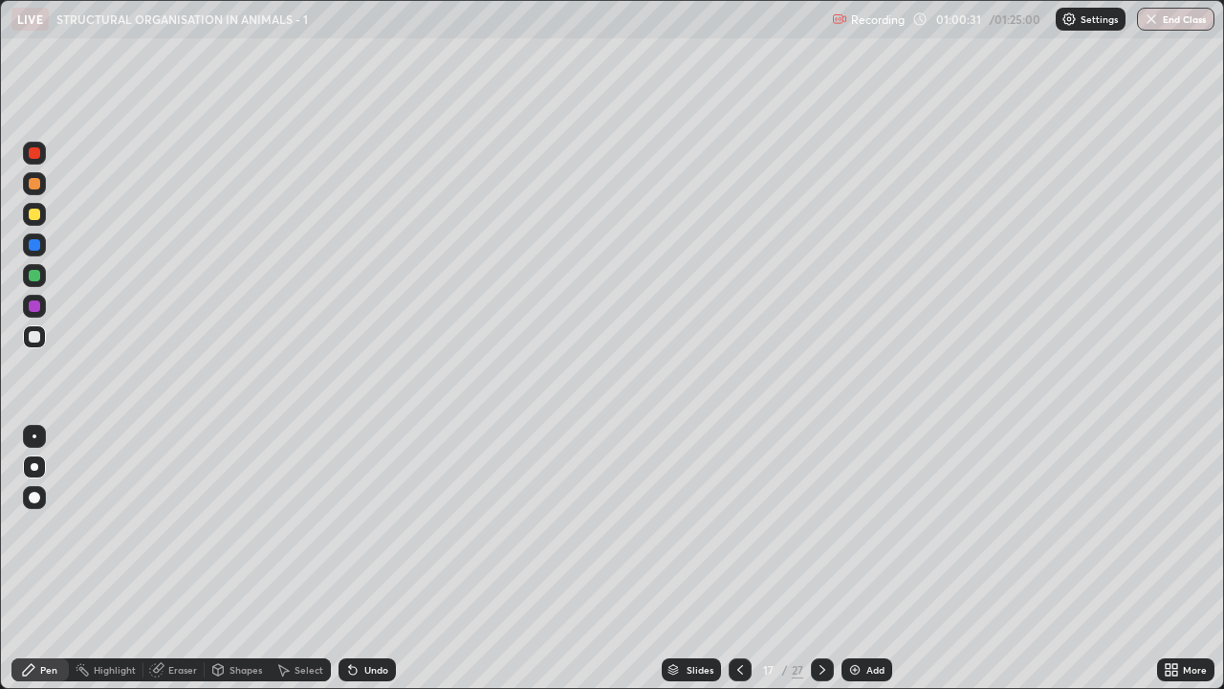
click at [856, 559] on img at bounding box center [854, 669] width 15 height 15
click at [41, 220] on div at bounding box center [34, 214] width 23 height 23
click at [234, 559] on div "Shapes" at bounding box center [246, 670] width 33 height 10
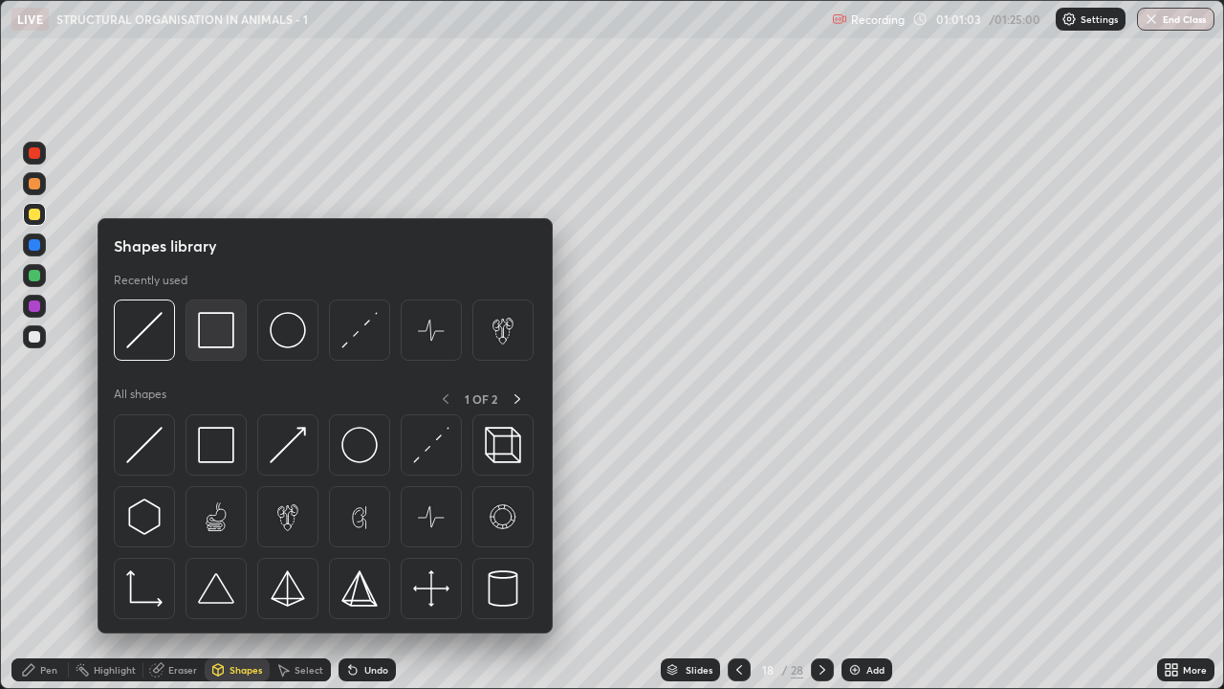
click at [227, 325] on img at bounding box center [216, 330] width 36 height 36
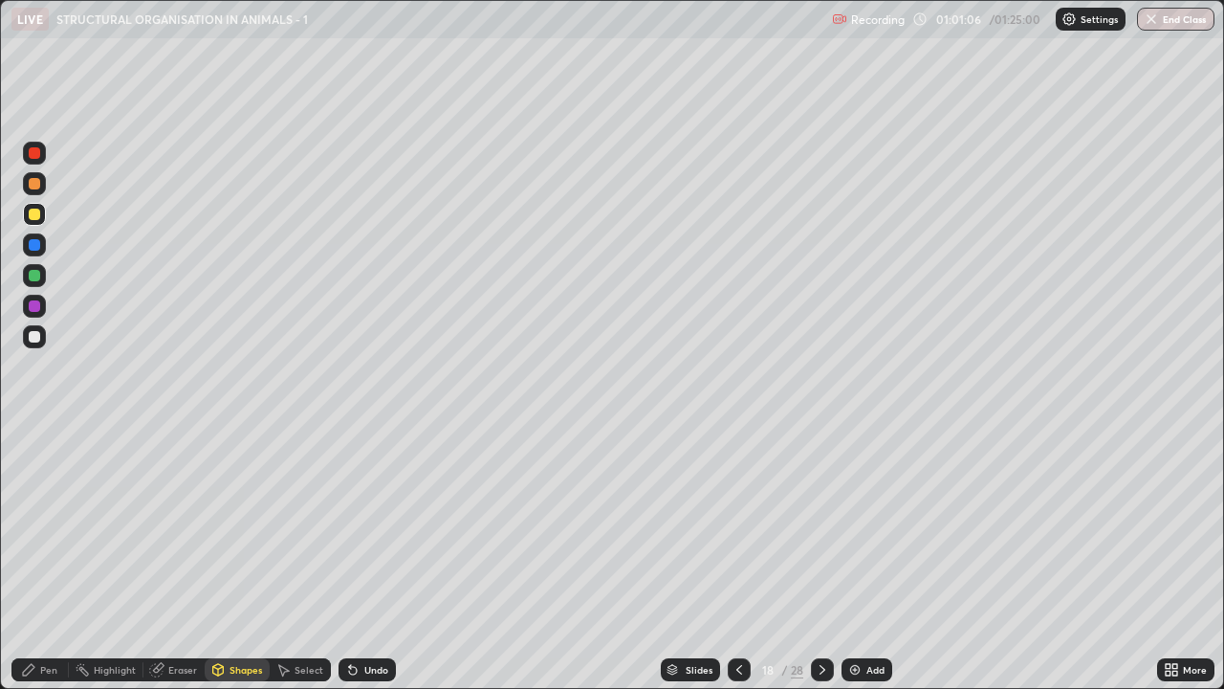
click at [45, 559] on div "Pen" at bounding box center [48, 670] width 17 height 10
click at [684, 559] on div "Slides" at bounding box center [690, 669] width 59 height 23
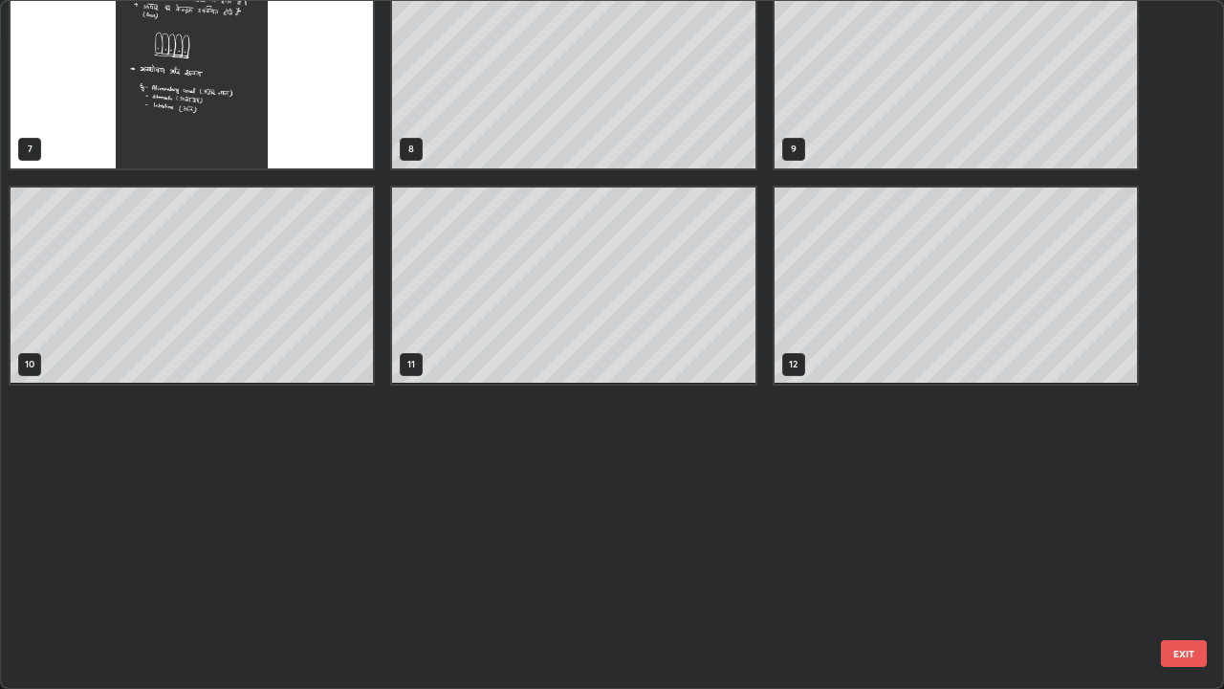
scroll to position [0, 0]
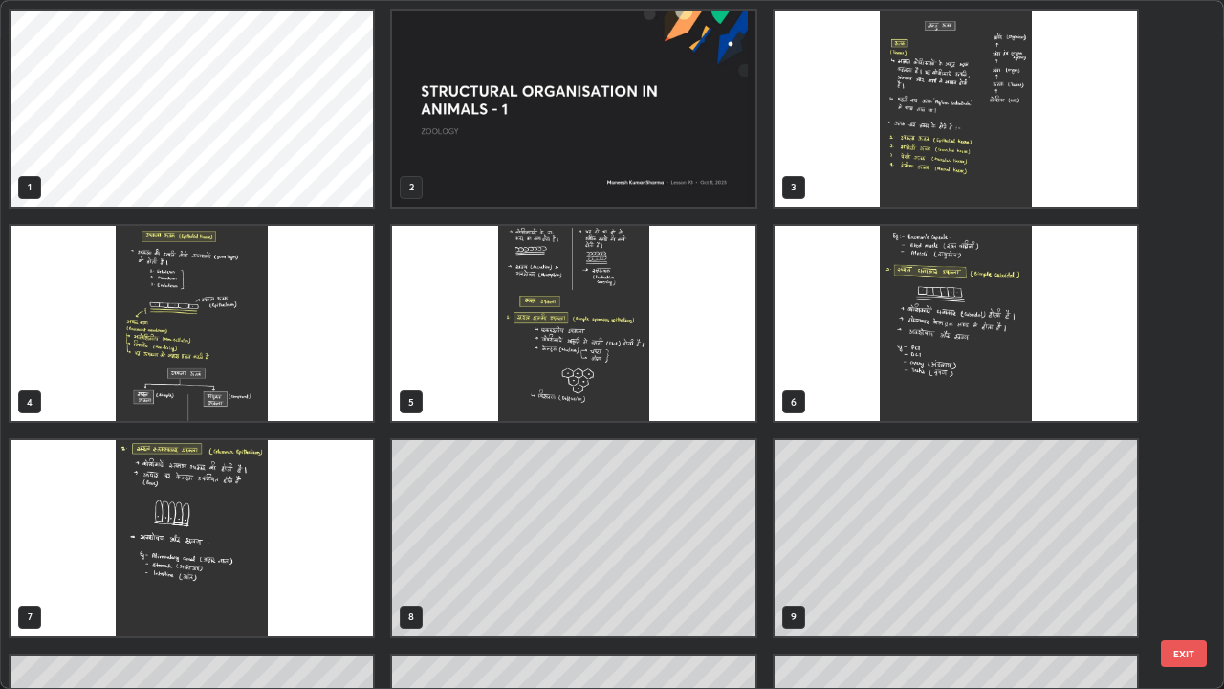
click at [250, 535] on img "grid" at bounding box center [192, 538] width 362 height 196
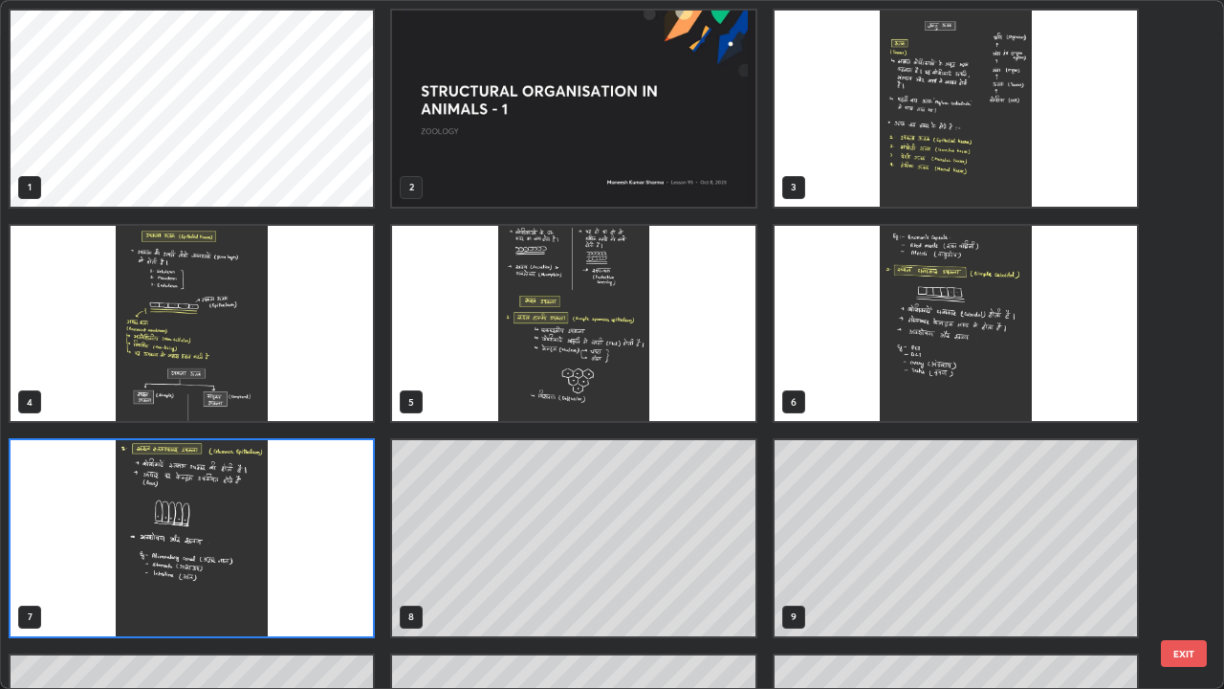
click at [250, 532] on img "grid" at bounding box center [192, 538] width 362 height 196
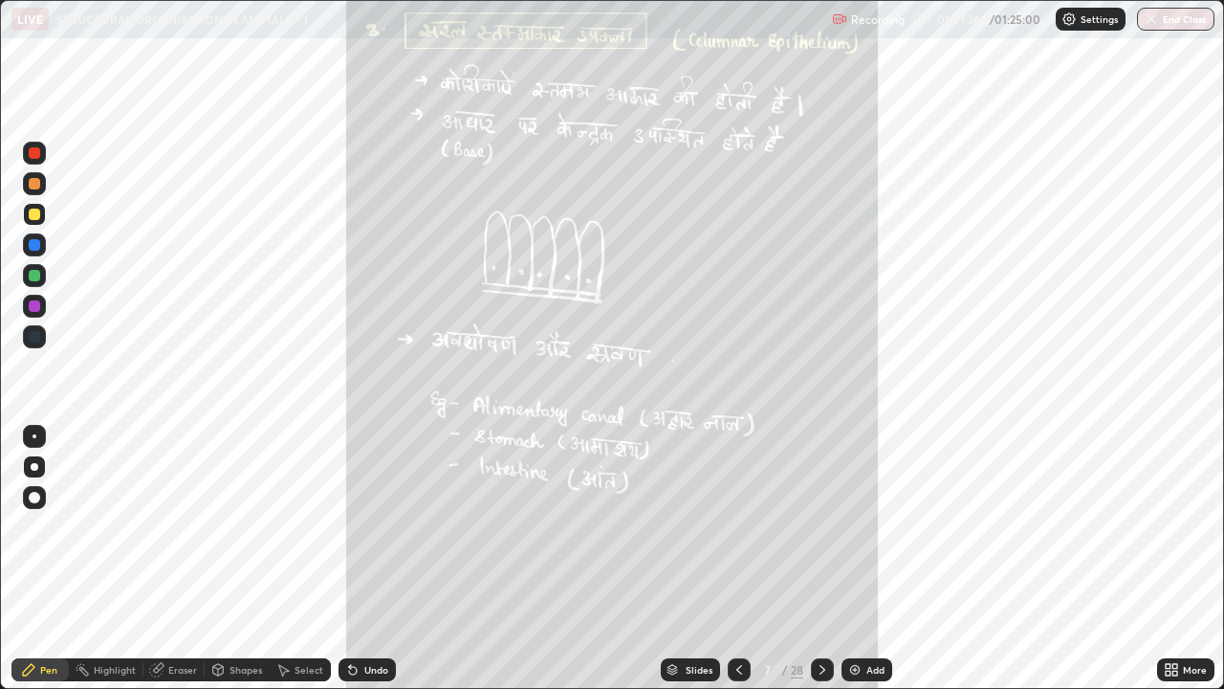
click at [739, 559] on icon at bounding box center [739, 669] width 15 height 15
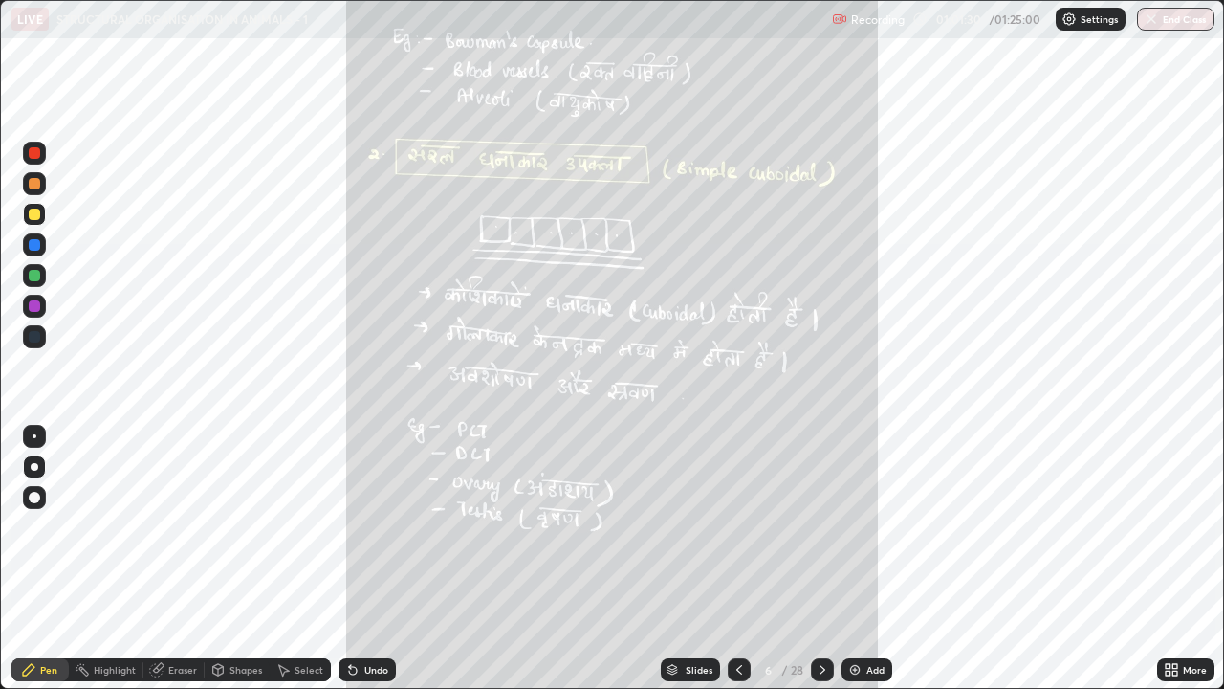
click at [737, 559] on icon at bounding box center [739, 669] width 15 height 15
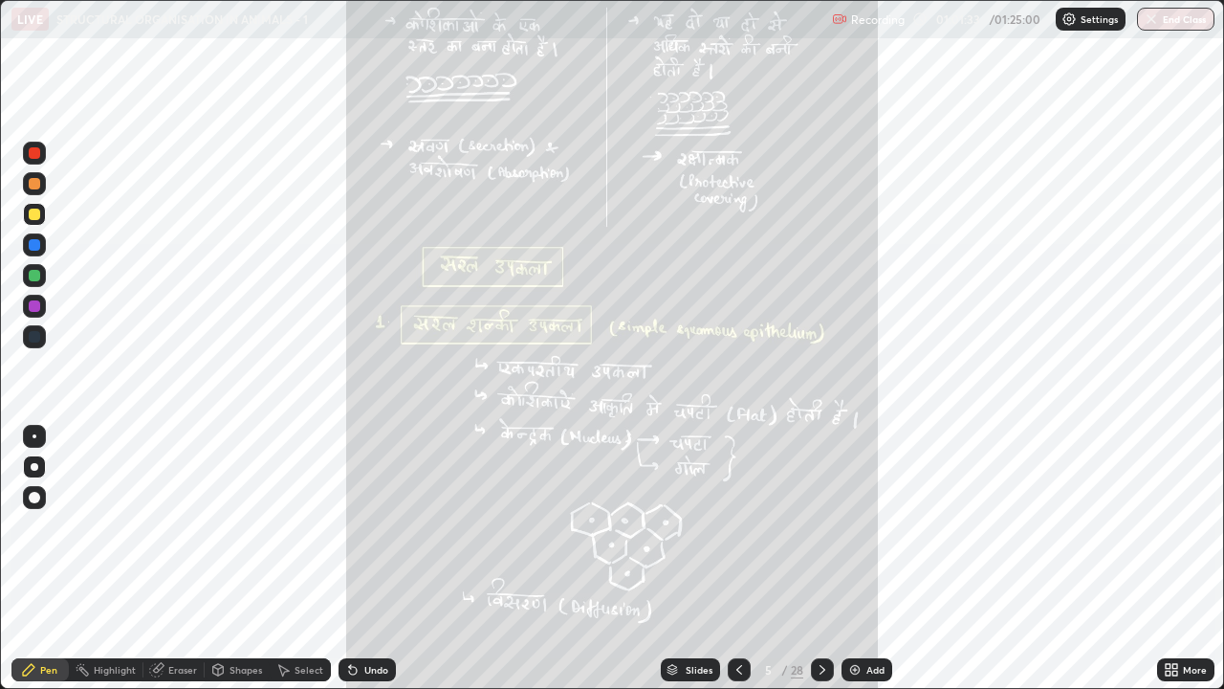
click at [821, 559] on icon at bounding box center [822, 669] width 15 height 15
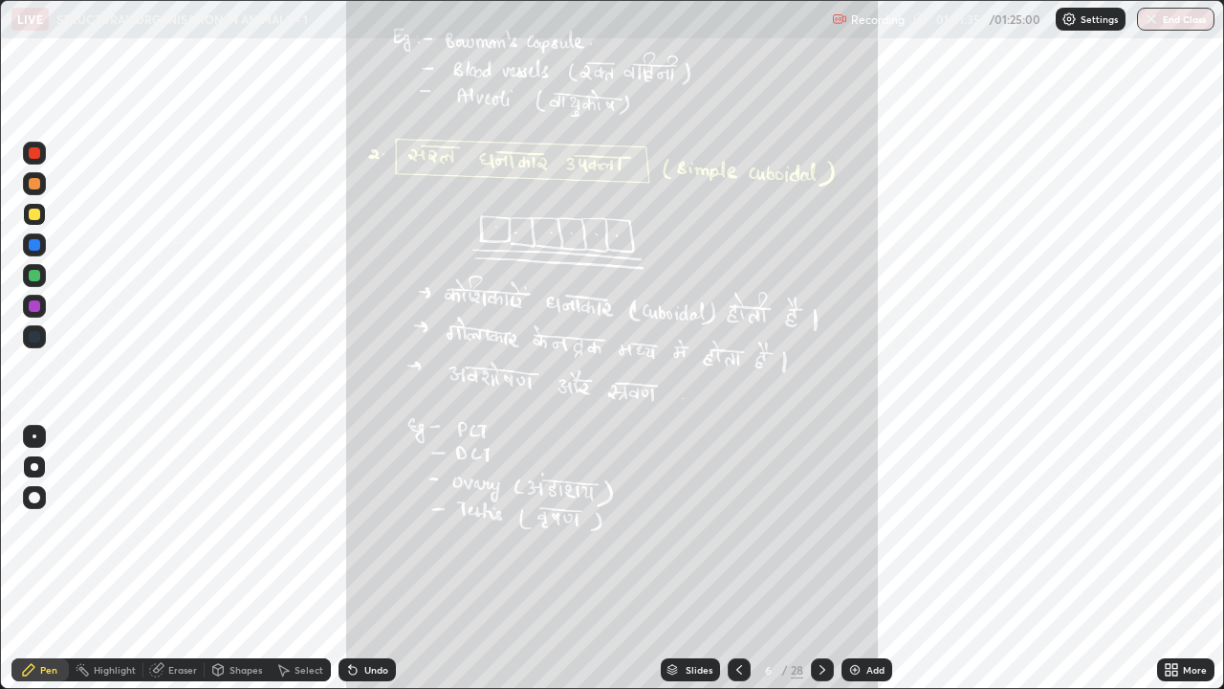
click at [821, 559] on icon at bounding box center [822, 669] width 15 height 15
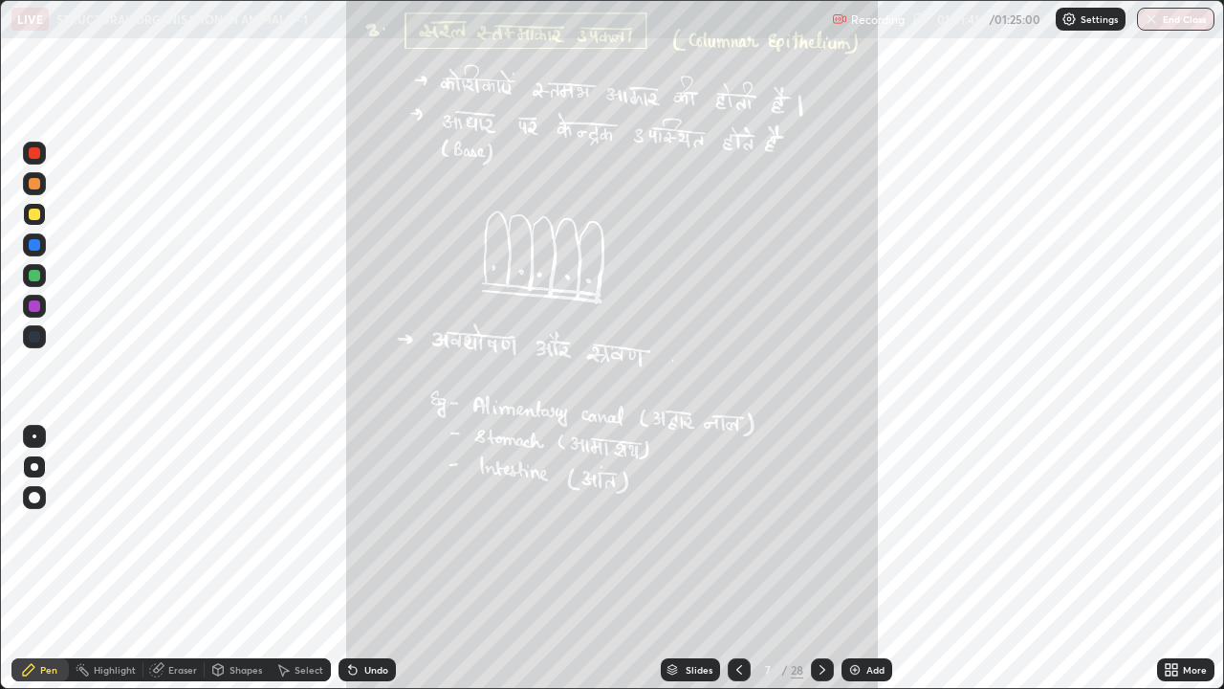
click at [700, 559] on div "Slides" at bounding box center [699, 670] width 27 height 10
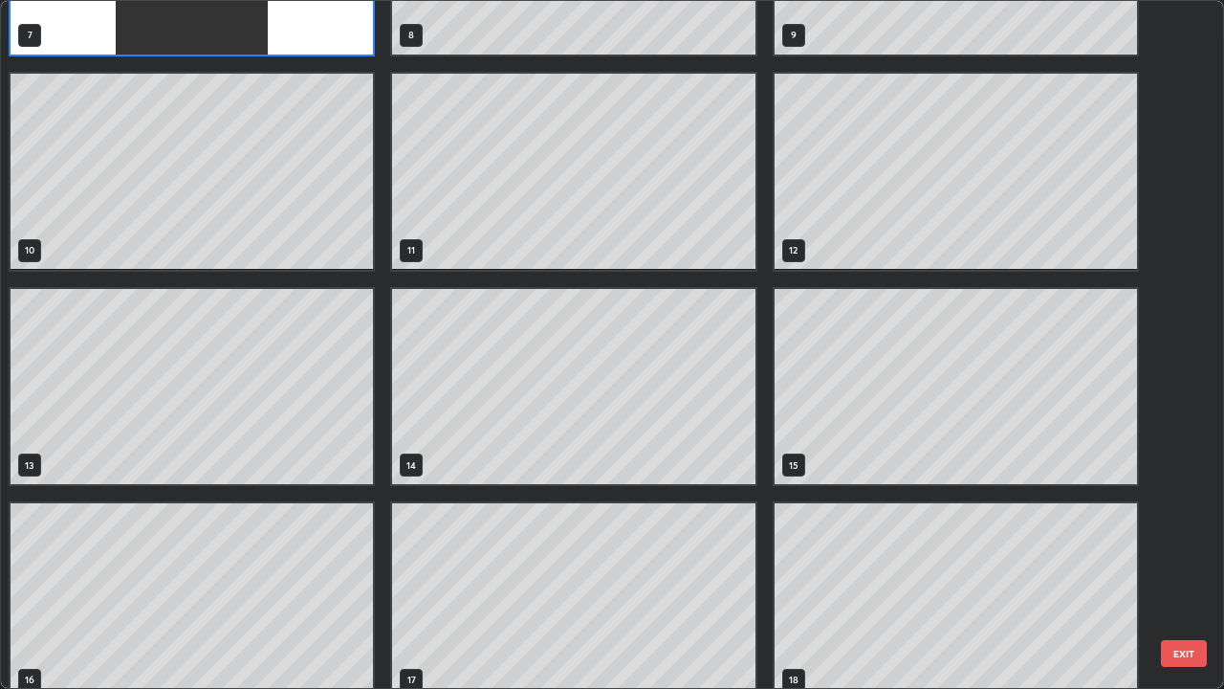
scroll to position [579, 0]
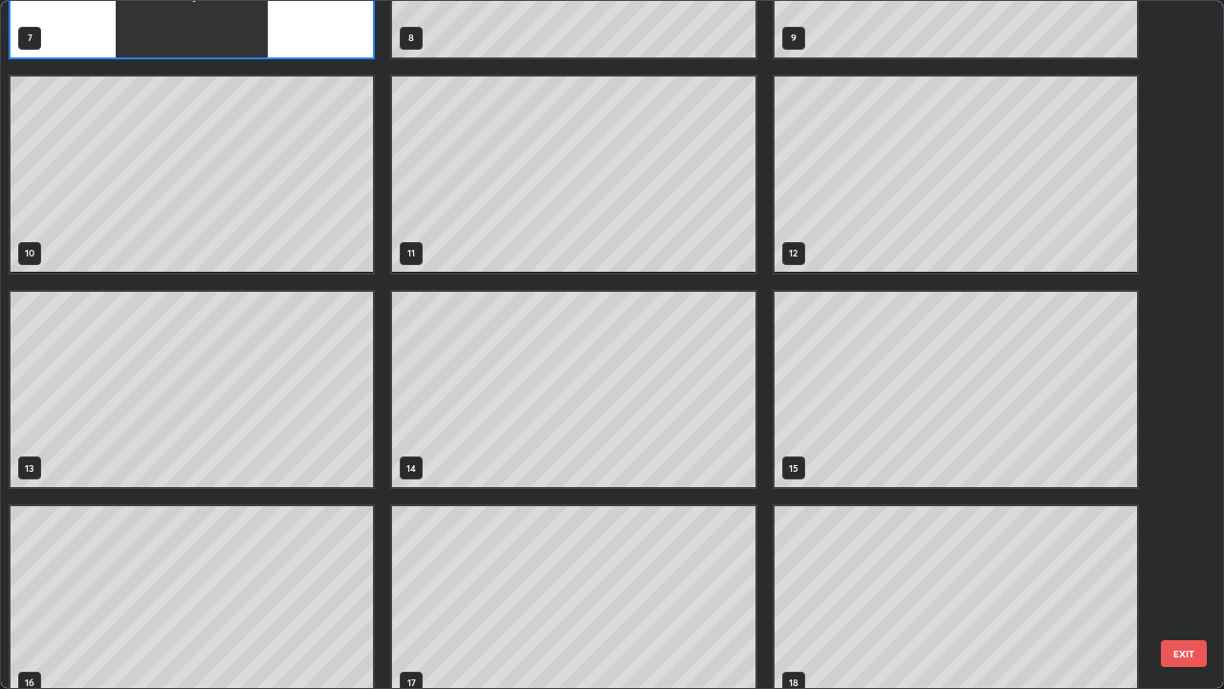
click at [928, 557] on div "4 5 6 7 8 9 10 11 12 13 14 15 16 17 18" at bounding box center [595, 344] width 1189 height 687
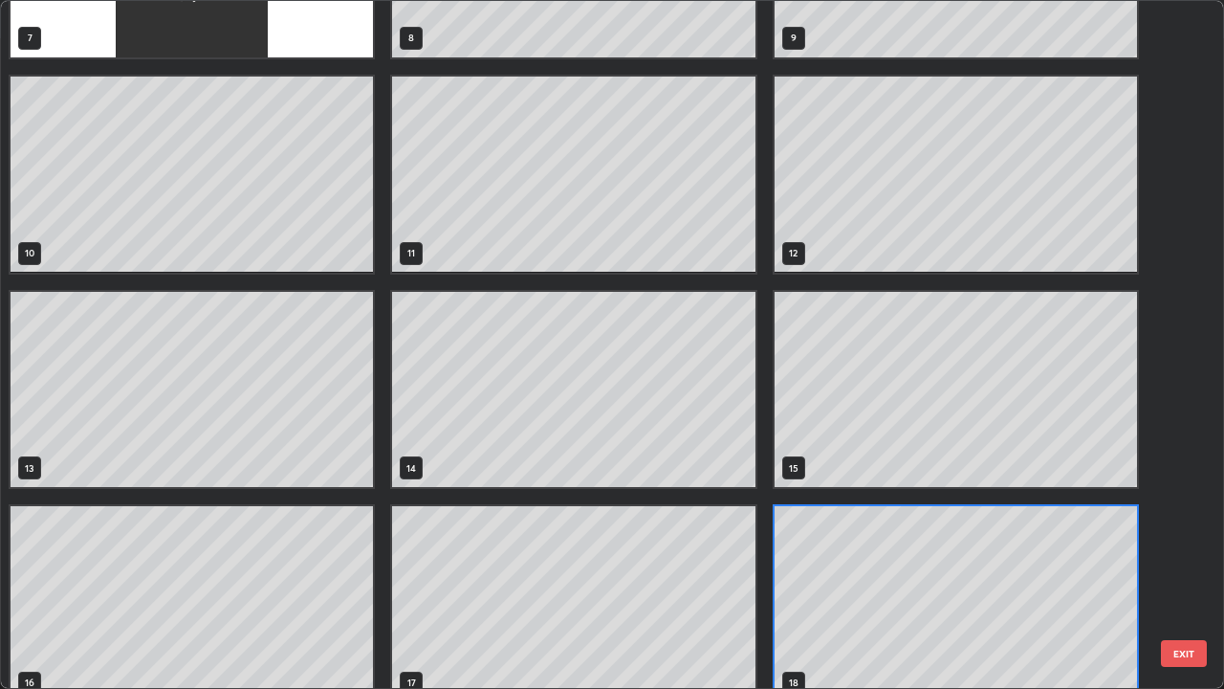
scroll to position [602, 0]
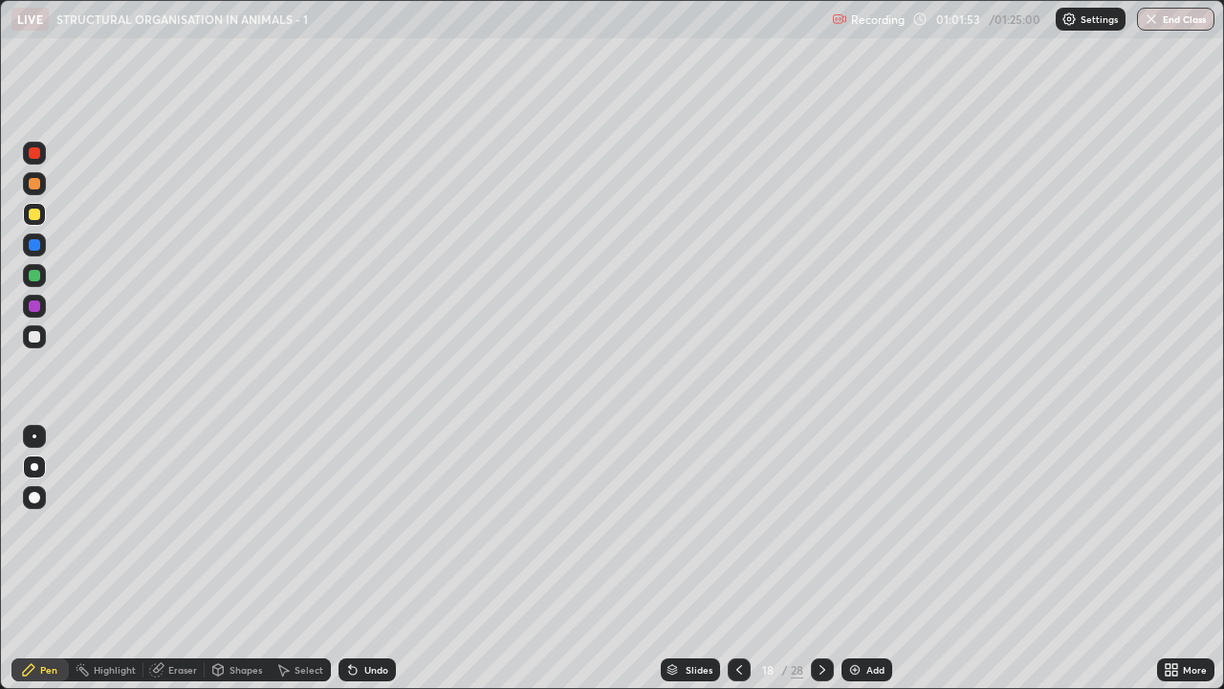
click at [43, 339] on div at bounding box center [34, 336] width 23 height 23
click at [254, 559] on div "Shapes" at bounding box center [237, 669] width 65 height 23
click at [51, 559] on div "Pen" at bounding box center [48, 670] width 17 height 10
click at [54, 559] on div "Pen" at bounding box center [48, 670] width 17 height 10
click at [43, 223] on div at bounding box center [34, 214] width 23 height 23
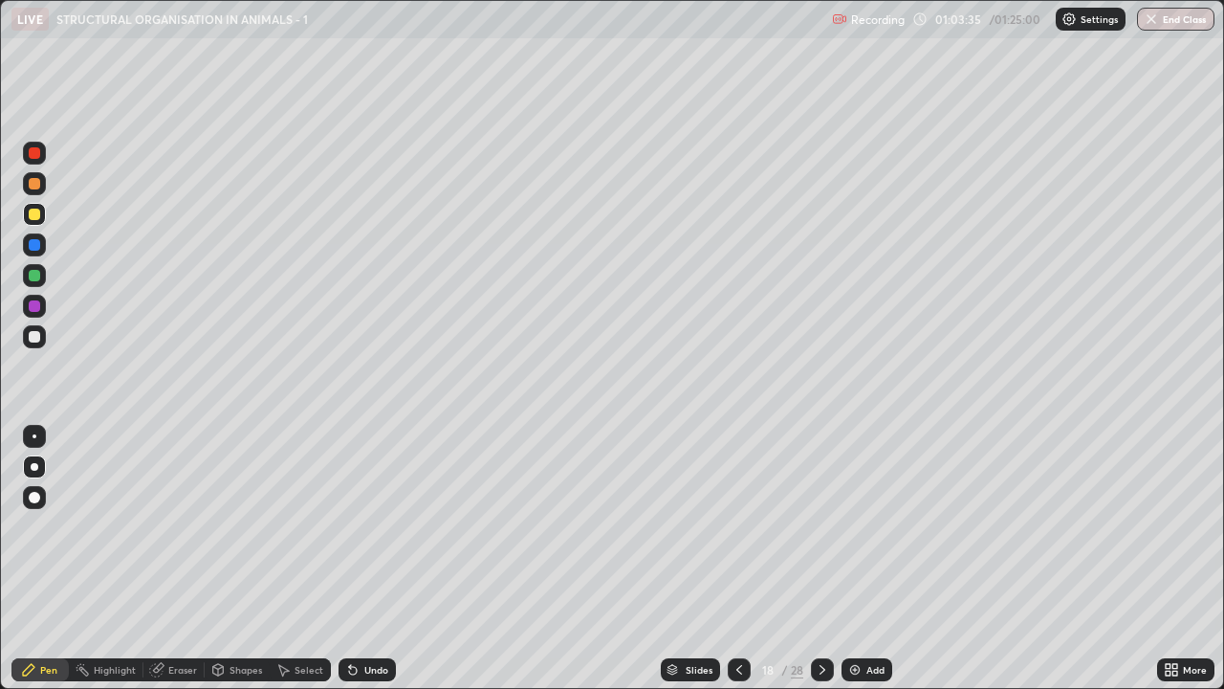
click at [34, 338] on div at bounding box center [34, 336] width 11 height 11
click at [35, 275] on div at bounding box center [34, 275] width 11 height 11
click at [859, 559] on img at bounding box center [854, 669] width 15 height 15
click at [736, 559] on icon at bounding box center [739, 670] width 6 height 10
click at [859, 559] on img at bounding box center [854, 669] width 15 height 15
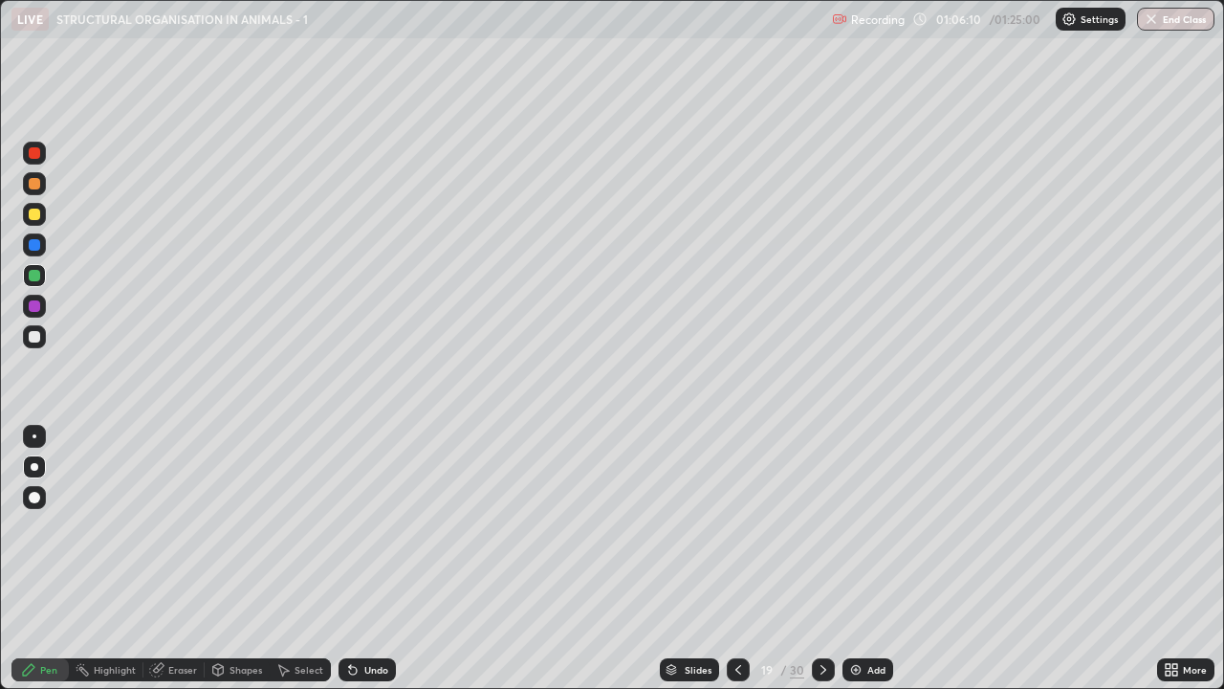
click at [736, 559] on icon at bounding box center [738, 669] width 15 height 15
click at [292, 559] on div "Select" at bounding box center [300, 669] width 61 height 23
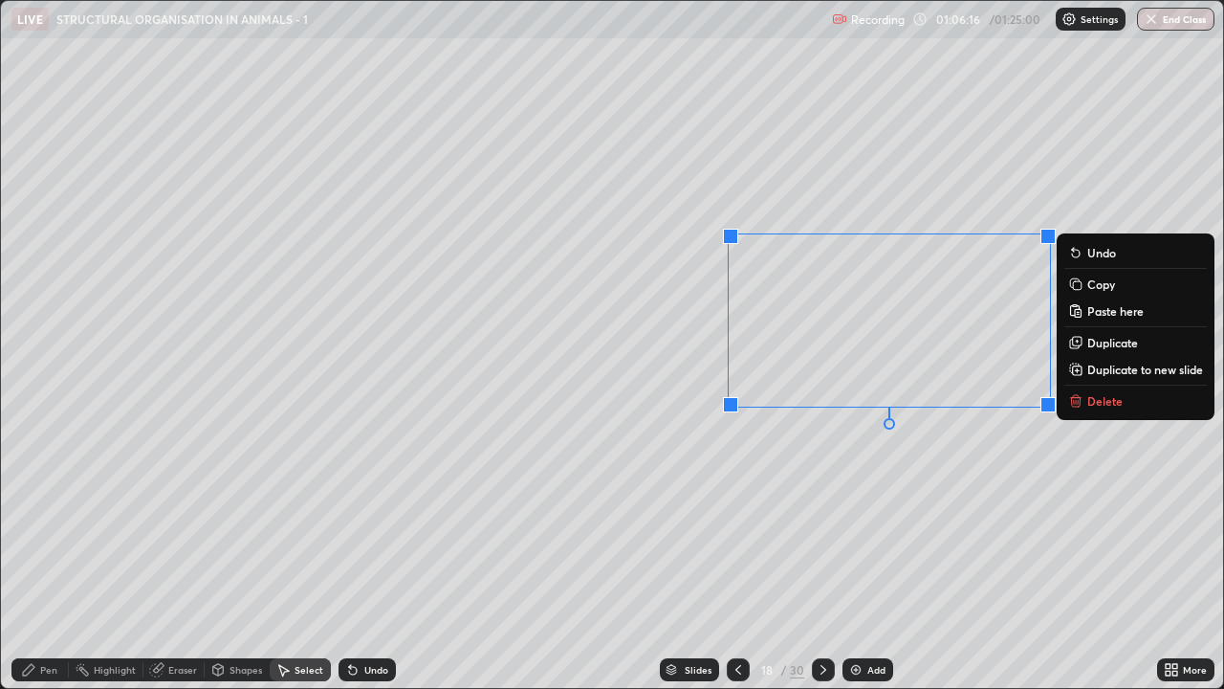
click at [1087, 290] on button "Copy" at bounding box center [1136, 284] width 143 height 23
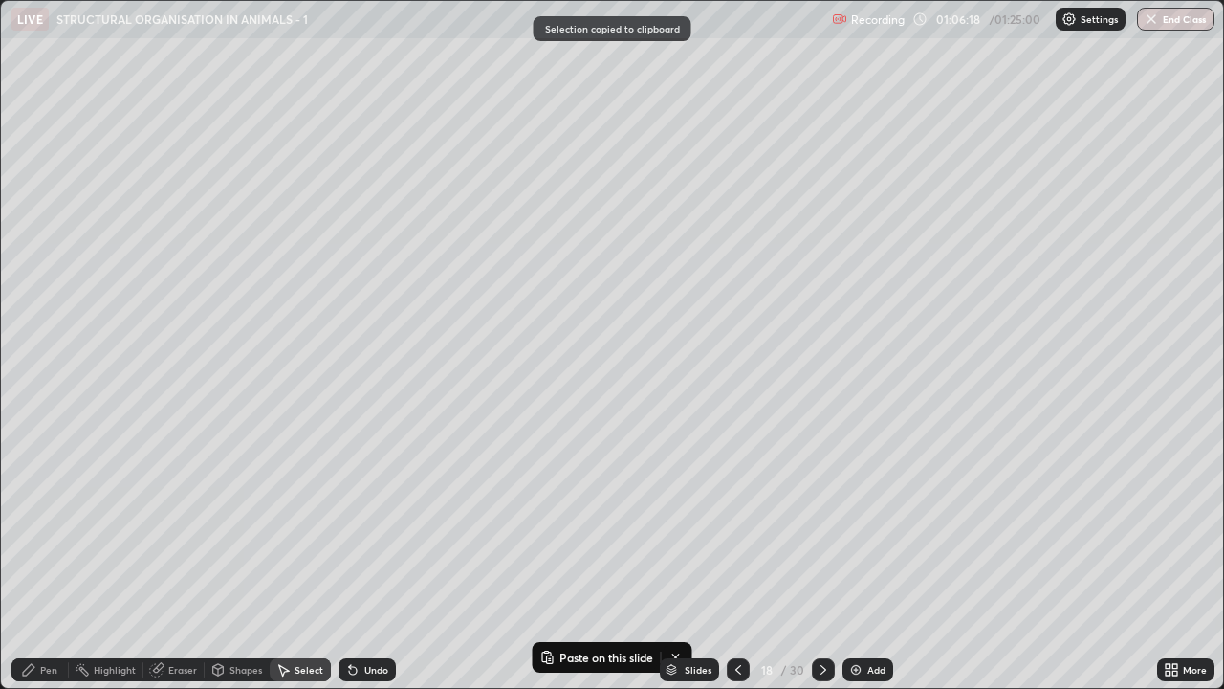
click at [858, 559] on img at bounding box center [855, 669] width 15 height 15
click at [594, 559] on div "Slides 19 / 31 Add" at bounding box center [776, 669] width 761 height 38
click at [638, 559] on div "Slides 19 / 31 Add" at bounding box center [776, 669] width 761 height 38
click at [571, 559] on div "Slides 19 / 31 Add" at bounding box center [776, 669] width 761 height 38
click at [545, 559] on div "Slides 19 / 31 Add" at bounding box center [776, 669] width 761 height 38
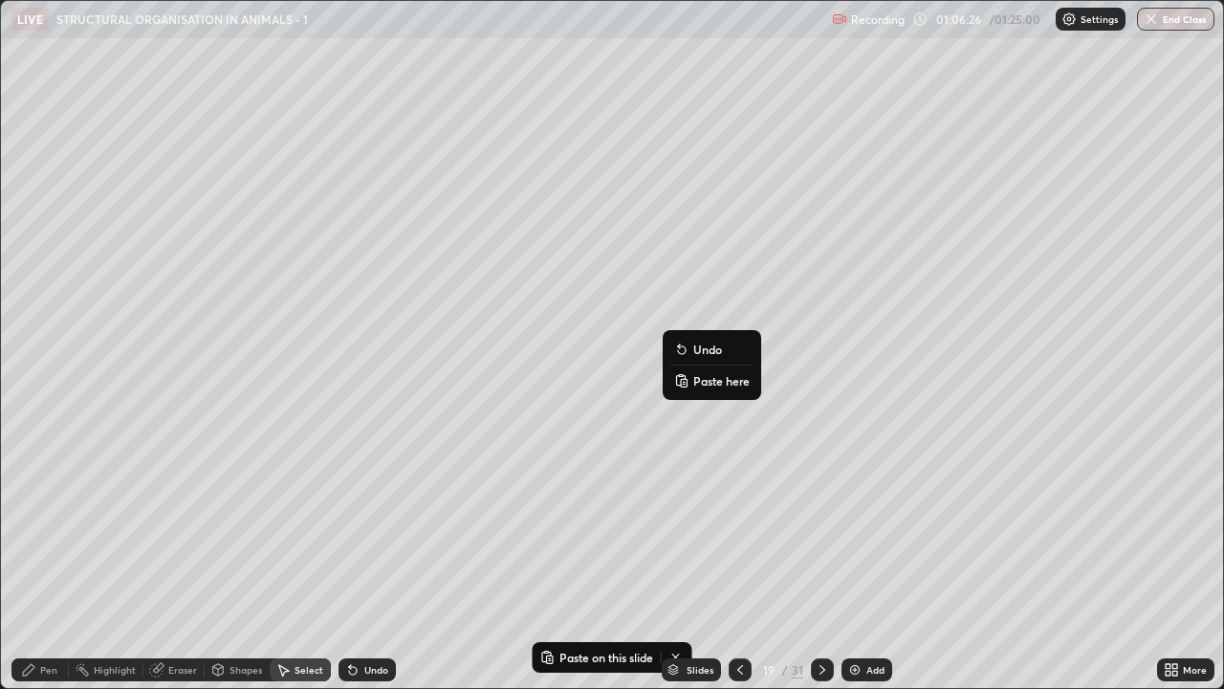
click at [703, 382] on p "Paste here" at bounding box center [721, 380] width 56 height 15
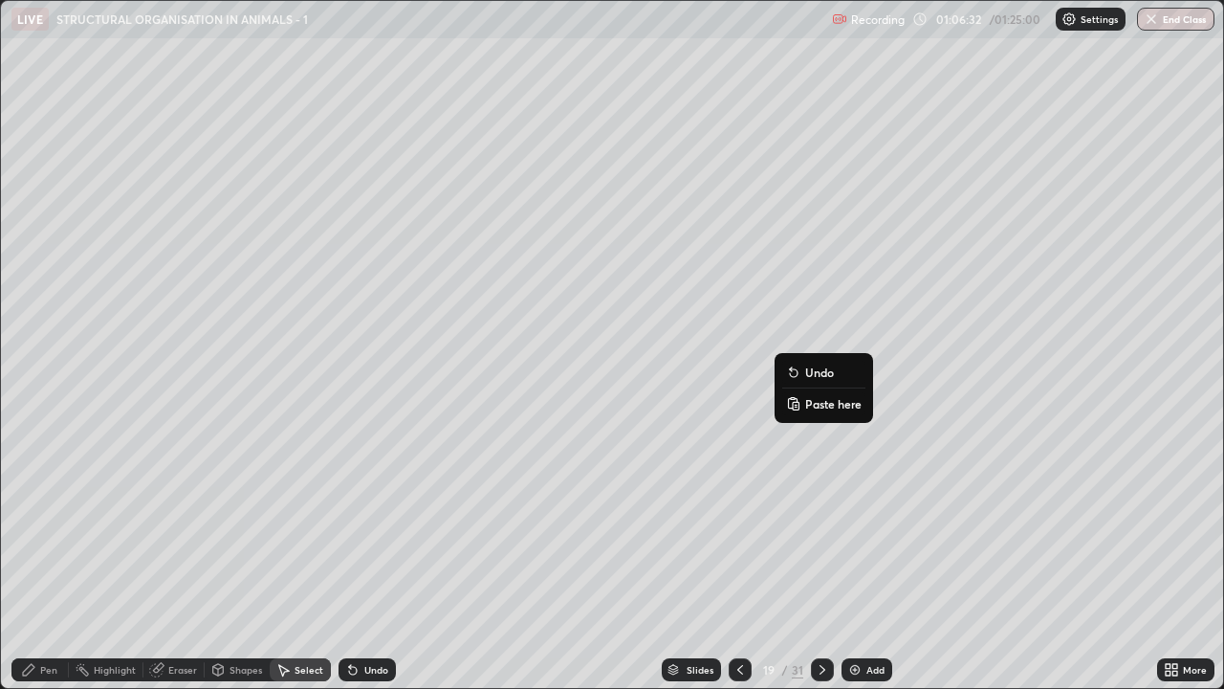
click at [690, 406] on div "0 ° Undo Copy Paste here Duplicate Duplicate to new slide Delete" at bounding box center [612, 344] width 1222 height 687
click at [180, 559] on div "Eraser" at bounding box center [182, 670] width 29 height 10
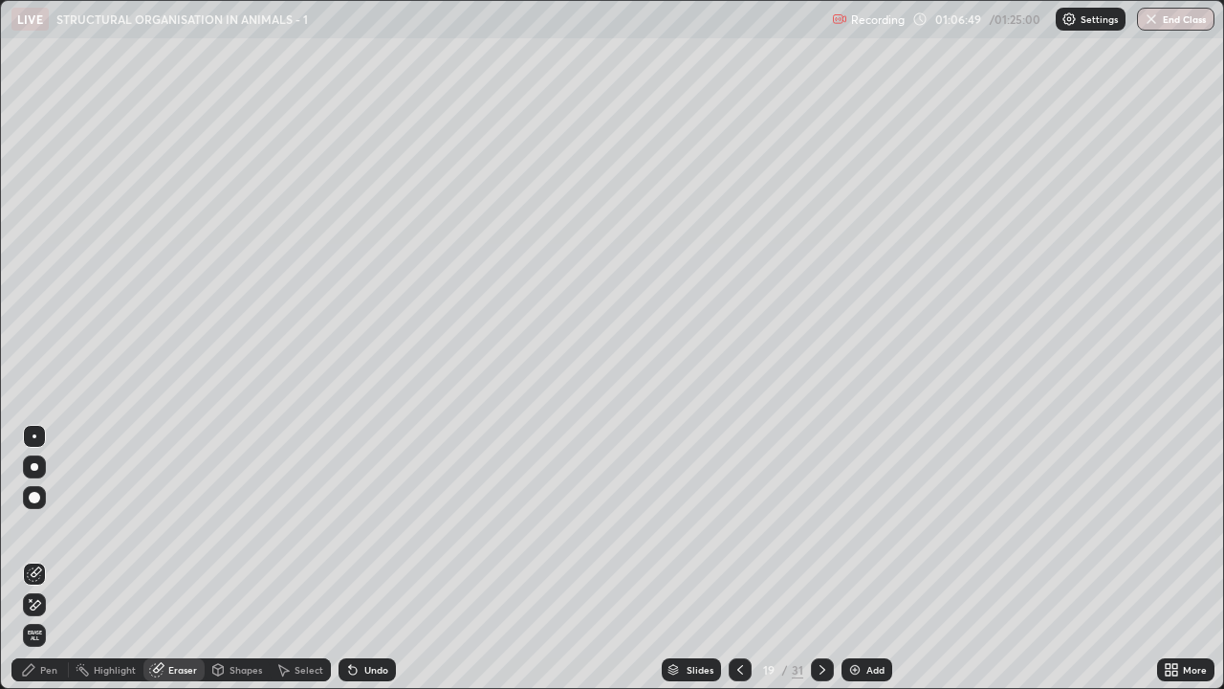
click at [36, 559] on div "Pen" at bounding box center [39, 669] width 57 height 23
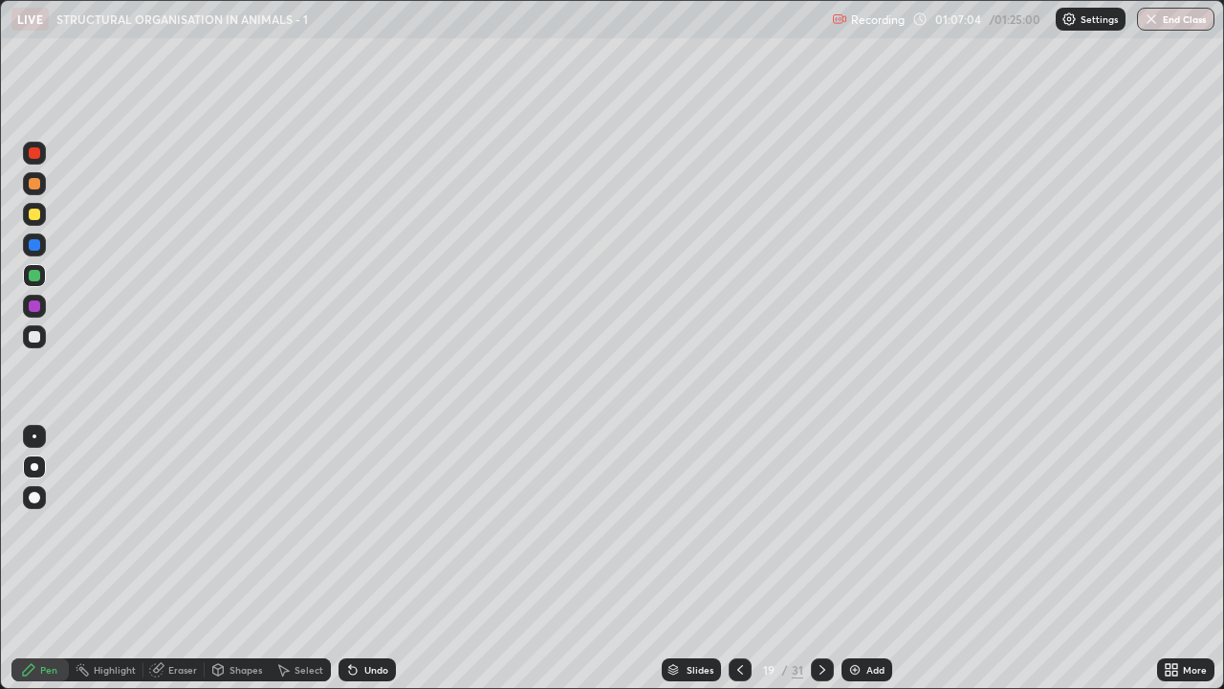
click at [381, 559] on div "Undo" at bounding box center [367, 669] width 57 height 23
click at [41, 341] on div at bounding box center [34, 336] width 23 height 23
click at [738, 559] on icon at bounding box center [740, 670] width 6 height 10
click at [823, 559] on icon at bounding box center [822, 669] width 15 height 15
click at [859, 559] on img at bounding box center [854, 669] width 15 height 15
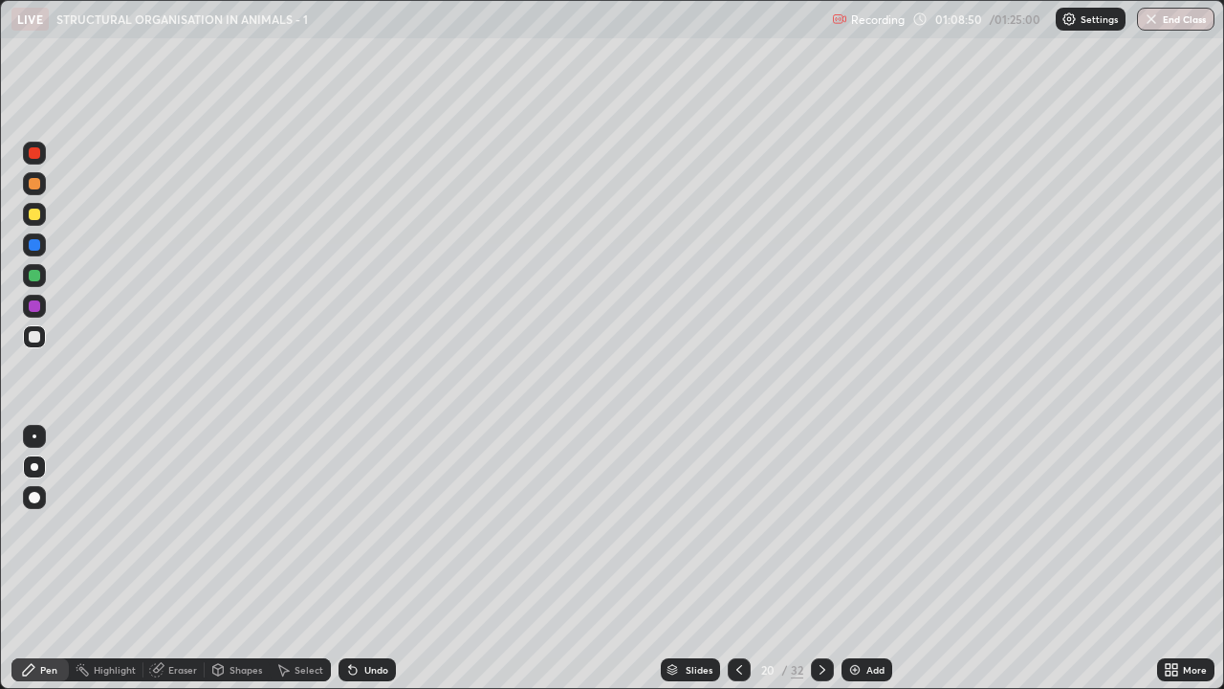
click at [739, 559] on icon at bounding box center [739, 669] width 15 height 15
click at [740, 559] on icon at bounding box center [739, 669] width 15 height 15
click at [312, 559] on div "Select" at bounding box center [309, 670] width 29 height 10
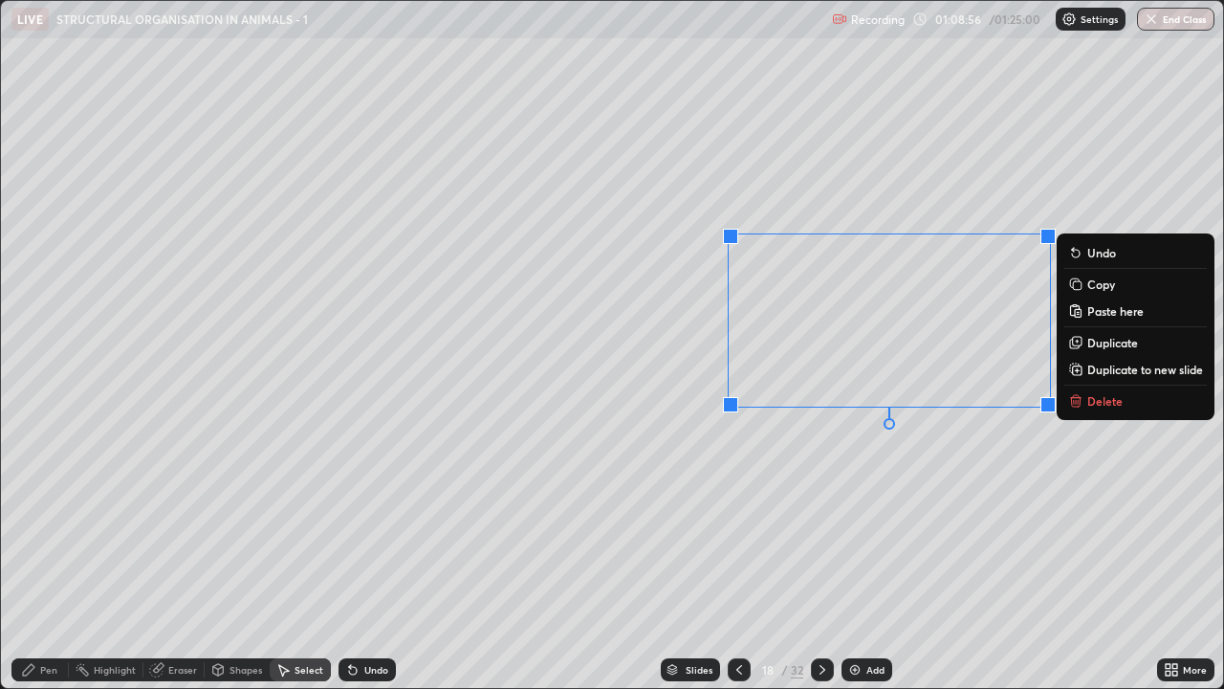
click at [1090, 288] on p "Copy" at bounding box center [1101, 283] width 28 height 15
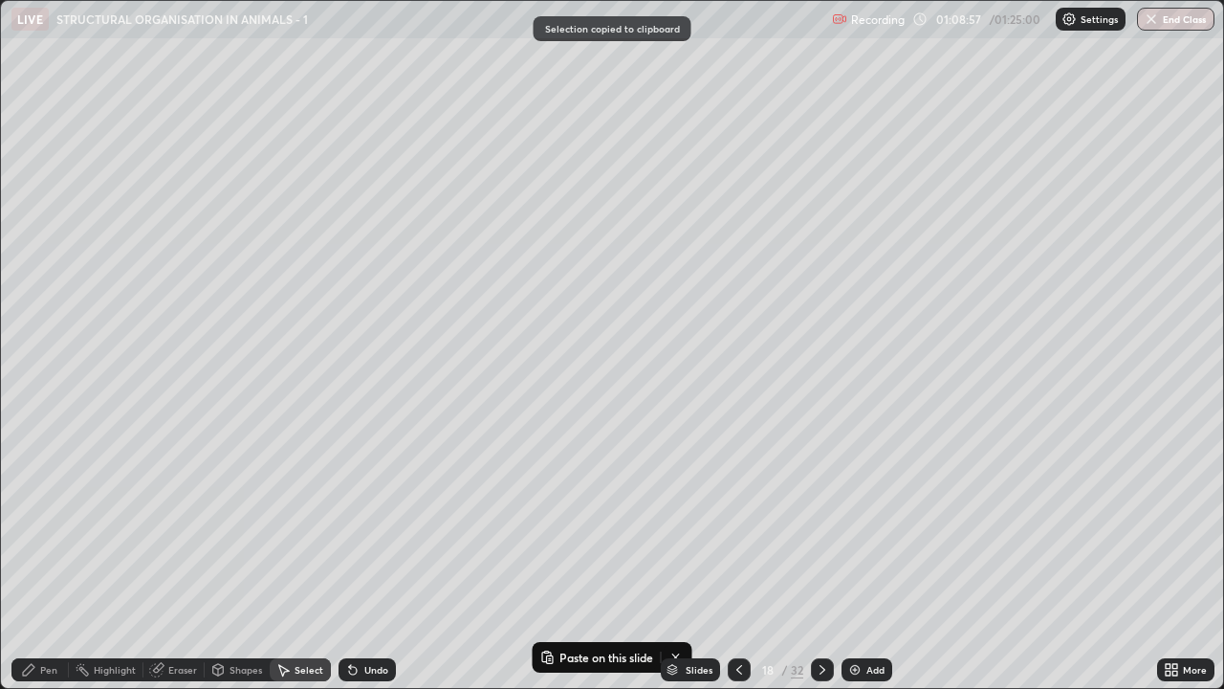
click at [824, 559] on icon at bounding box center [822, 669] width 15 height 15
click at [821, 559] on icon at bounding box center [822, 669] width 15 height 15
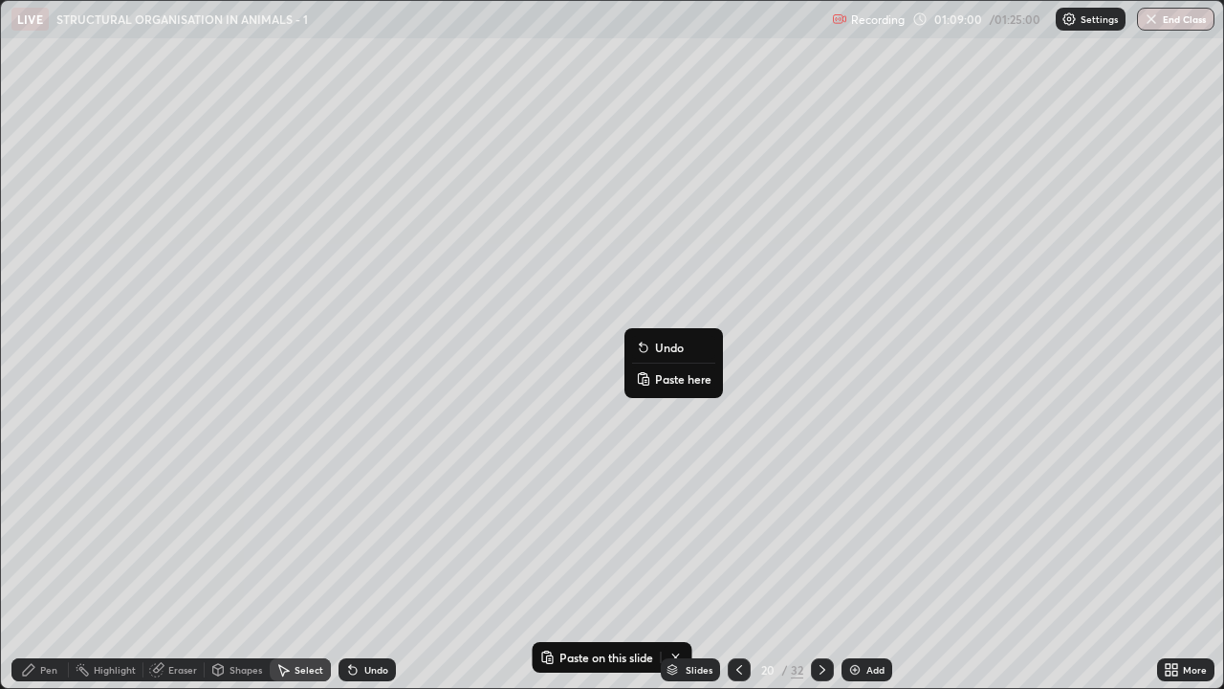
click at [665, 382] on p "Paste here" at bounding box center [683, 378] width 56 height 15
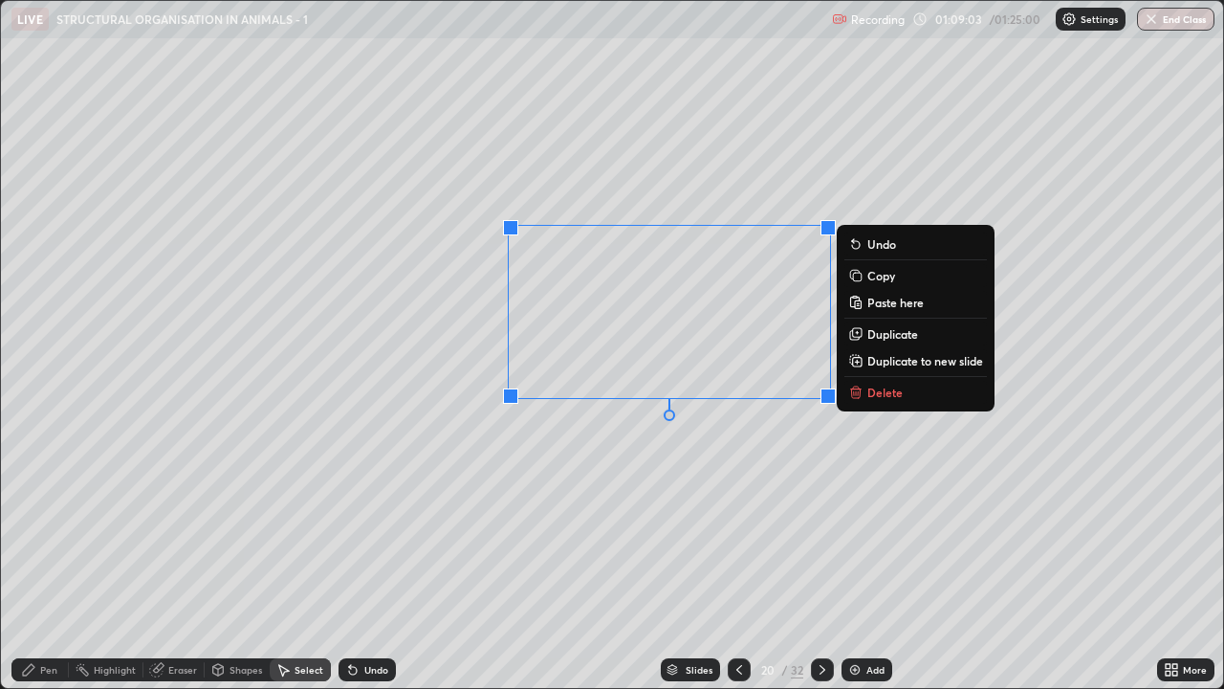
click at [802, 435] on div "0 ° Undo Copy Paste here Duplicate Duplicate to new slide Delete" at bounding box center [612, 344] width 1222 height 687
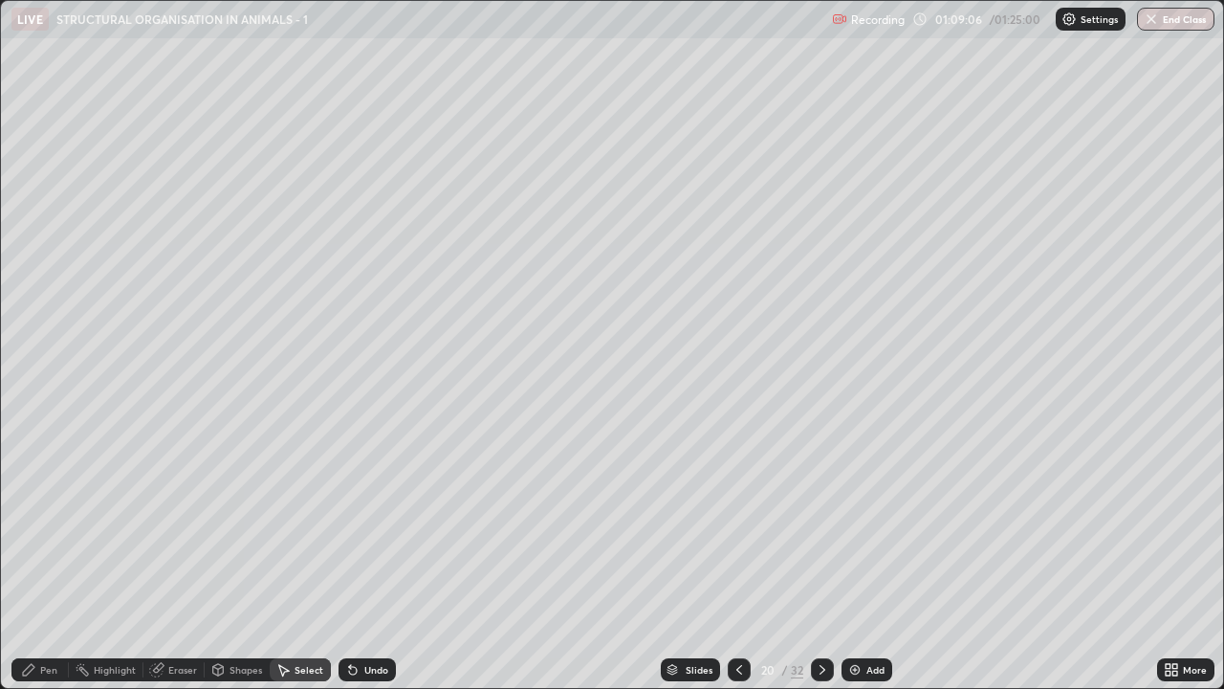
click at [52, 559] on div "Pen" at bounding box center [48, 670] width 17 height 10
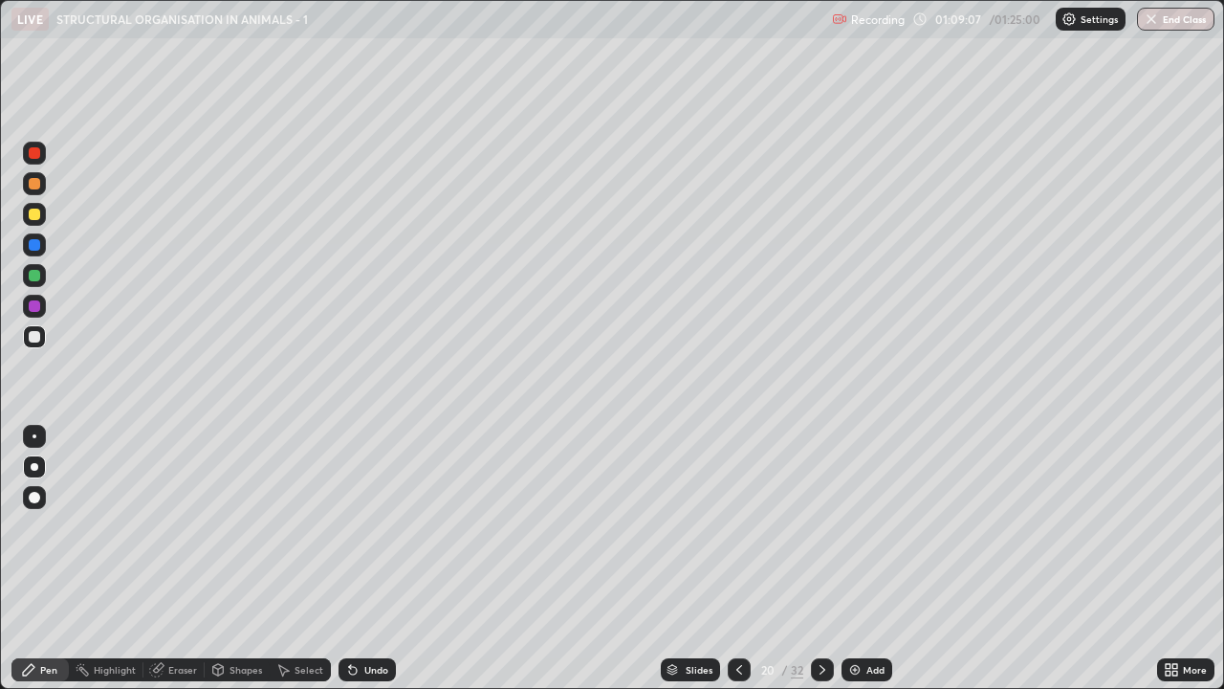
click at [37, 311] on div at bounding box center [34, 305] width 11 height 11
click at [45, 336] on div at bounding box center [34, 336] width 23 height 23
click at [856, 559] on img at bounding box center [854, 669] width 15 height 15
click at [737, 559] on icon at bounding box center [739, 669] width 15 height 15
click at [686, 559] on div "Slides" at bounding box center [699, 670] width 27 height 10
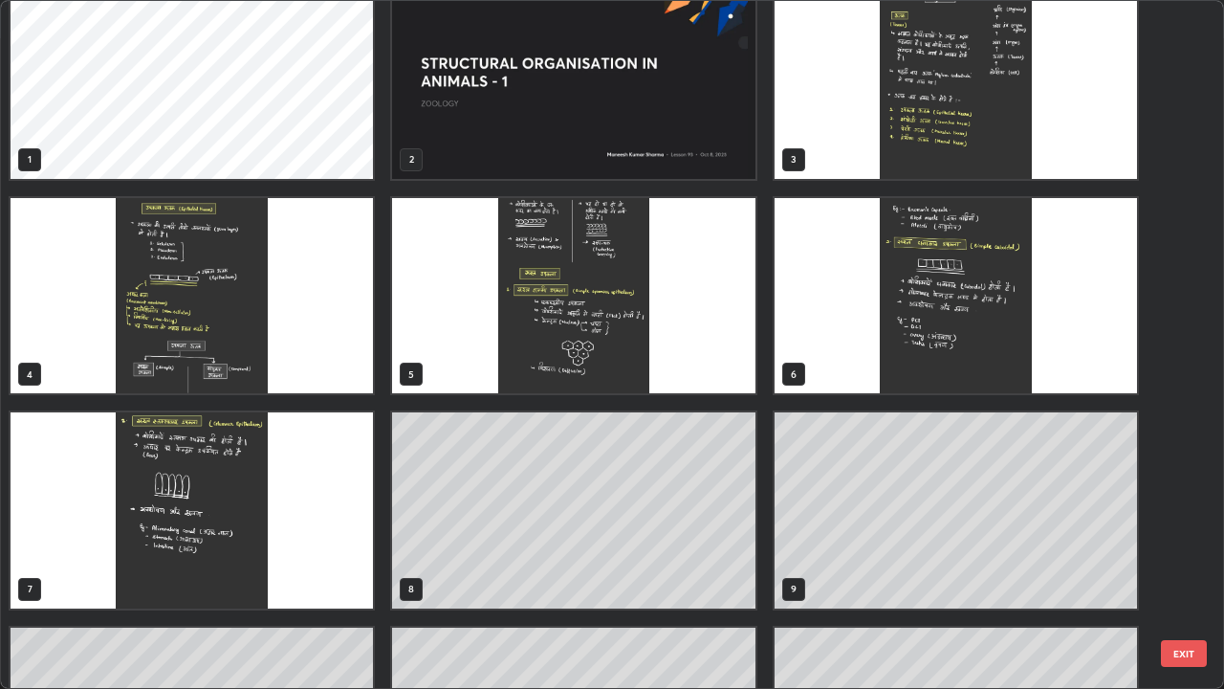
scroll to position [0, 0]
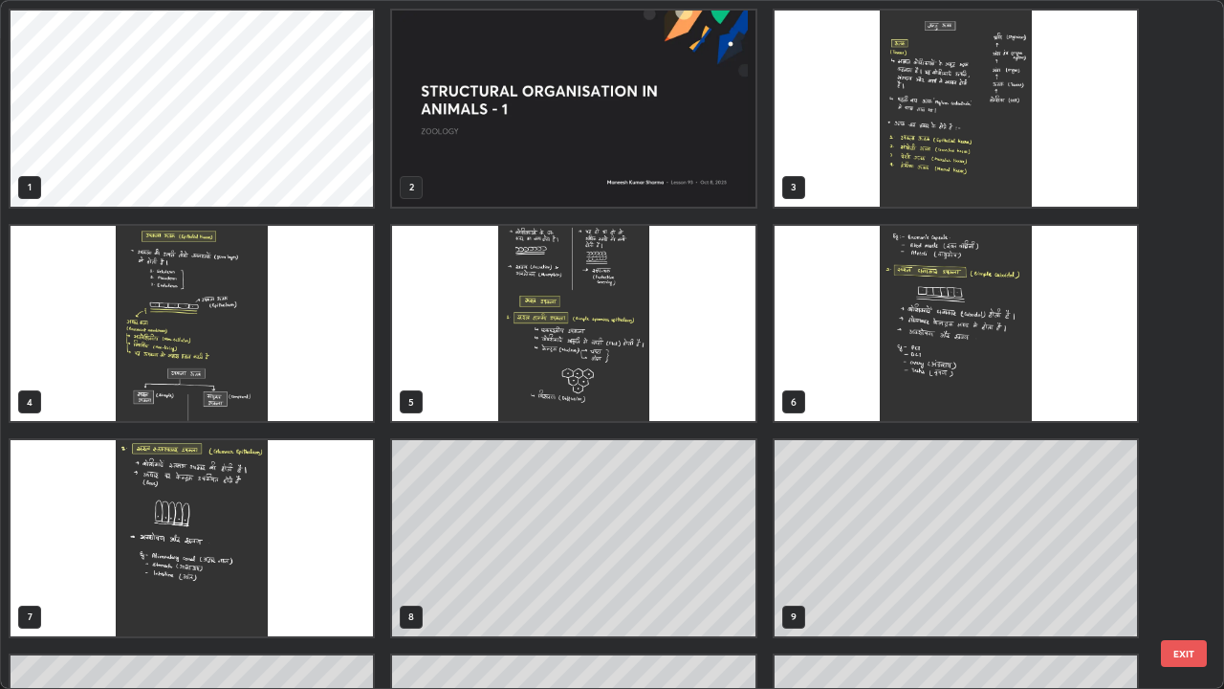
click at [1014, 168] on img "grid" at bounding box center [956, 109] width 362 height 196
click at [1015, 167] on img "grid" at bounding box center [956, 109] width 362 height 196
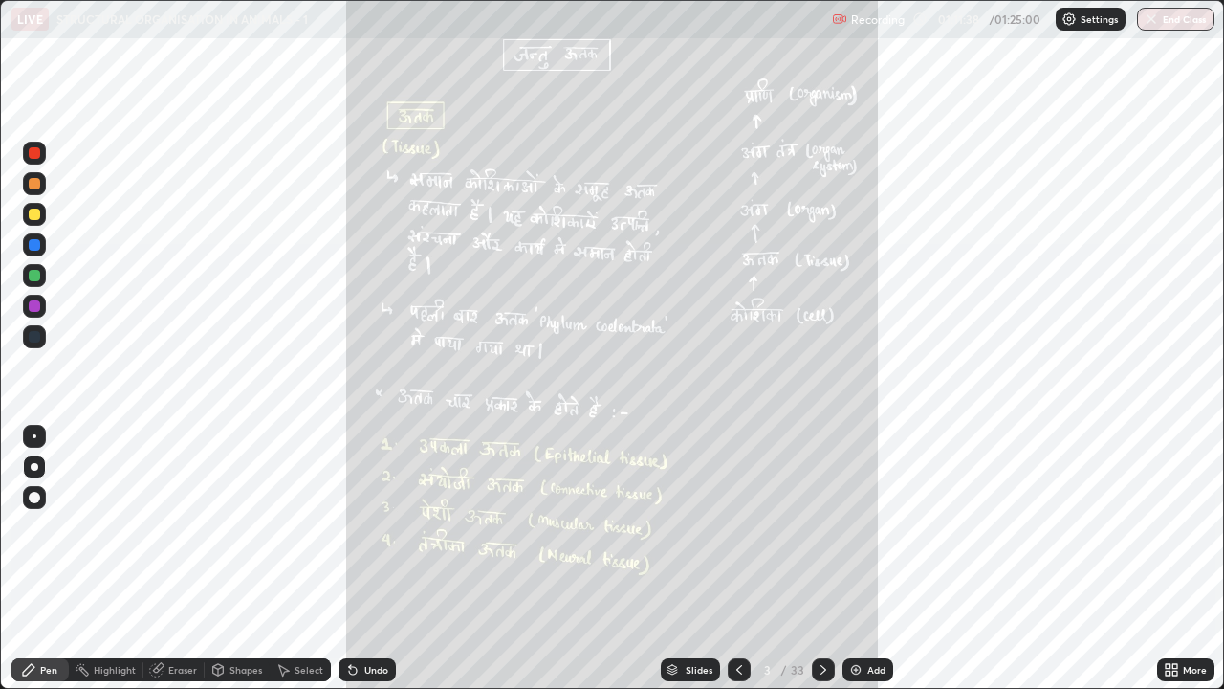
click at [1016, 167] on img "grid" at bounding box center [956, 109] width 362 height 196
click at [821, 559] on icon at bounding box center [823, 669] width 15 height 15
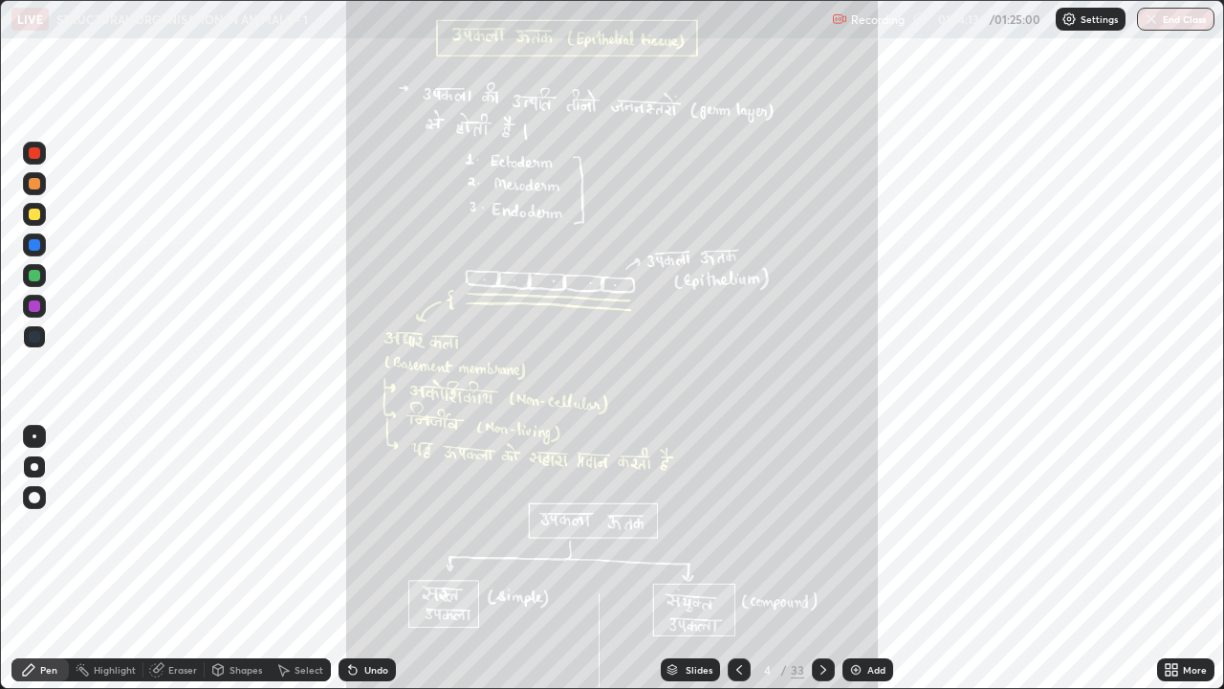
click at [822, 559] on icon at bounding box center [823, 669] width 15 height 15
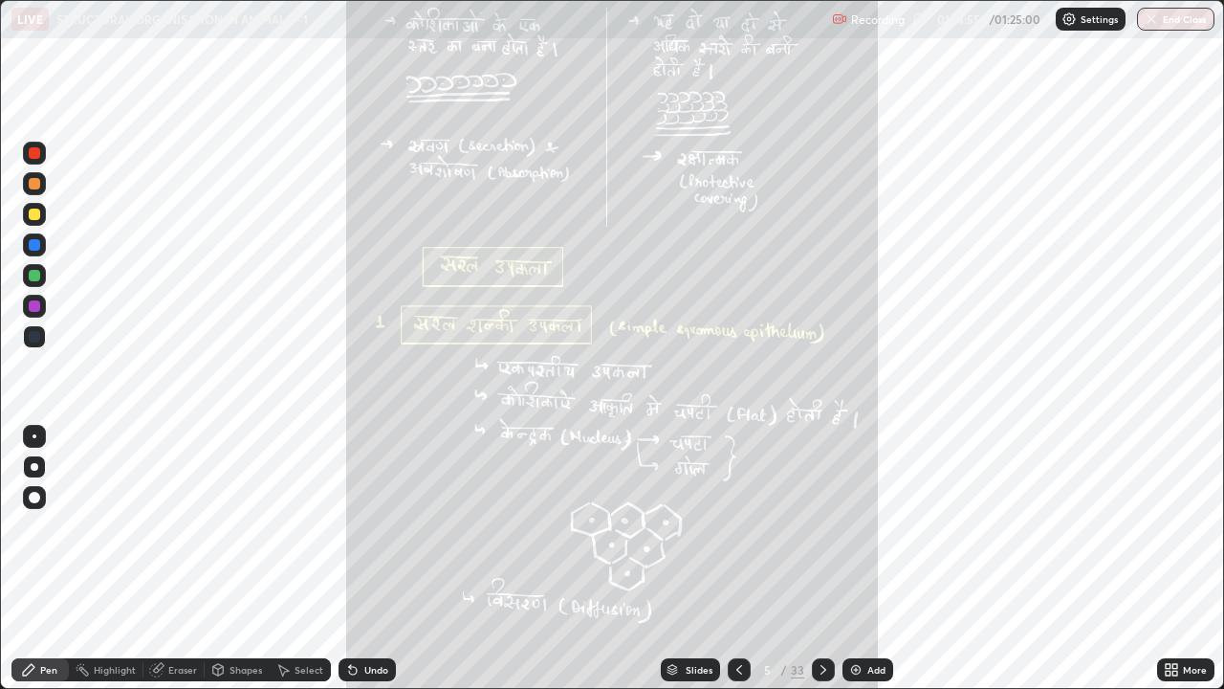
click at [822, 559] on icon at bounding box center [823, 669] width 15 height 15
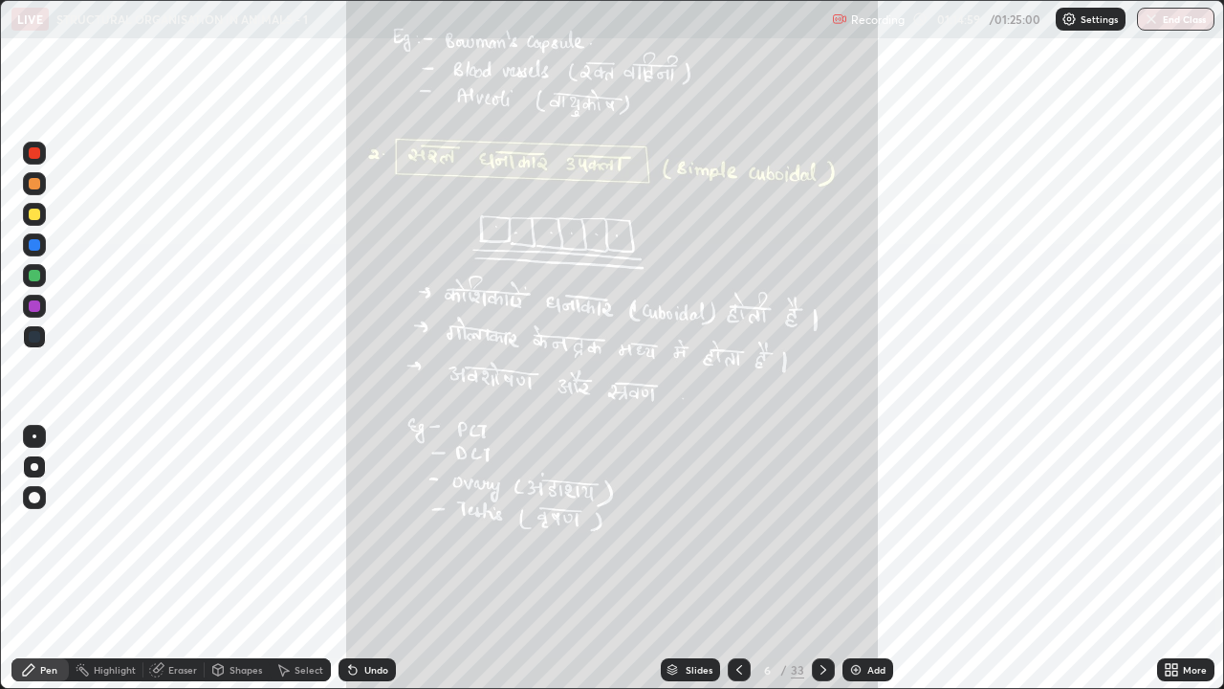
click at [825, 559] on icon at bounding box center [823, 669] width 15 height 15
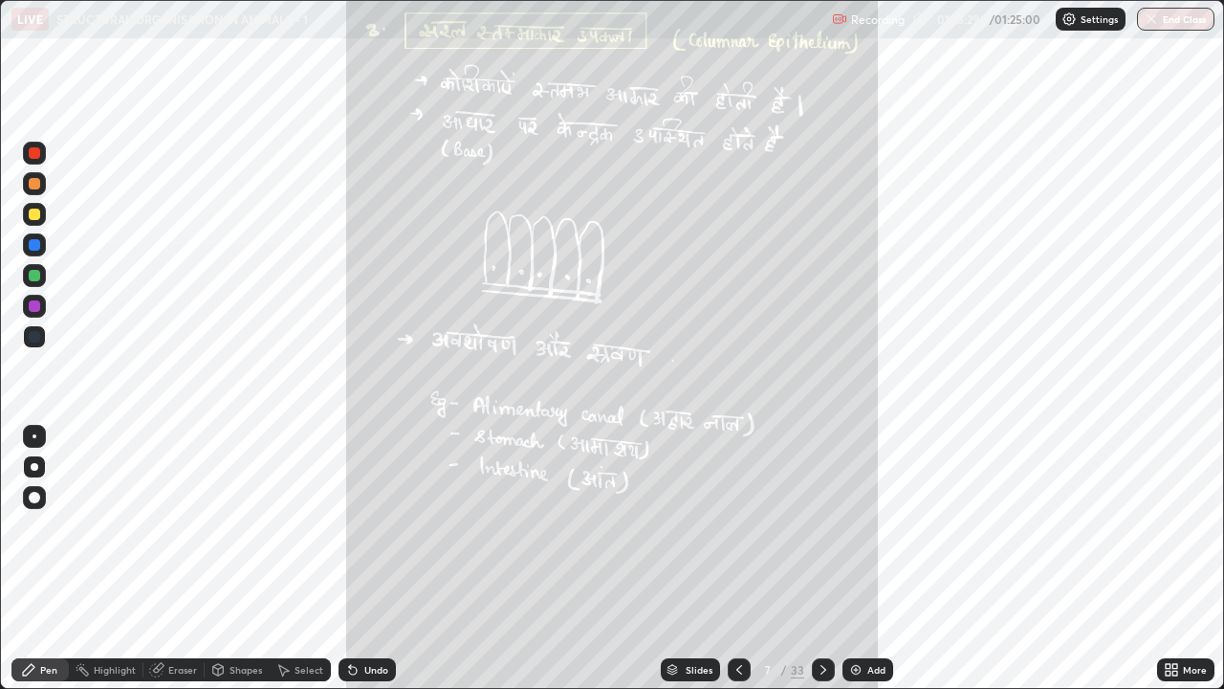
click at [737, 559] on icon at bounding box center [739, 669] width 15 height 15
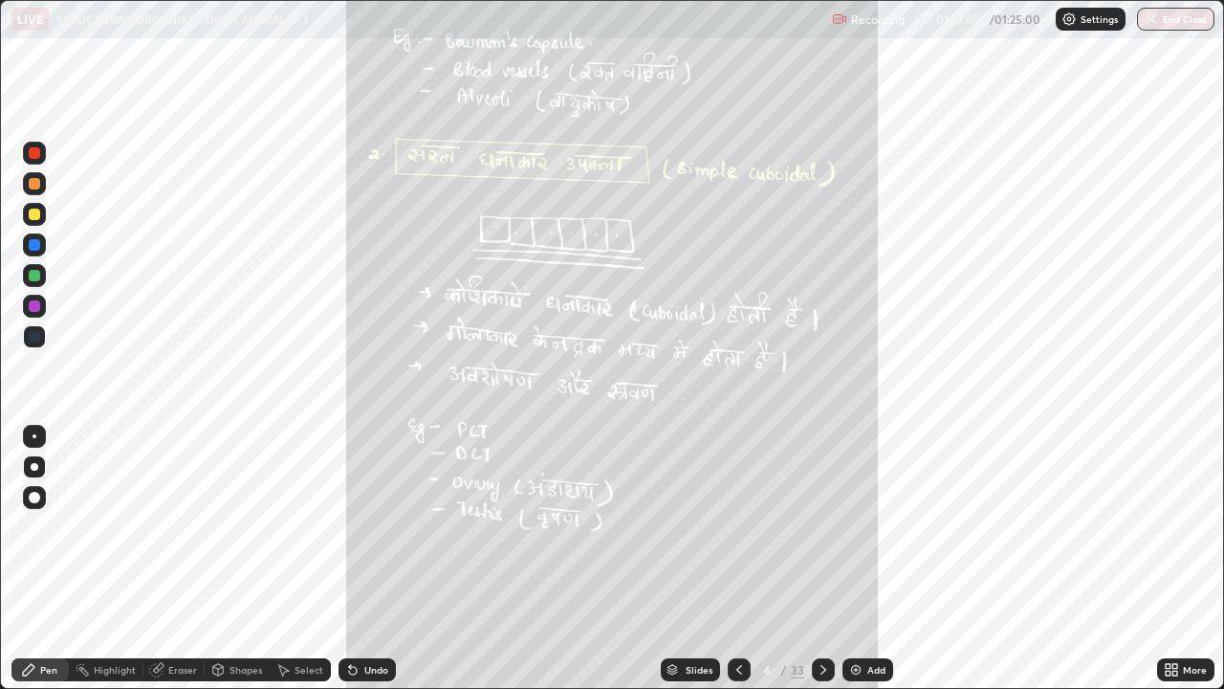
click at [1169, 15] on button "End Class" at bounding box center [1175, 19] width 77 height 23
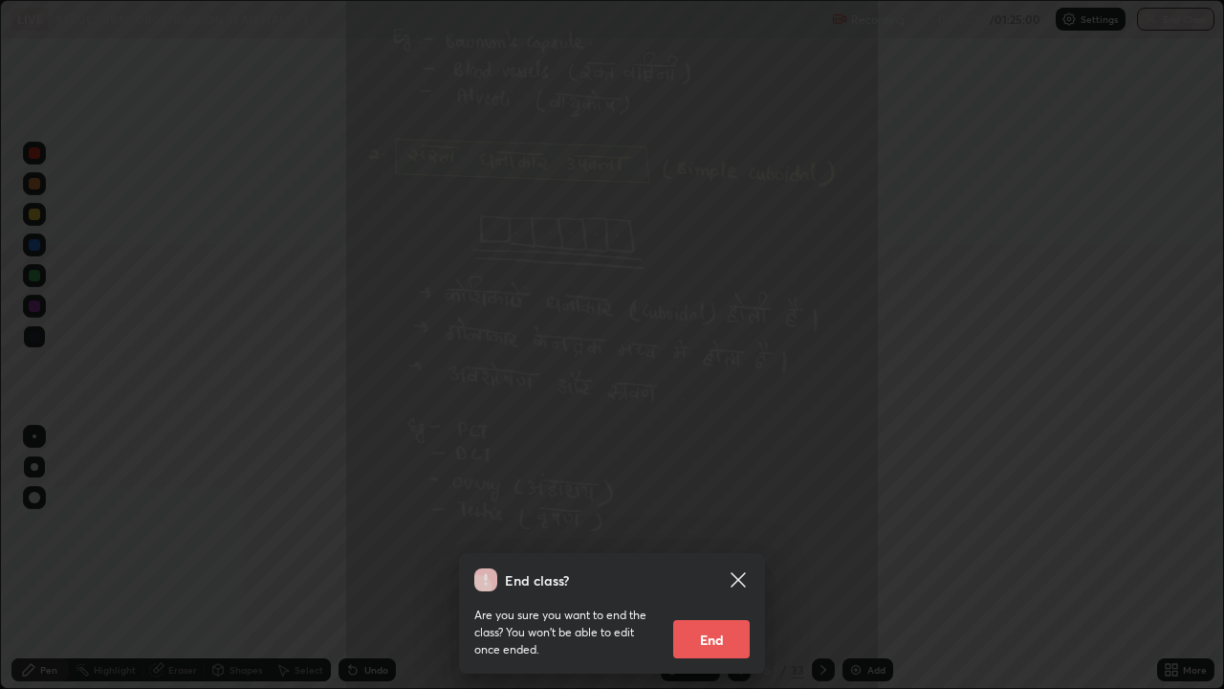
click at [707, 559] on button "End" at bounding box center [711, 639] width 77 height 38
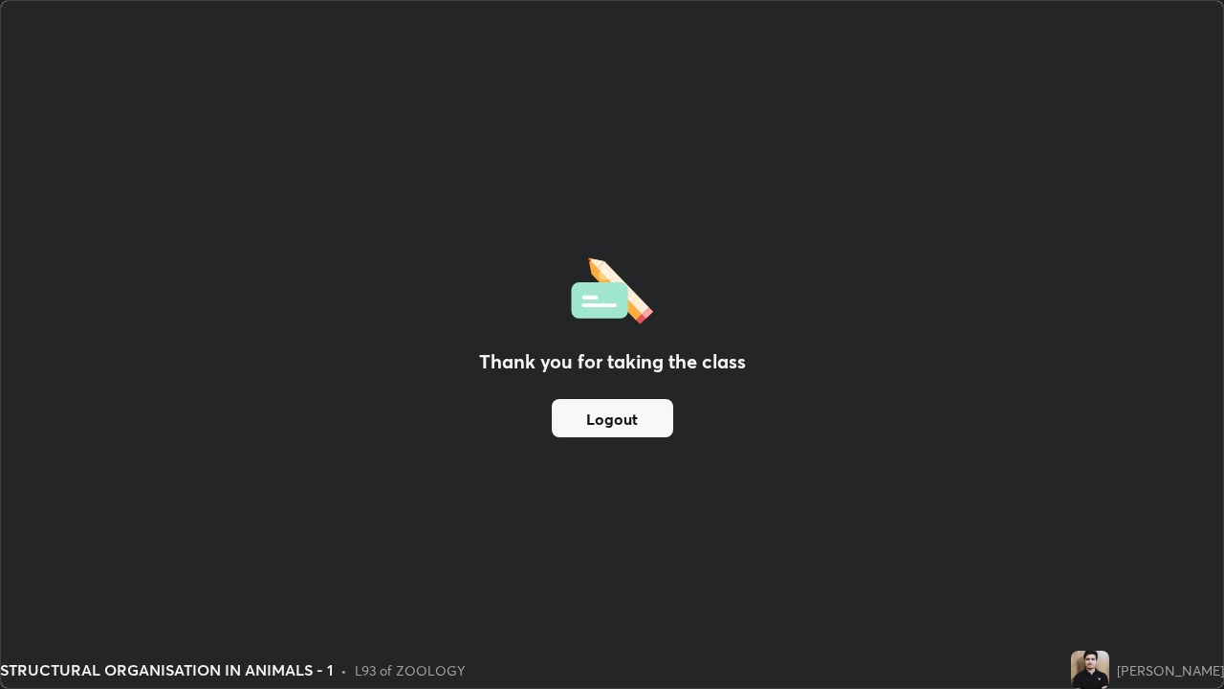
click at [657, 415] on button "Logout" at bounding box center [612, 418] width 121 height 38
